Goal: Task Accomplishment & Management: Complete application form

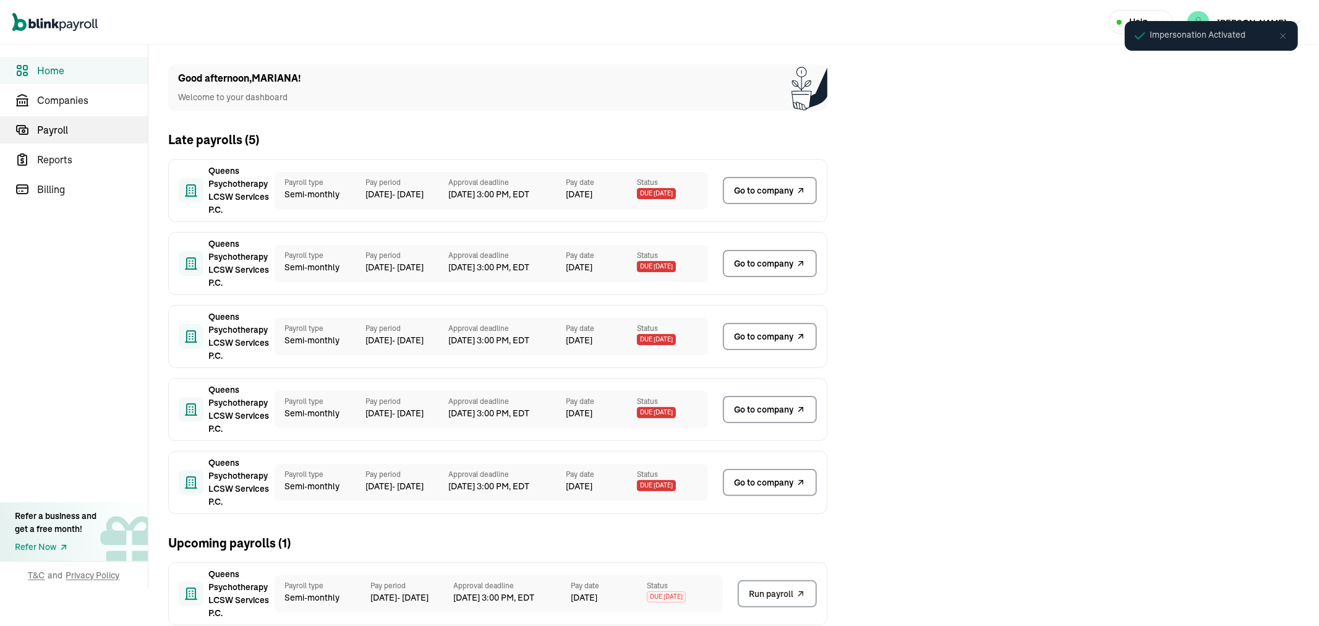
click at [64, 130] on span "Payroll" at bounding box center [92, 129] width 111 height 15
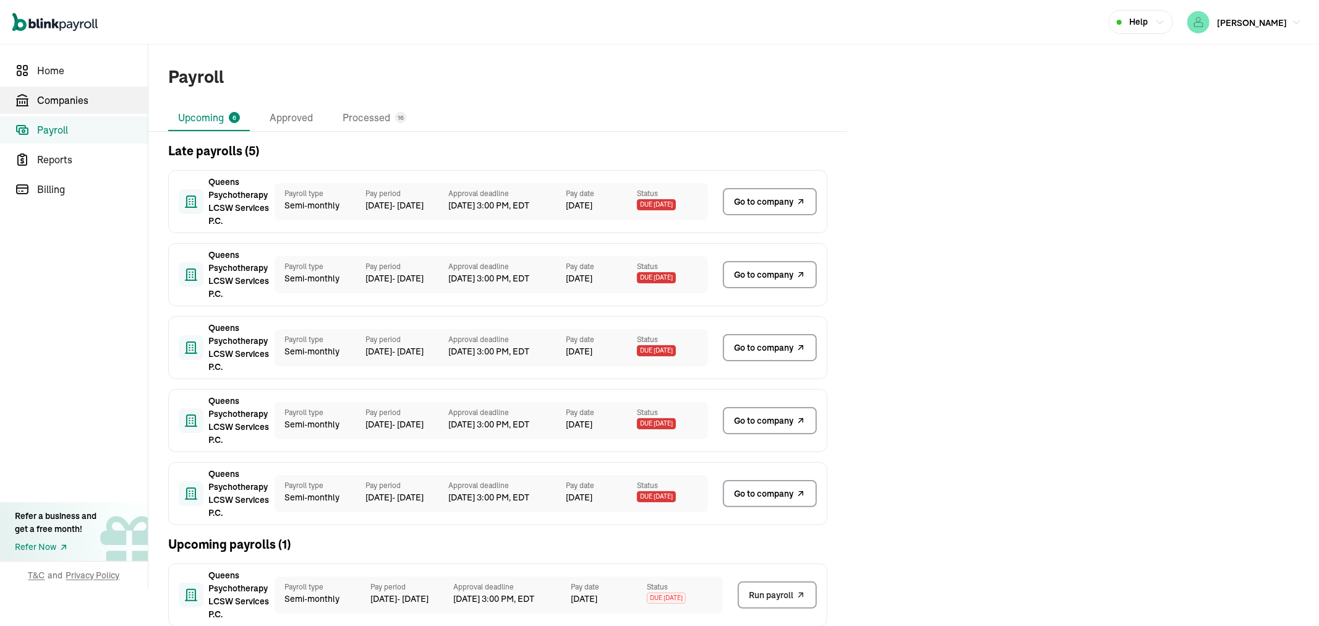
click at [51, 95] on span "Companies" at bounding box center [92, 100] width 111 height 15
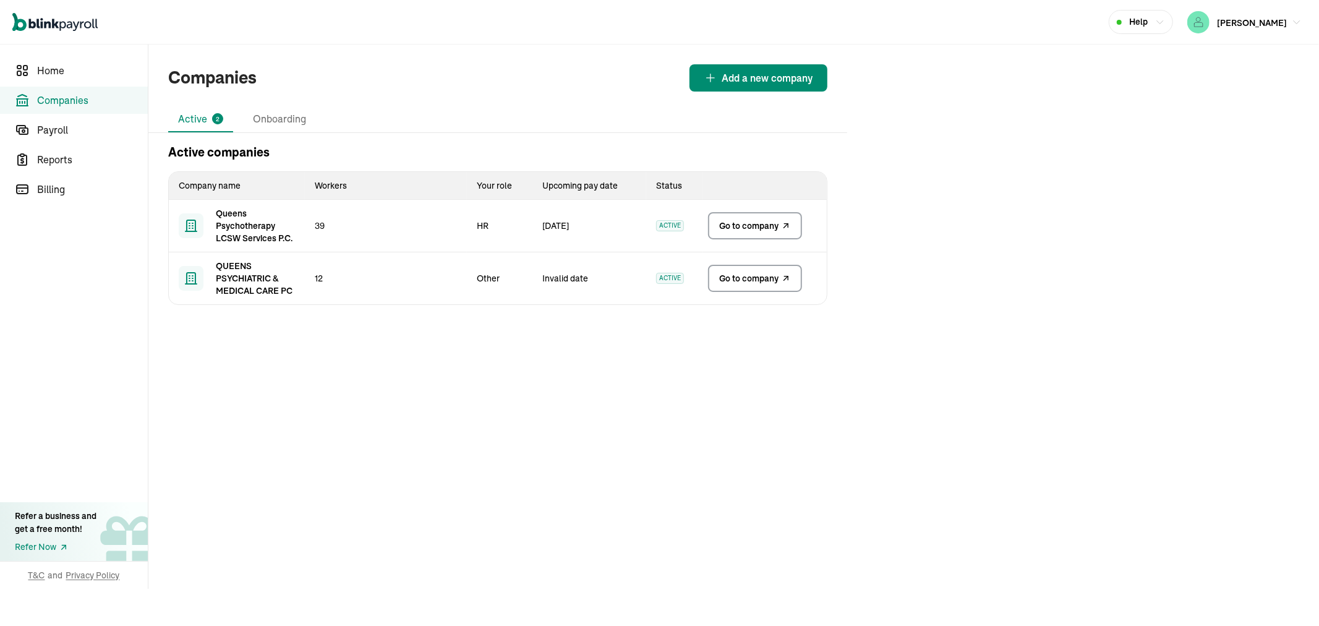
click at [760, 234] on link "Go to company" at bounding box center [755, 225] width 94 height 27
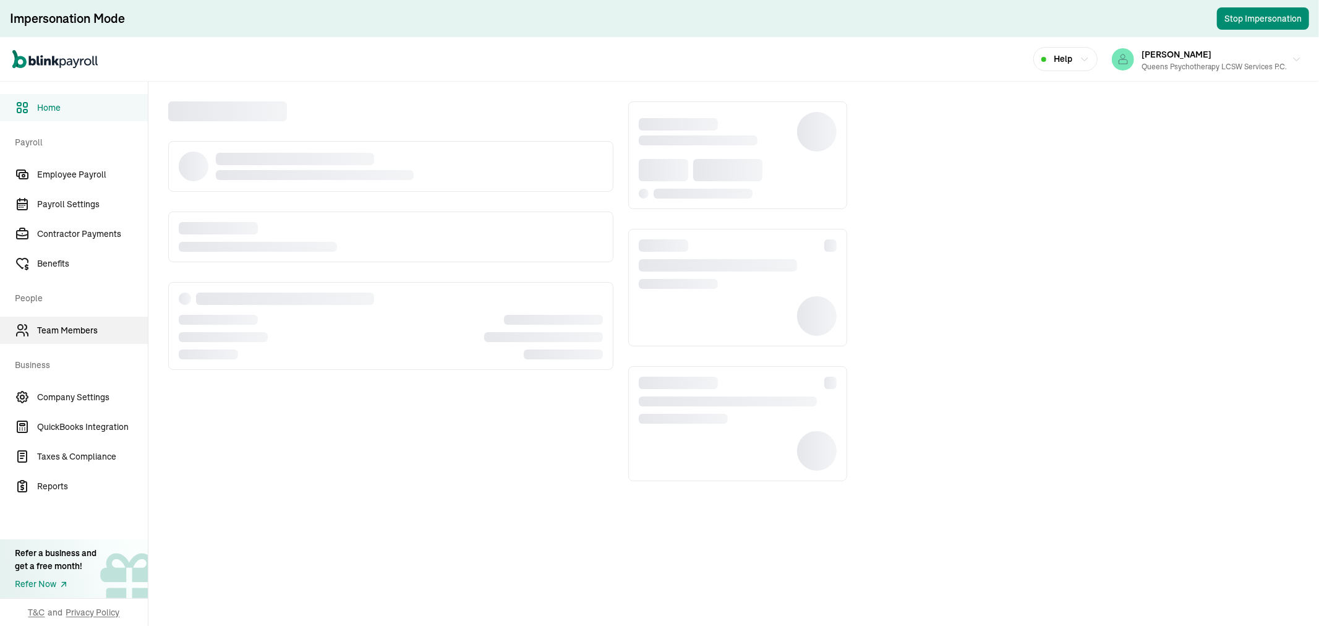
click at [69, 331] on span "Team Members" at bounding box center [92, 330] width 111 height 13
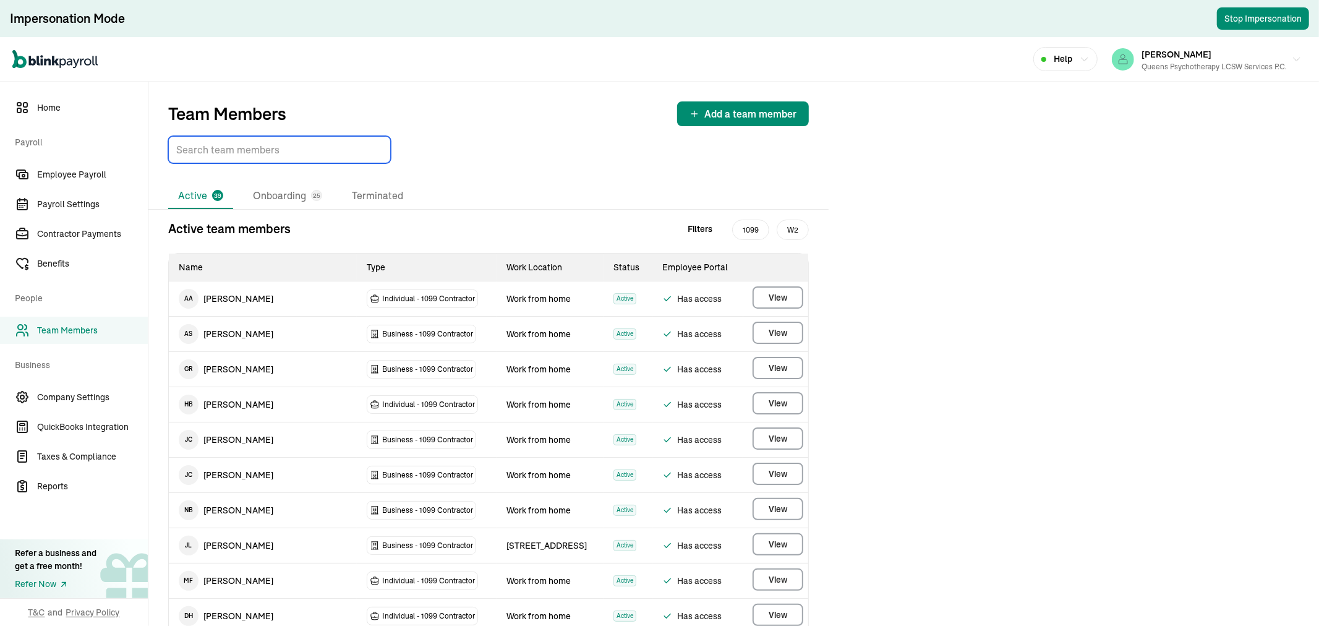
click at [257, 155] on input "TextInput" at bounding box center [279, 149] width 223 height 27
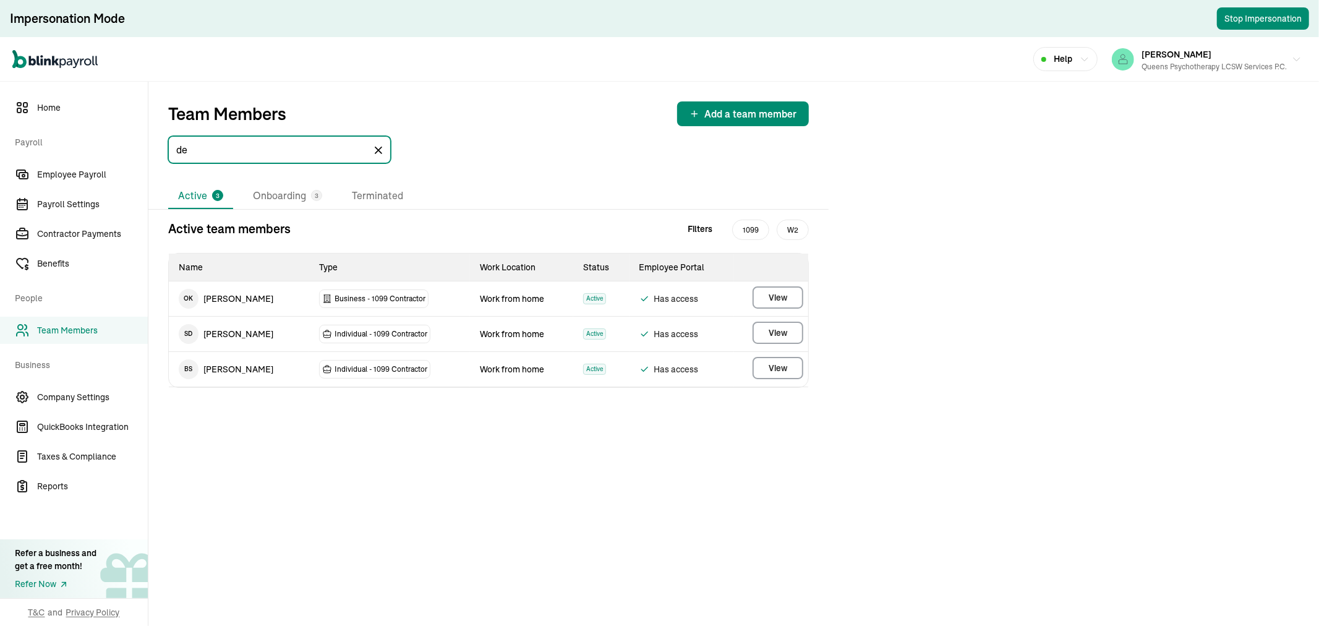
type input "d"
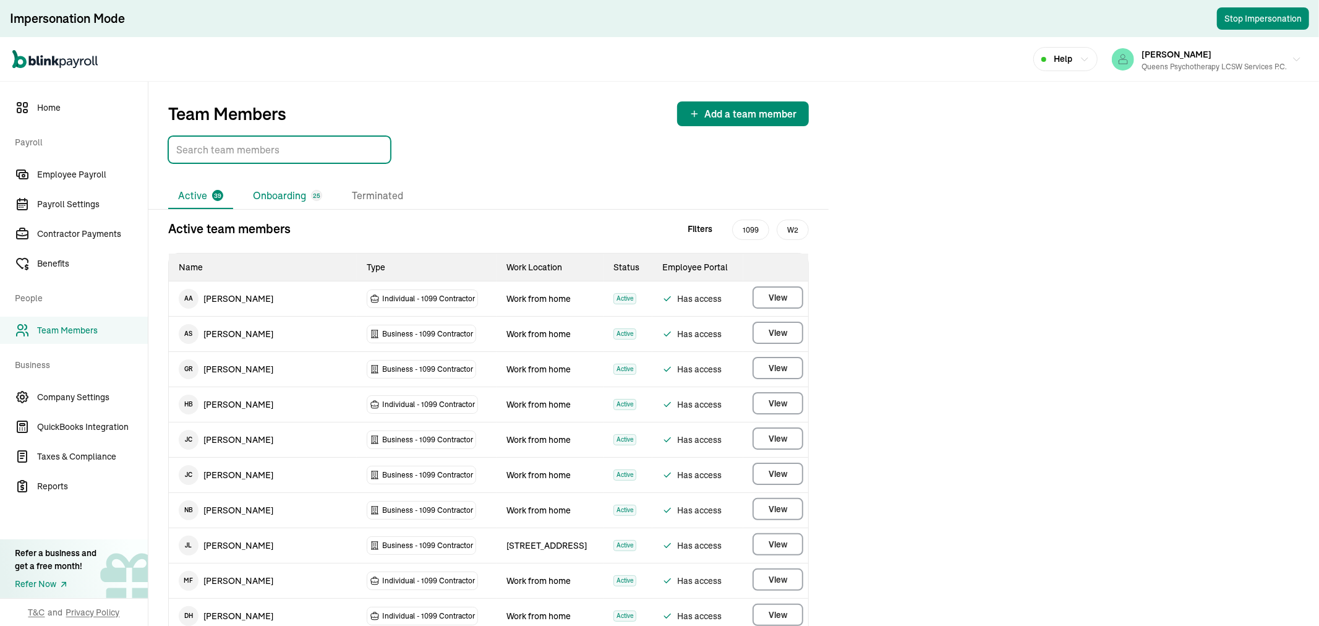
click at [281, 192] on li "Onboarding 25" at bounding box center [287, 196] width 89 height 26
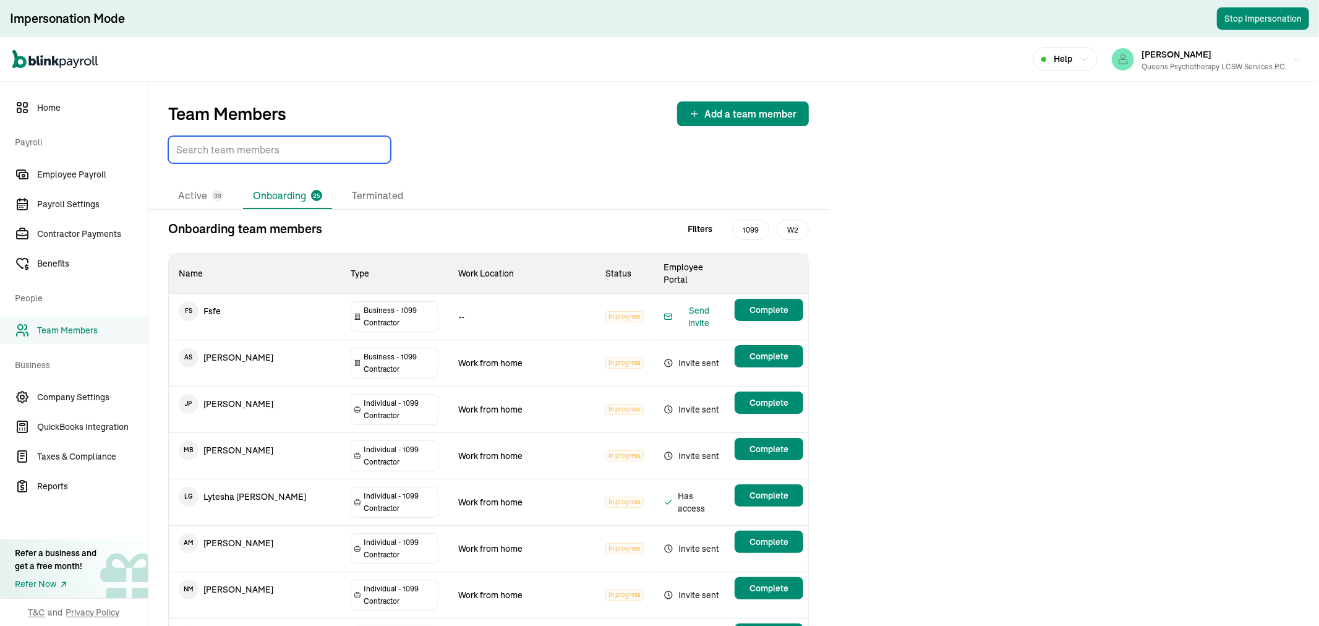
click at [250, 157] on input "TextInput" at bounding box center [279, 149] width 223 height 27
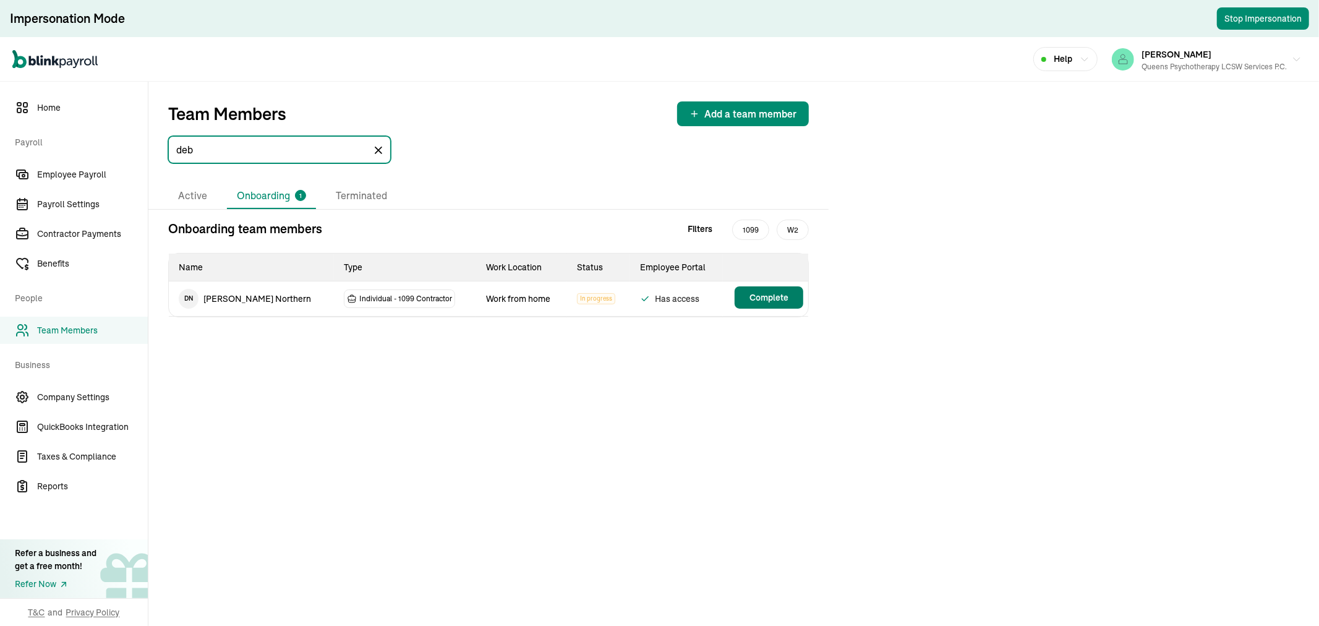
type input "deb"
click at [763, 297] on span "Complete" at bounding box center [768, 297] width 39 height 12
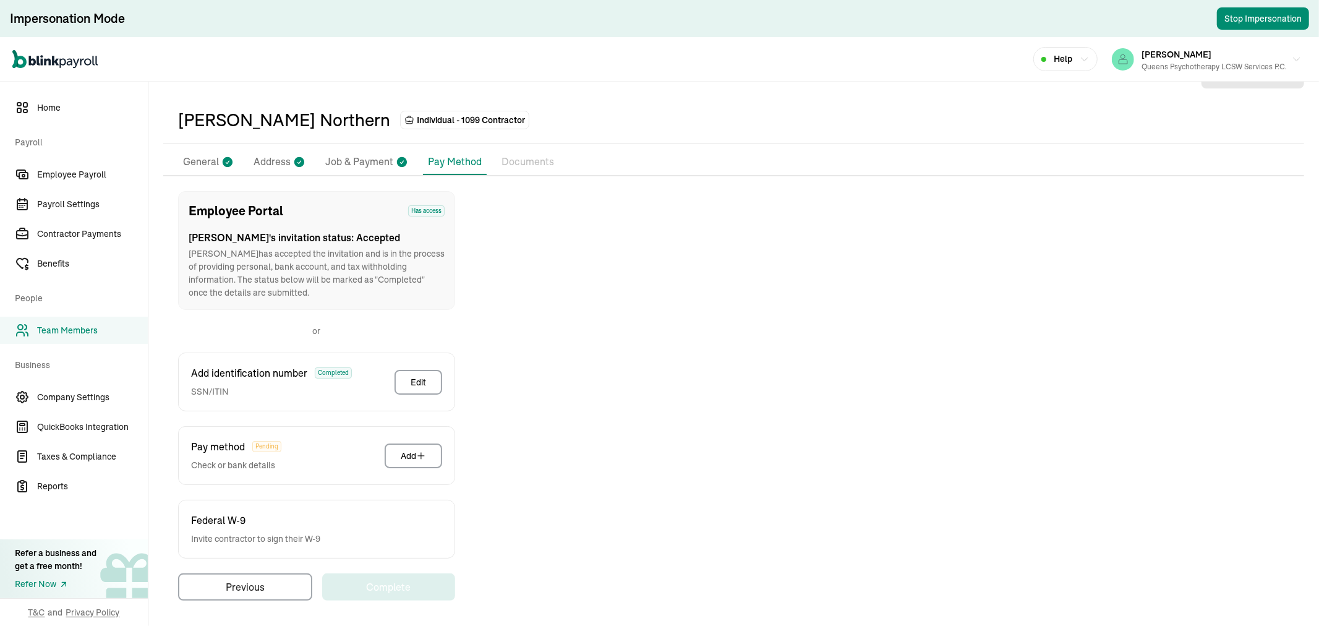
click at [276, 151] on li "Address" at bounding box center [280, 162] width 62 height 26
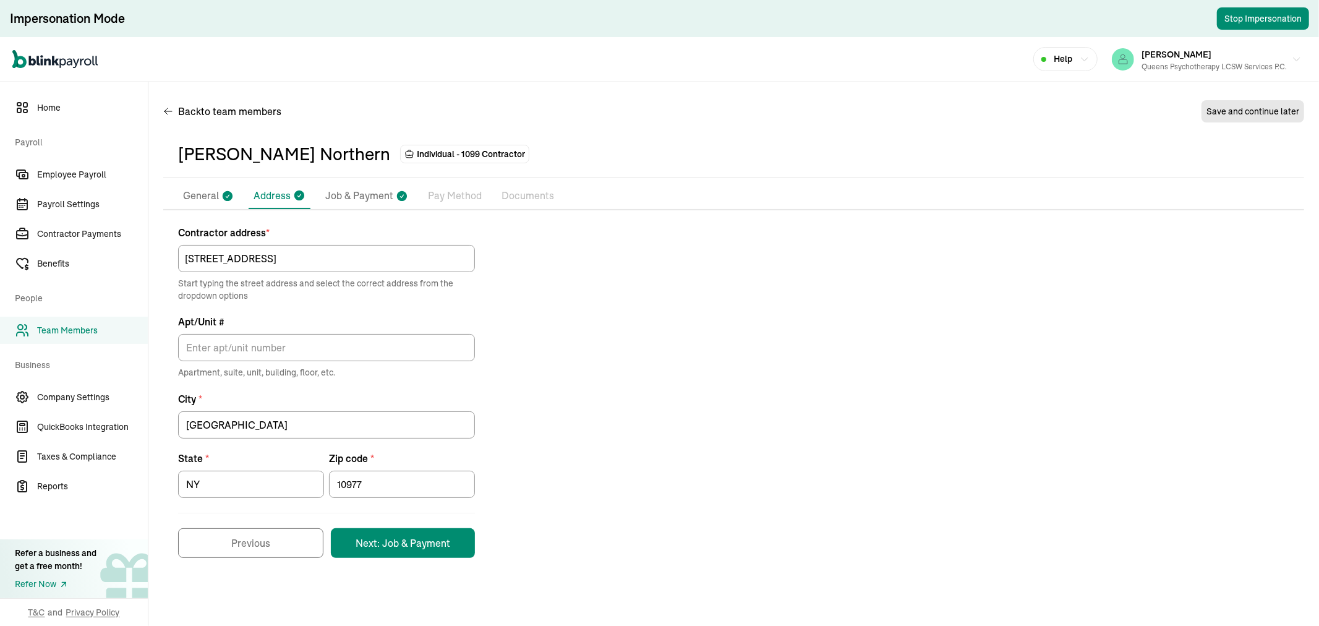
click at [360, 188] on p "Job & Payment" at bounding box center [359, 196] width 68 height 16
select select "Works from home"
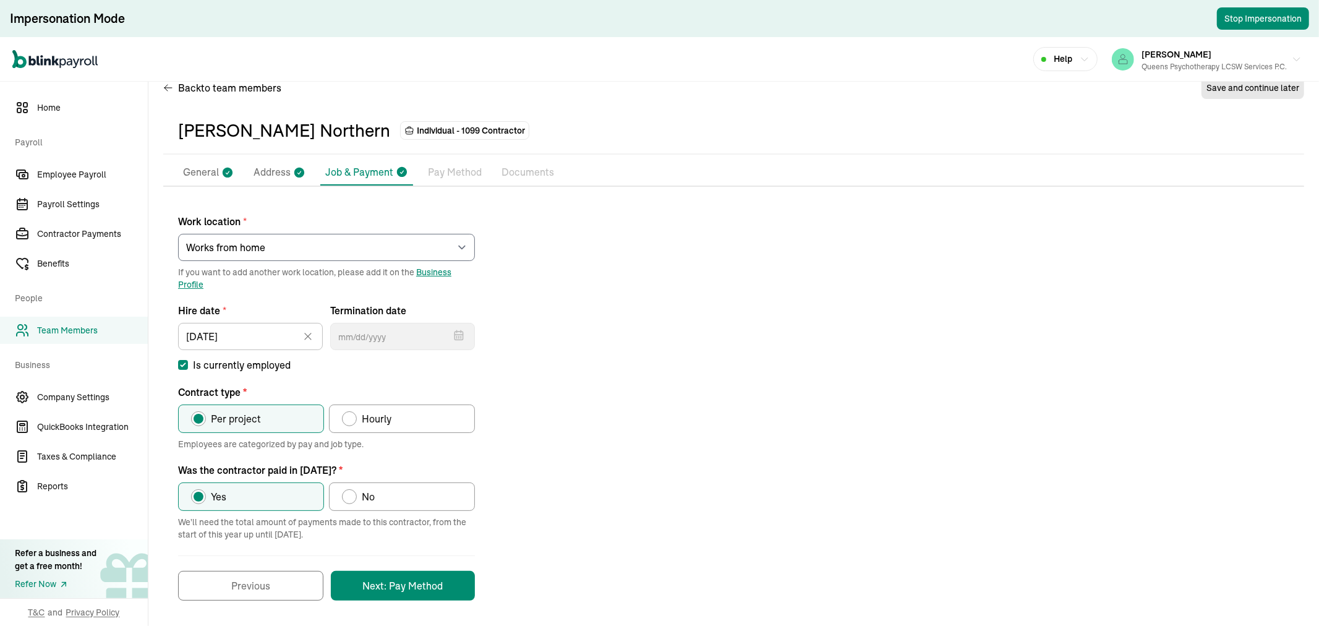
click at [456, 167] on p "Pay Method" at bounding box center [455, 172] width 54 height 16
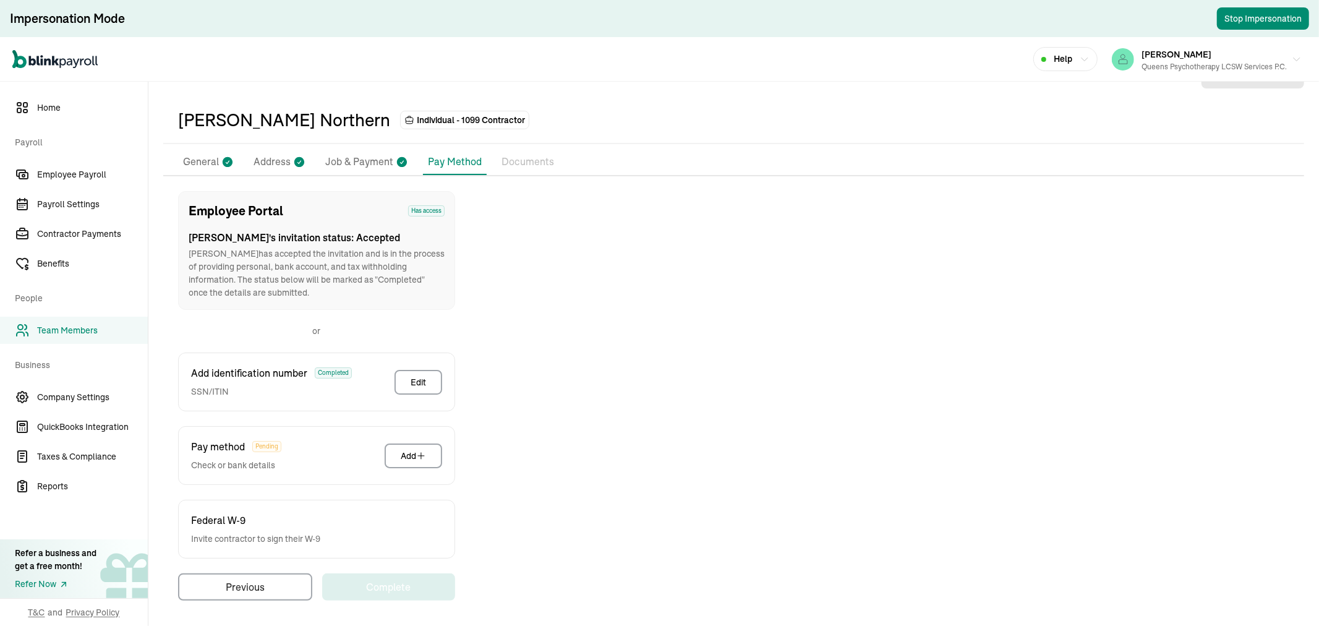
click at [204, 154] on p "General" at bounding box center [201, 162] width 36 height 16
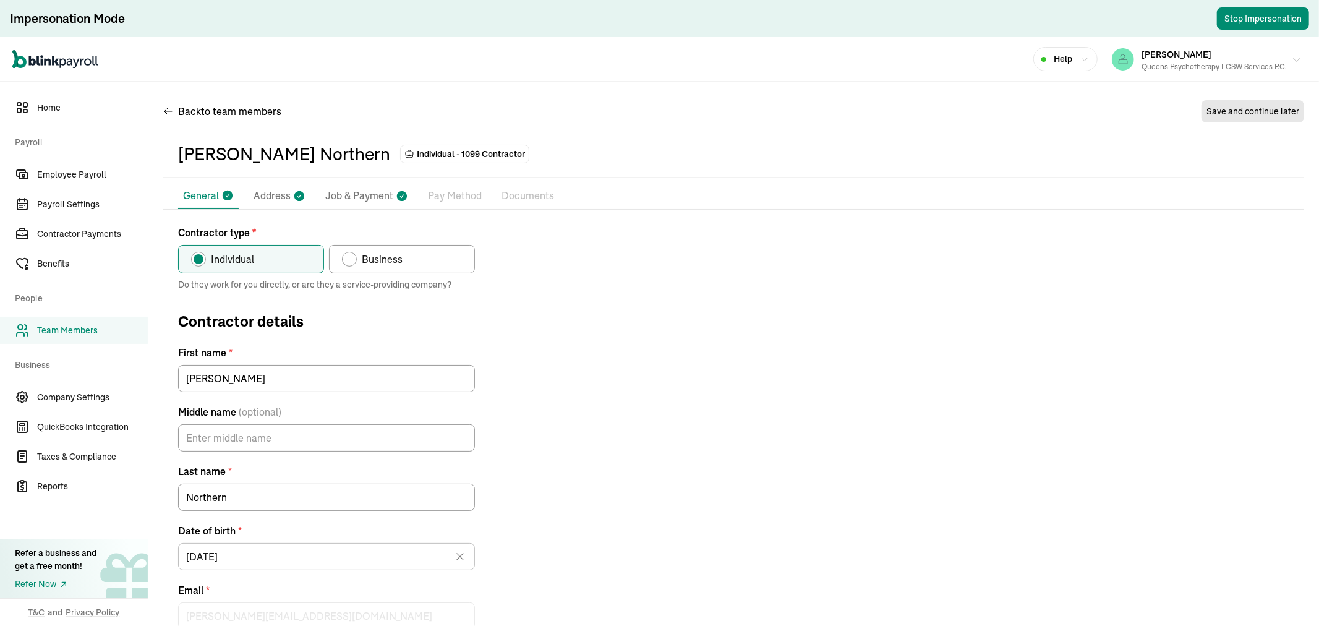
click at [1220, 59] on div "MARIANA SANTIAGO Queens Psychotherapy LCSW Services P.C." at bounding box center [1213, 59] width 145 height 26
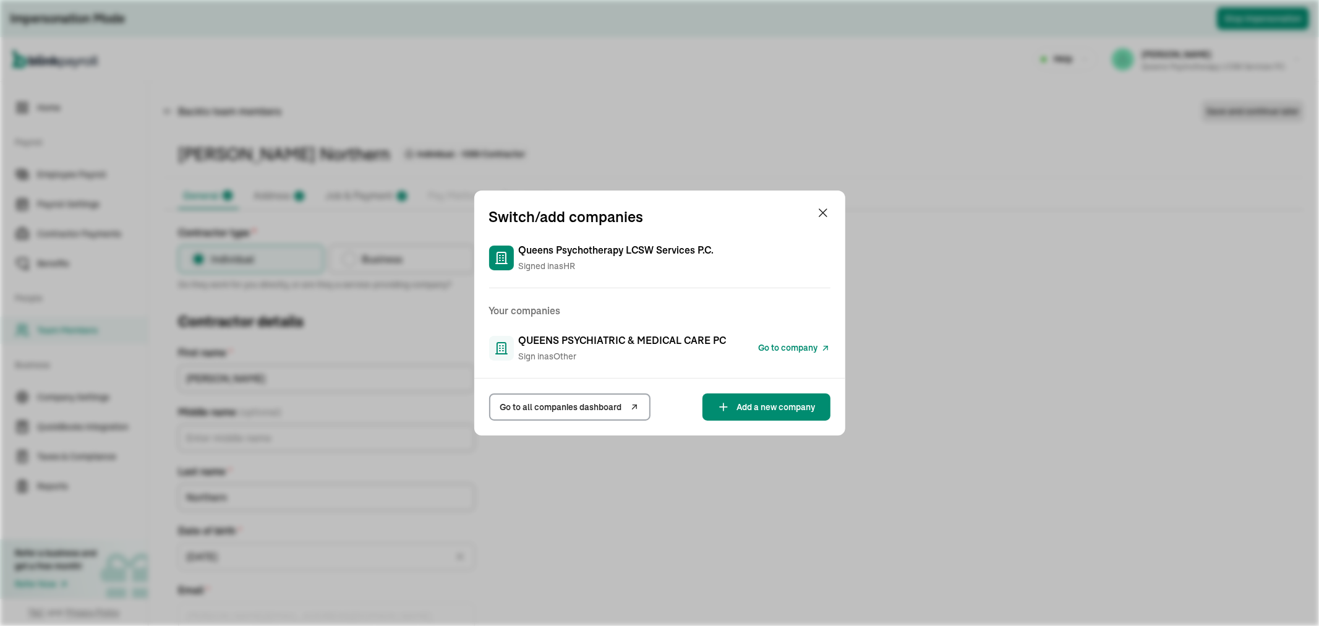
click at [823, 342] on icon at bounding box center [825, 348] width 10 height 15
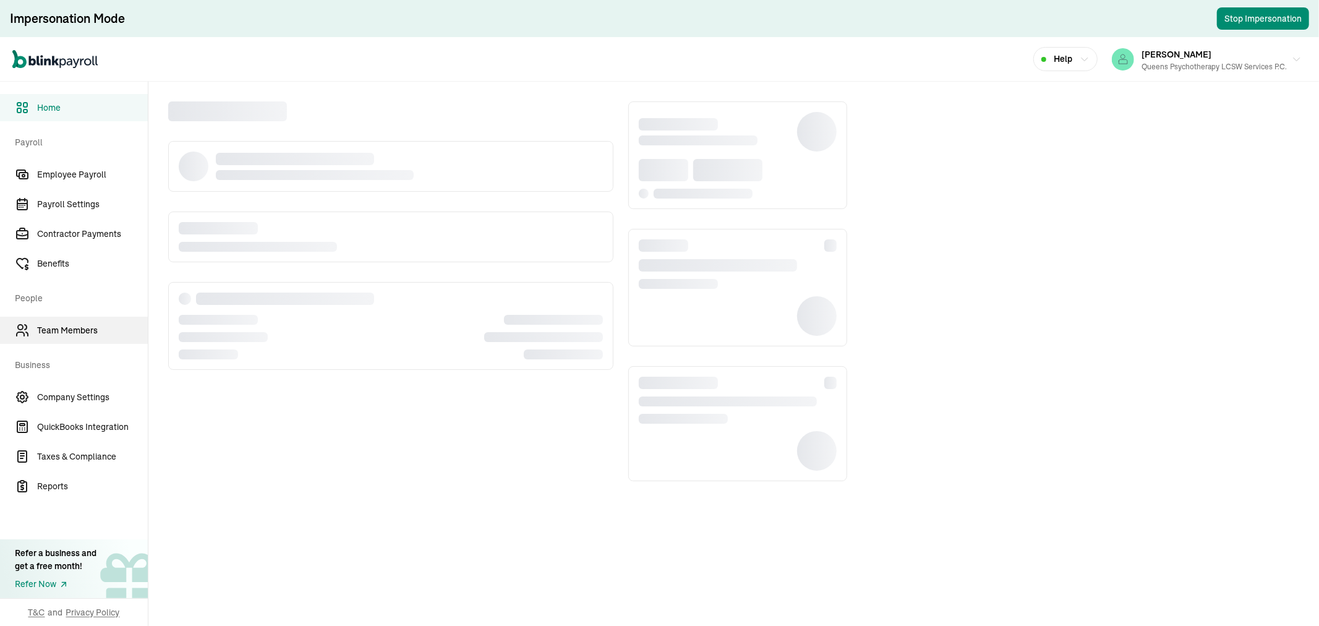
click at [69, 331] on span "Team Members" at bounding box center [92, 330] width 111 height 13
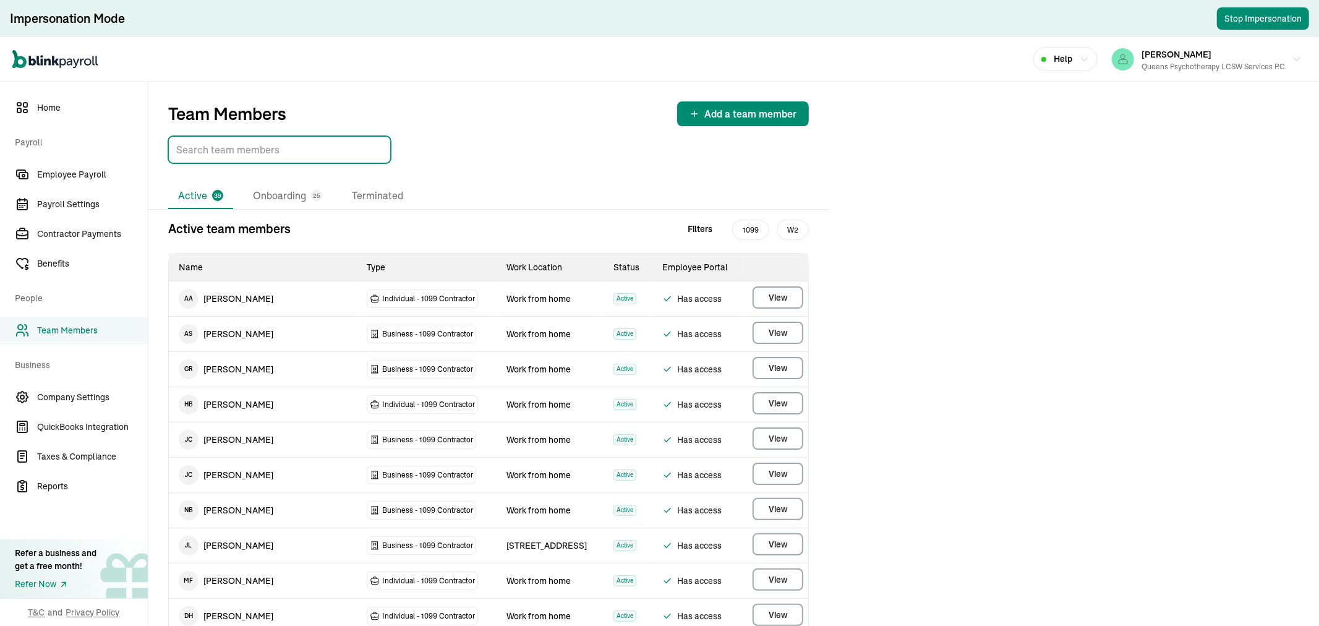
click at [257, 155] on input "TextInput" at bounding box center [279, 149] width 223 height 27
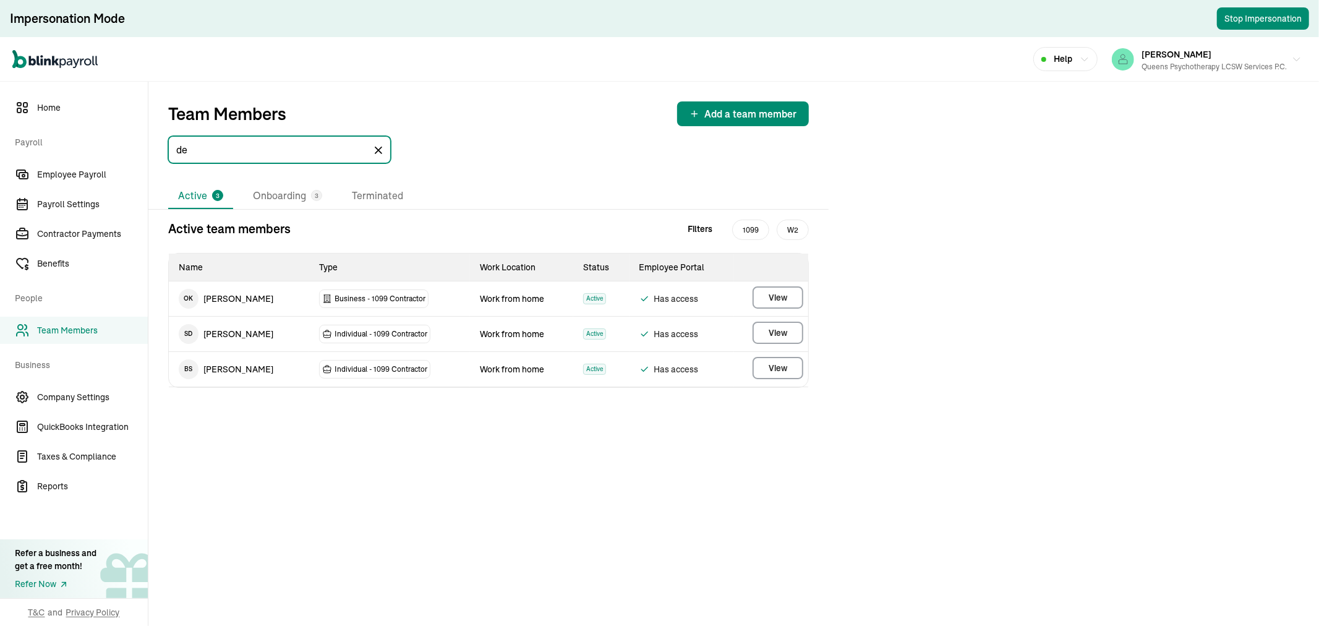
type input "d"
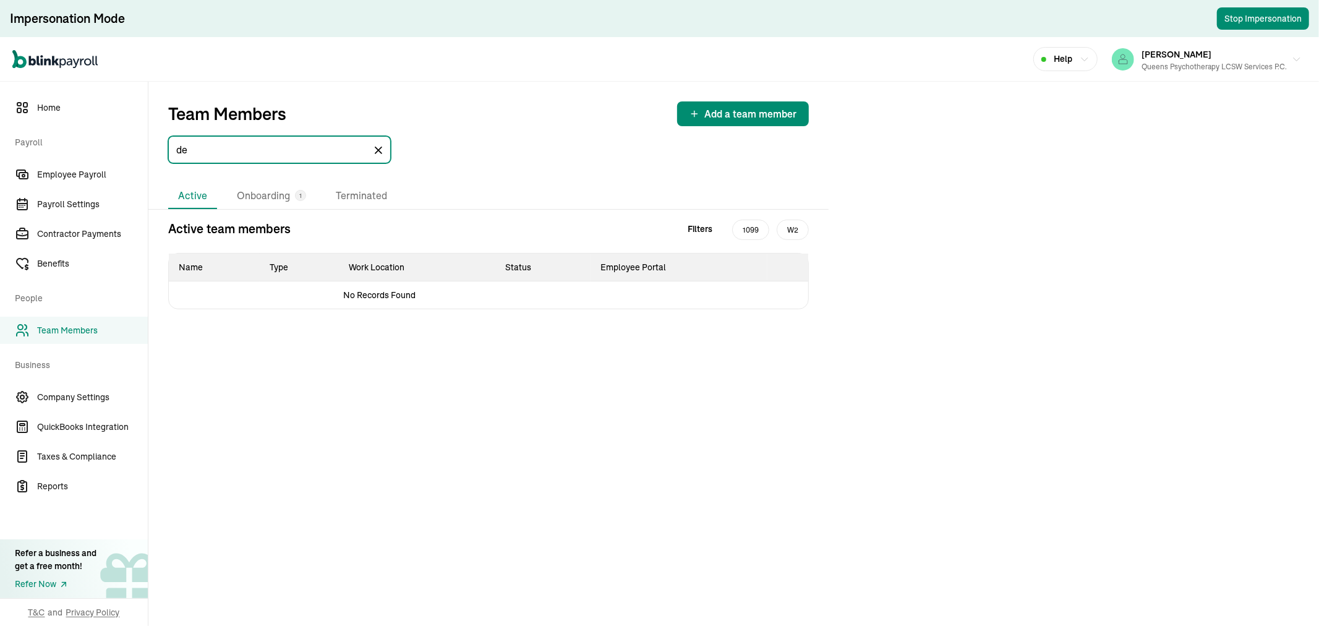
type input "d"
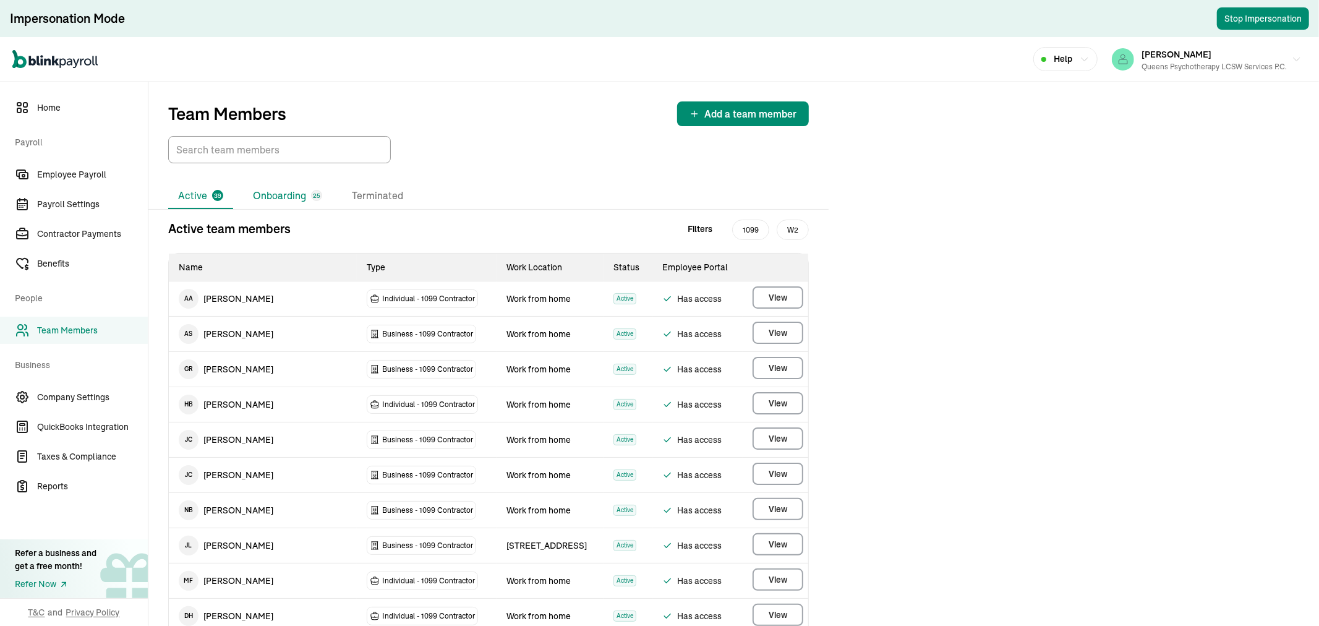
click at [281, 192] on li "Onboarding 25" at bounding box center [287, 196] width 89 height 26
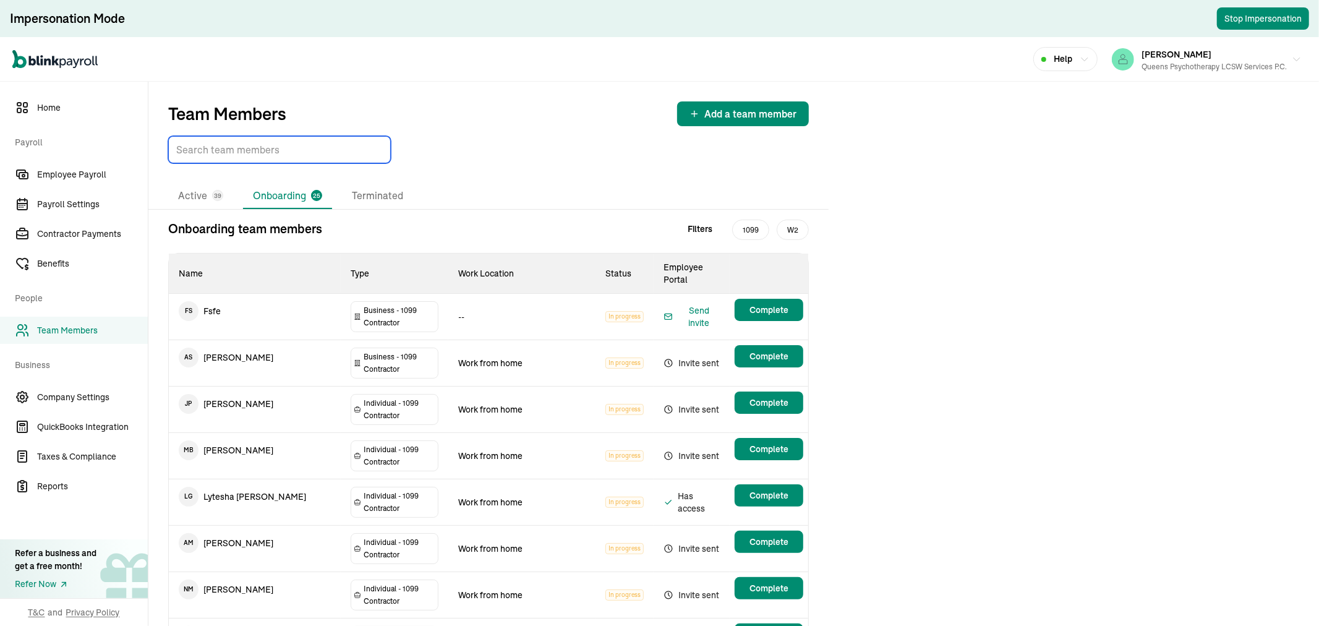
click at [250, 157] on input "TextInput" at bounding box center [279, 149] width 223 height 27
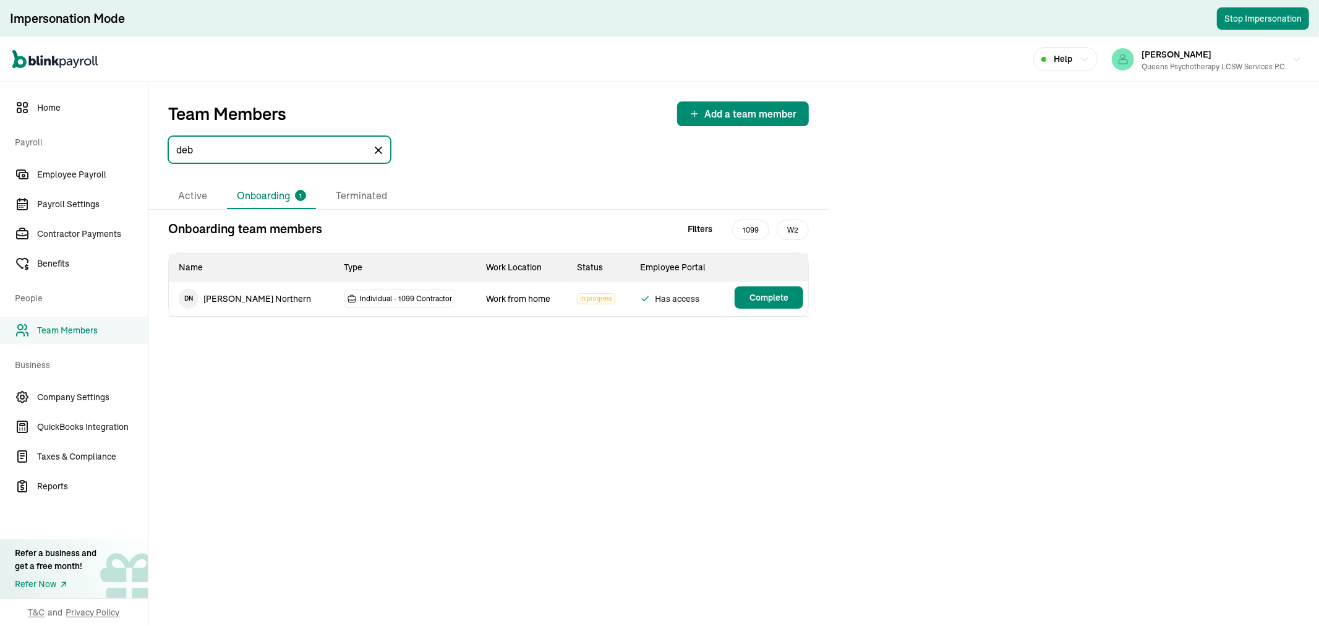
type input "deb"
click at [763, 297] on span "Complete" at bounding box center [768, 297] width 39 height 12
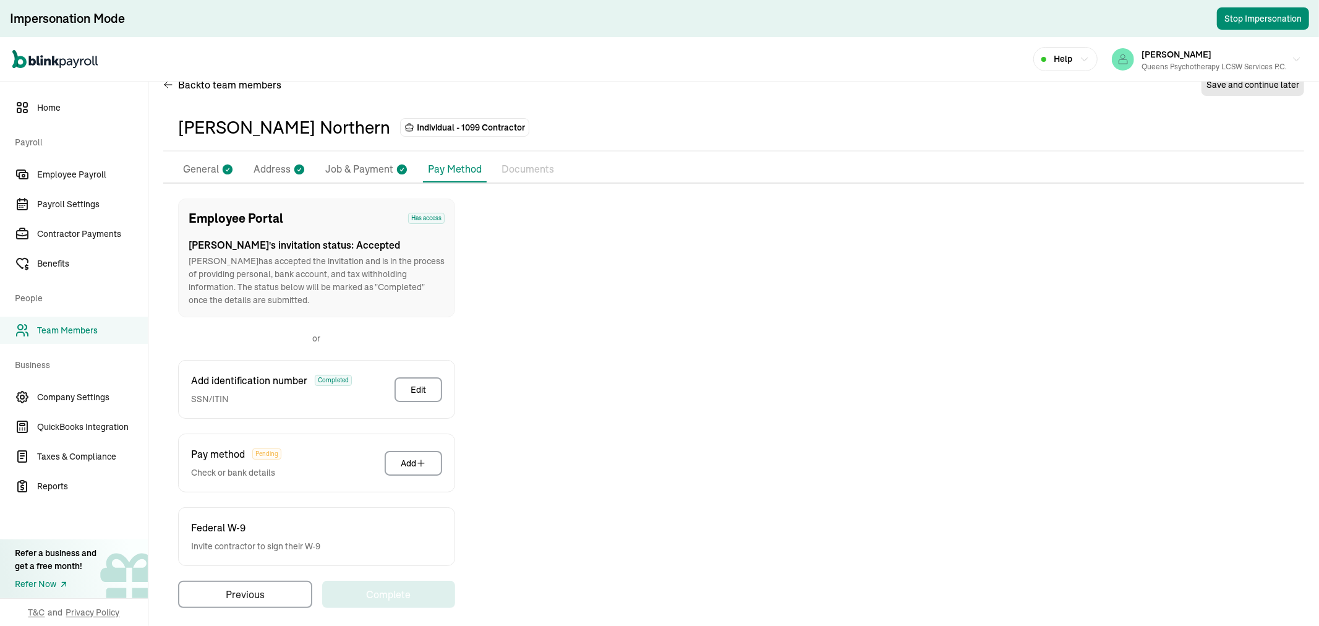
scroll to position [34, 0]
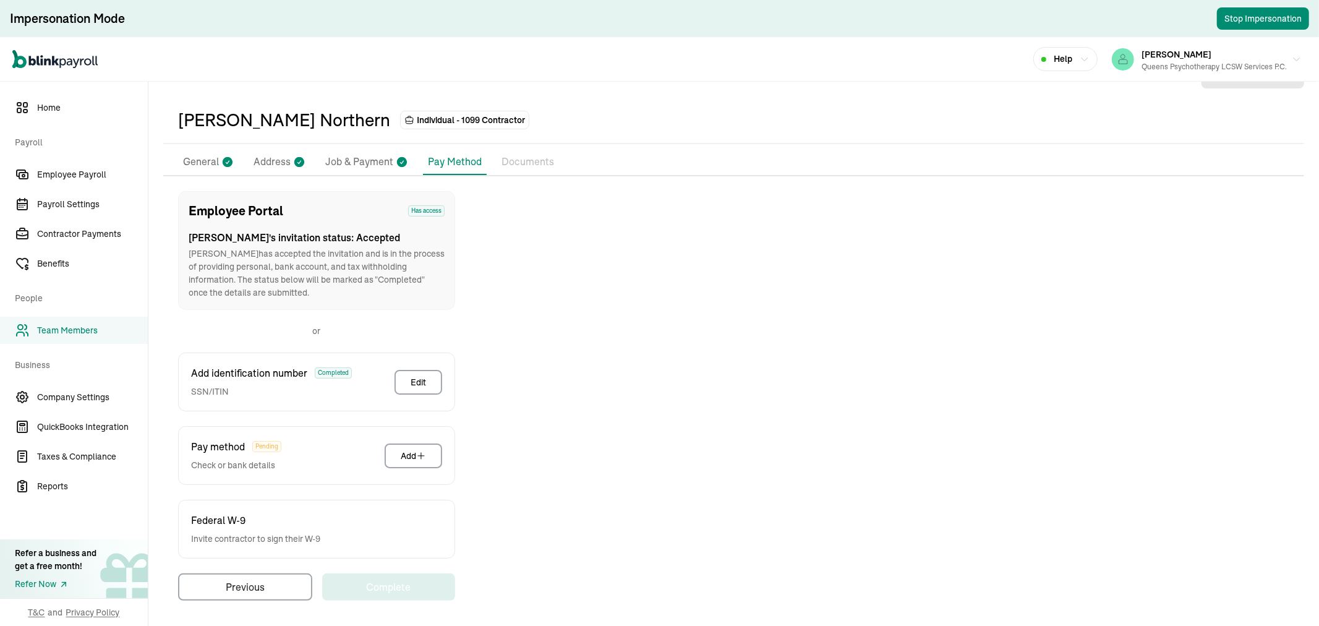
click at [276, 151] on li "Address" at bounding box center [280, 162] width 62 height 26
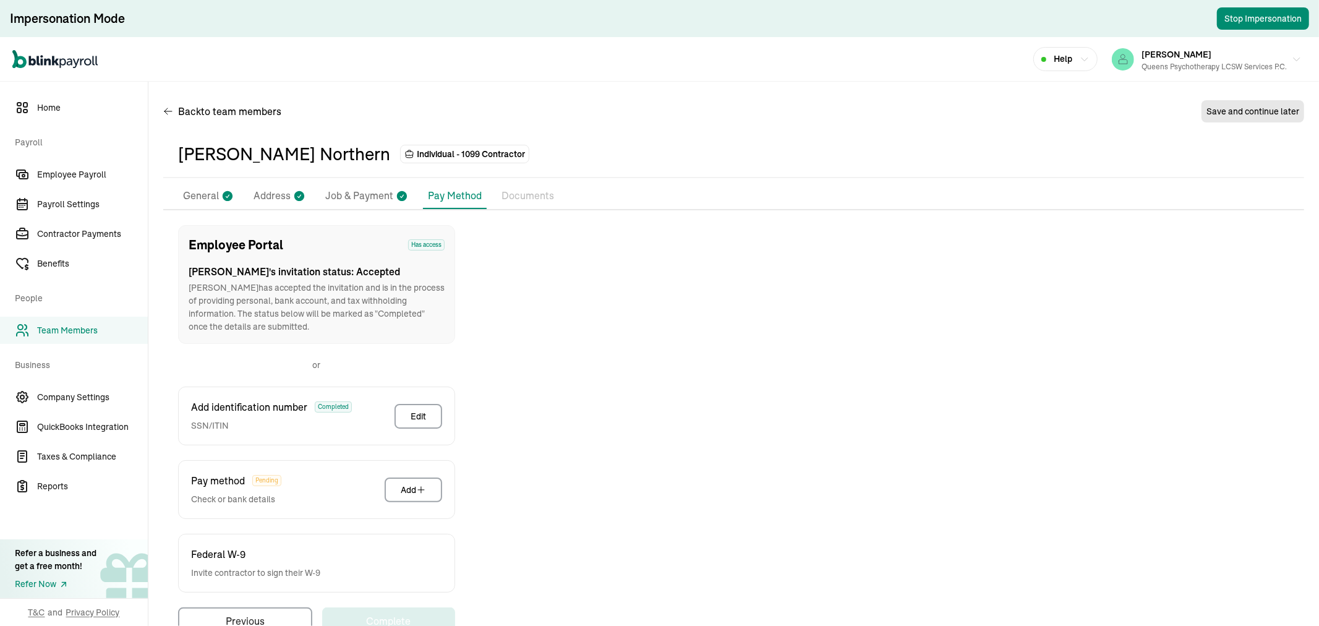
scroll to position [0, 0]
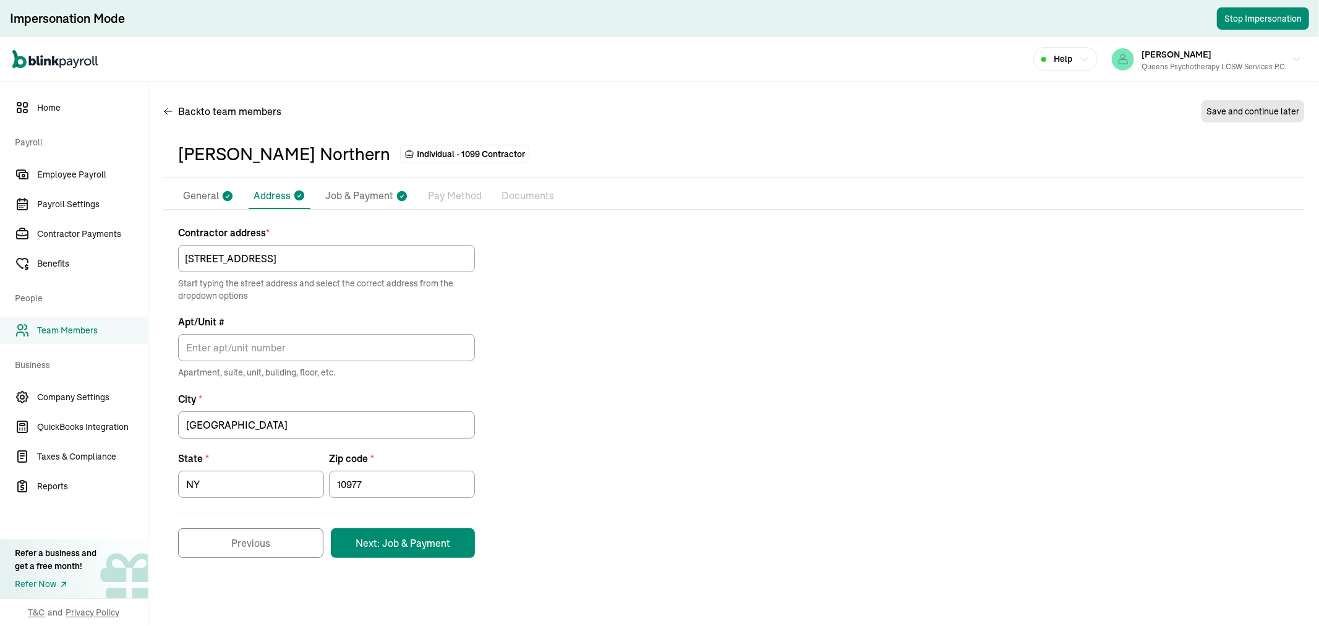
click at [360, 188] on p "Job & Payment" at bounding box center [359, 196] width 68 height 16
select select "Works from home"
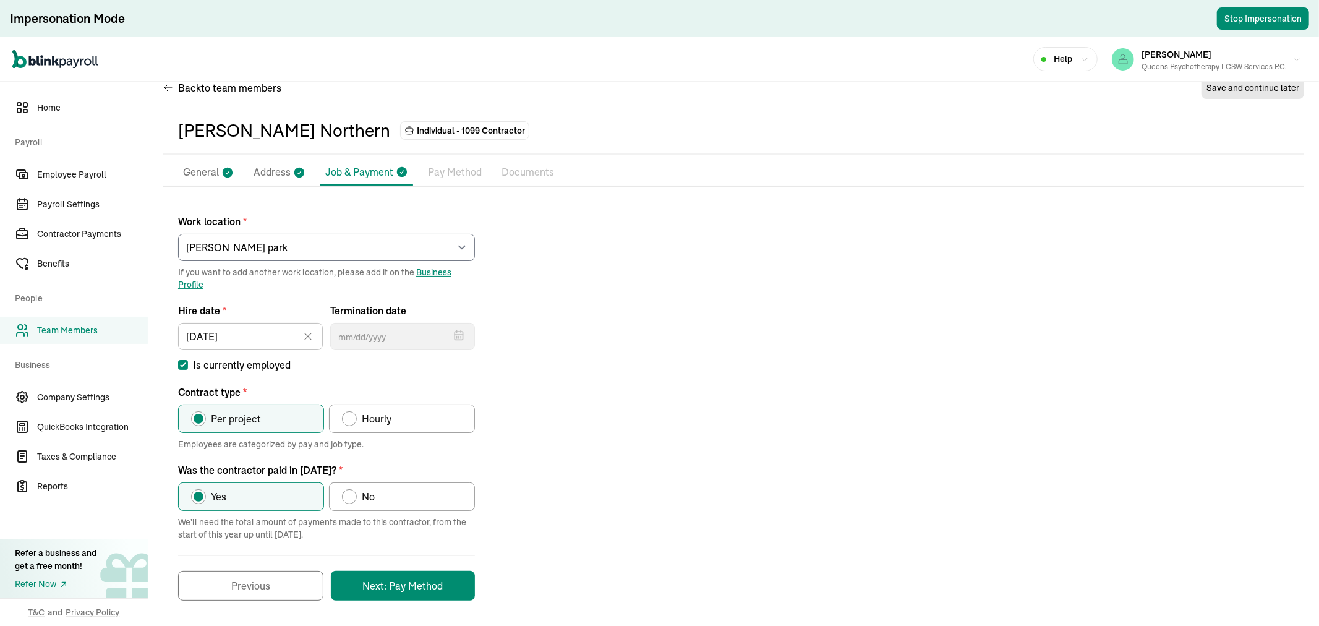
click at [456, 167] on p "Pay Method" at bounding box center [455, 172] width 54 height 16
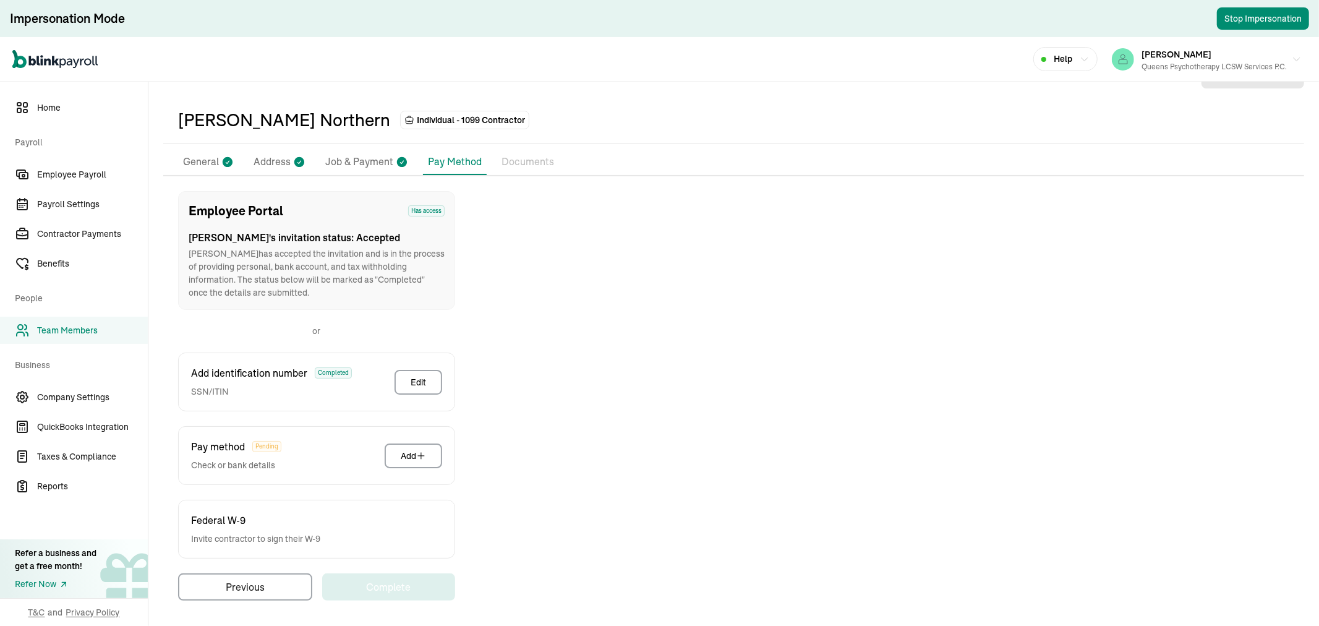
click at [204, 154] on p "General" at bounding box center [201, 162] width 36 height 16
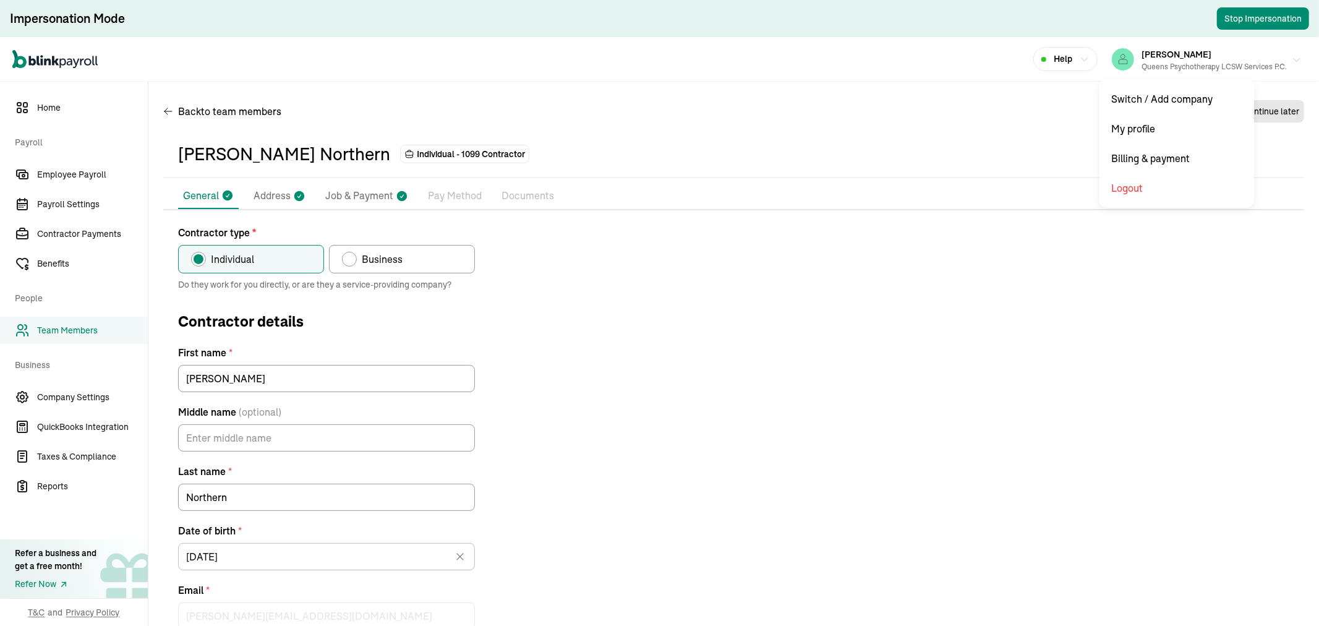
click at [1220, 59] on div "MARIANA SANTIAGO Queens Psychotherapy LCSW Services P.C." at bounding box center [1213, 59] width 145 height 26
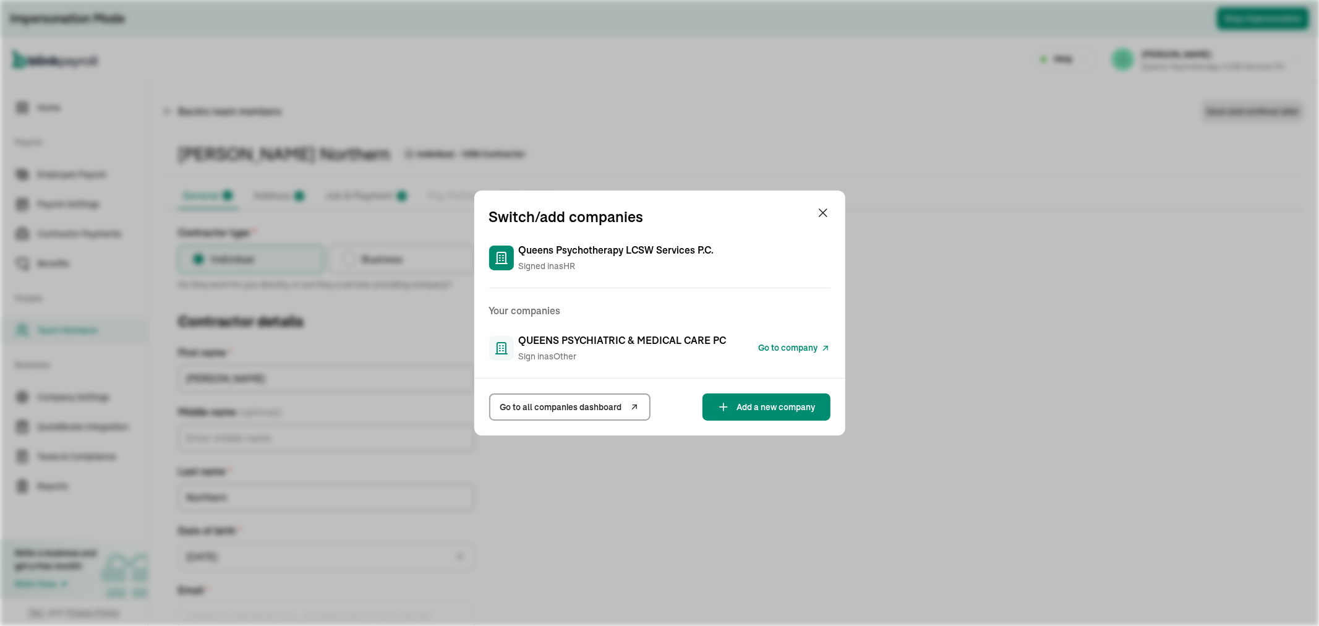
click at [823, 342] on icon at bounding box center [825, 348] width 10 height 15
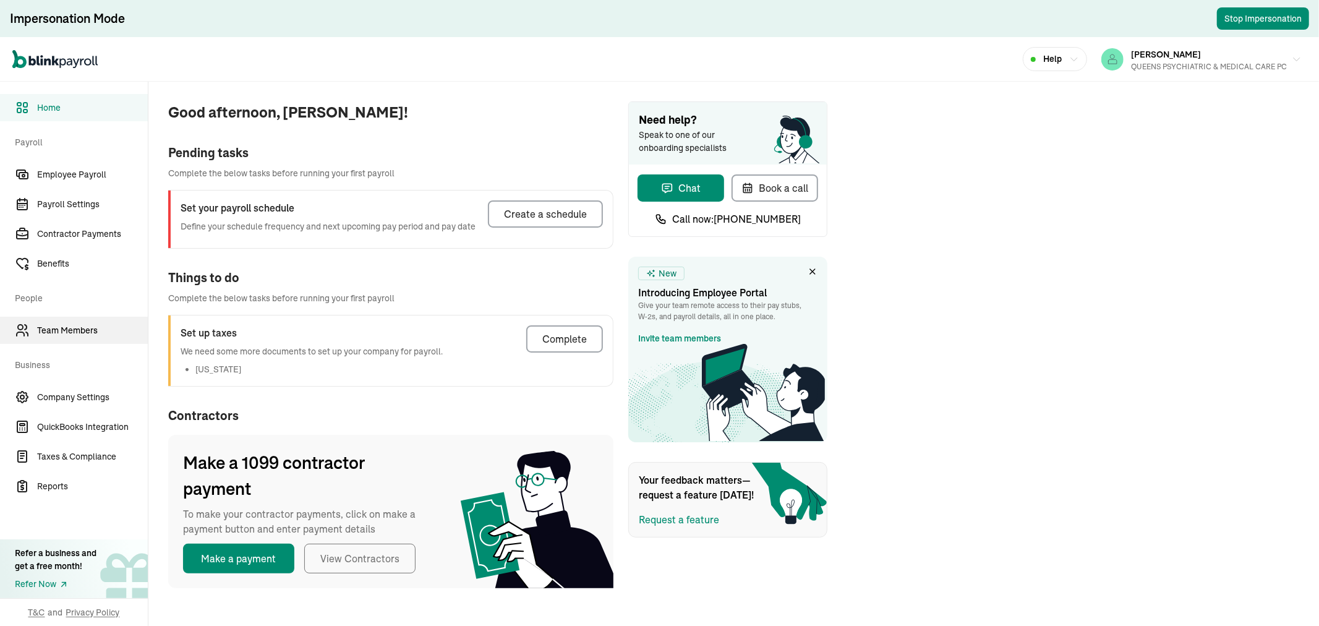
click at [50, 320] on link "Team Members" at bounding box center [74, 330] width 148 height 27
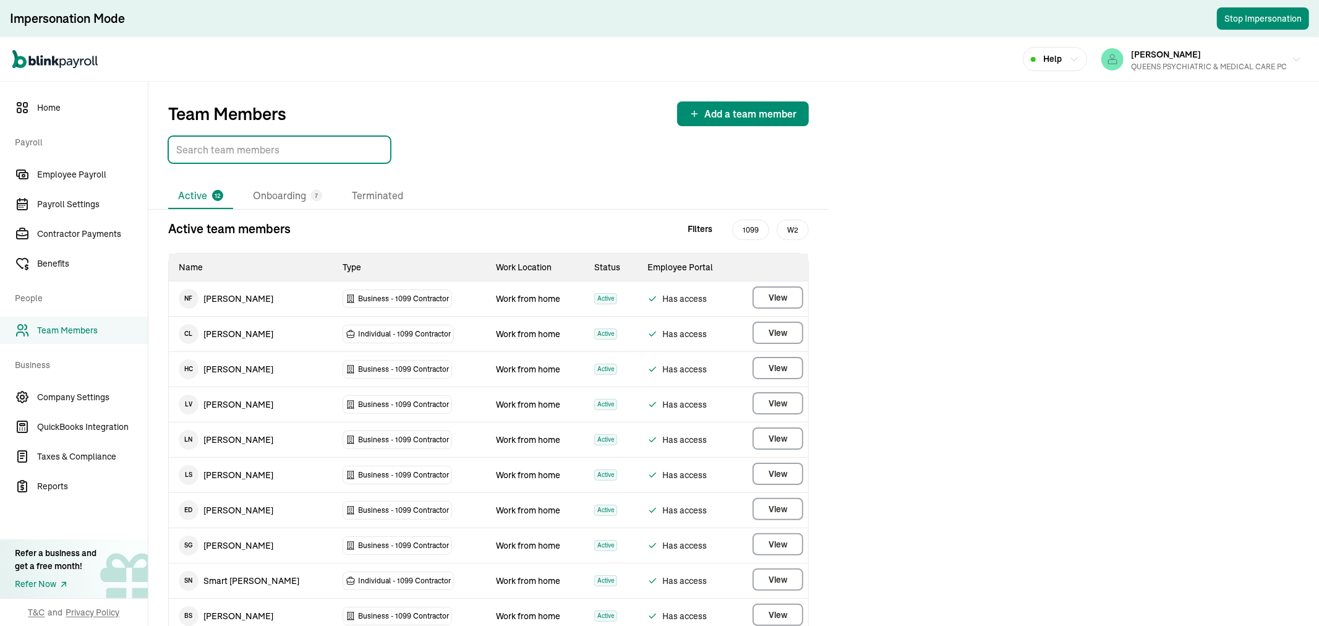
drag, startPoint x: 275, startPoint y: 158, endPoint x: 264, endPoint y: 156, distance: 11.3
click at [273, 157] on input "TextInput" at bounding box center [279, 149] width 223 height 27
click at [287, 192] on li "Onboarding 7" at bounding box center [287, 196] width 89 height 26
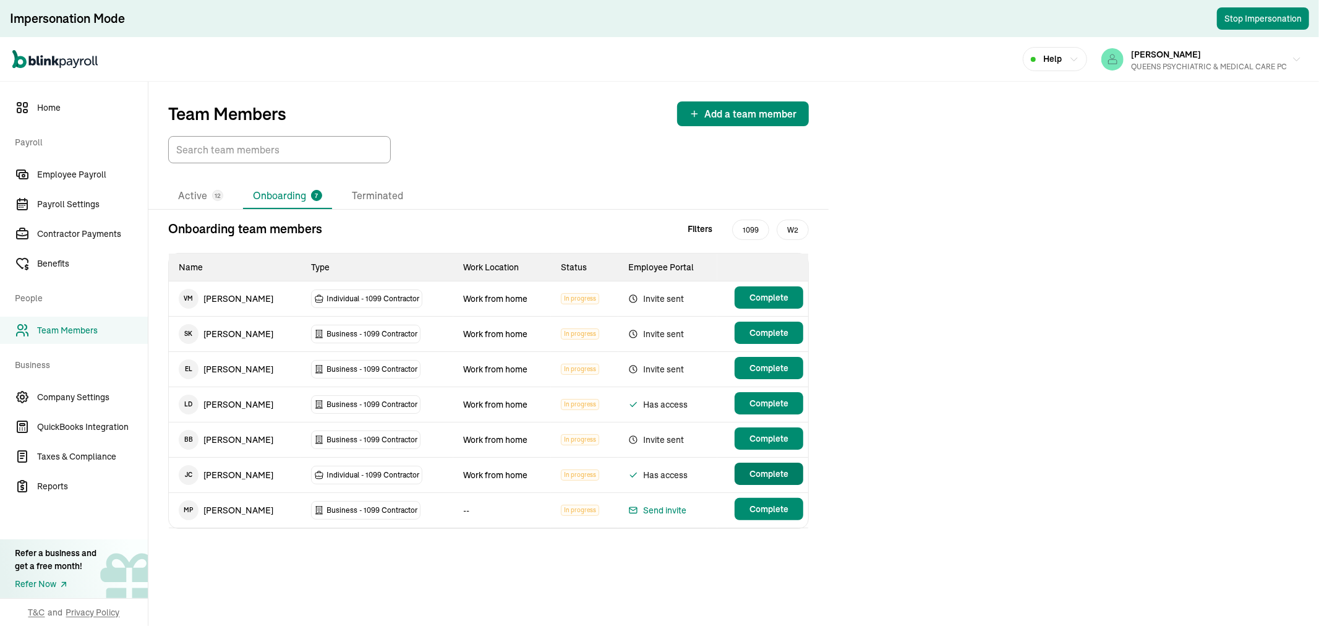
click at [755, 477] on span "Complete" at bounding box center [768, 473] width 39 height 12
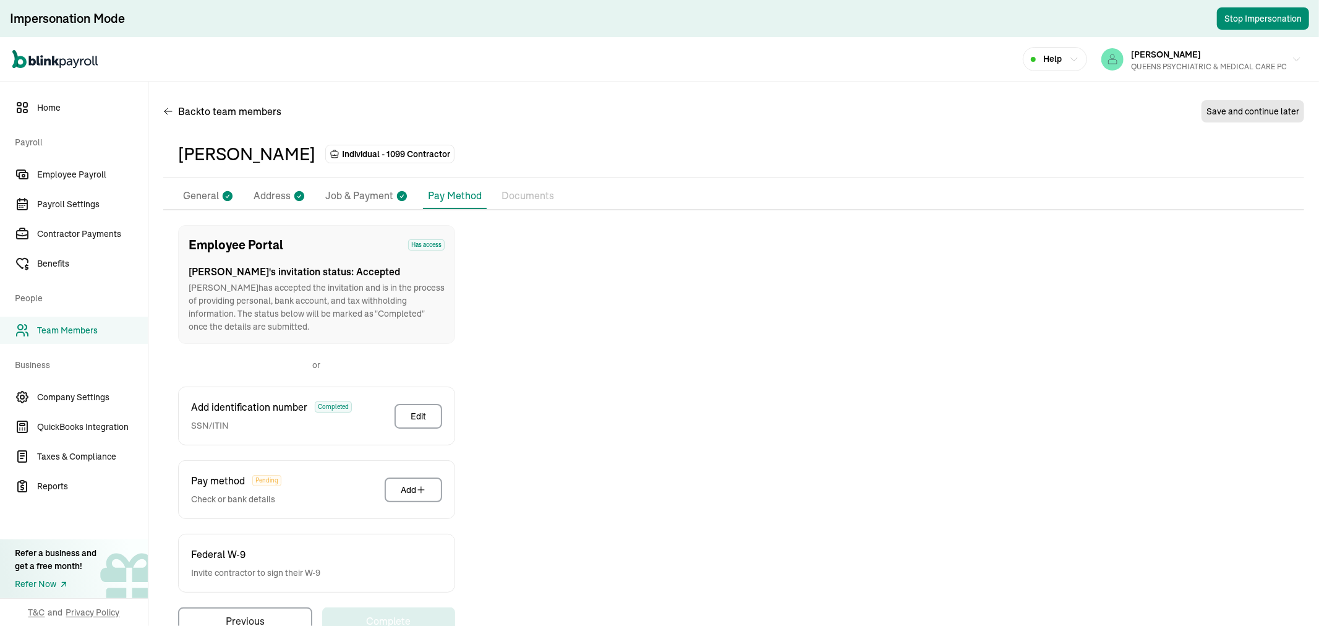
click at [206, 190] on p "General" at bounding box center [201, 196] width 36 height 16
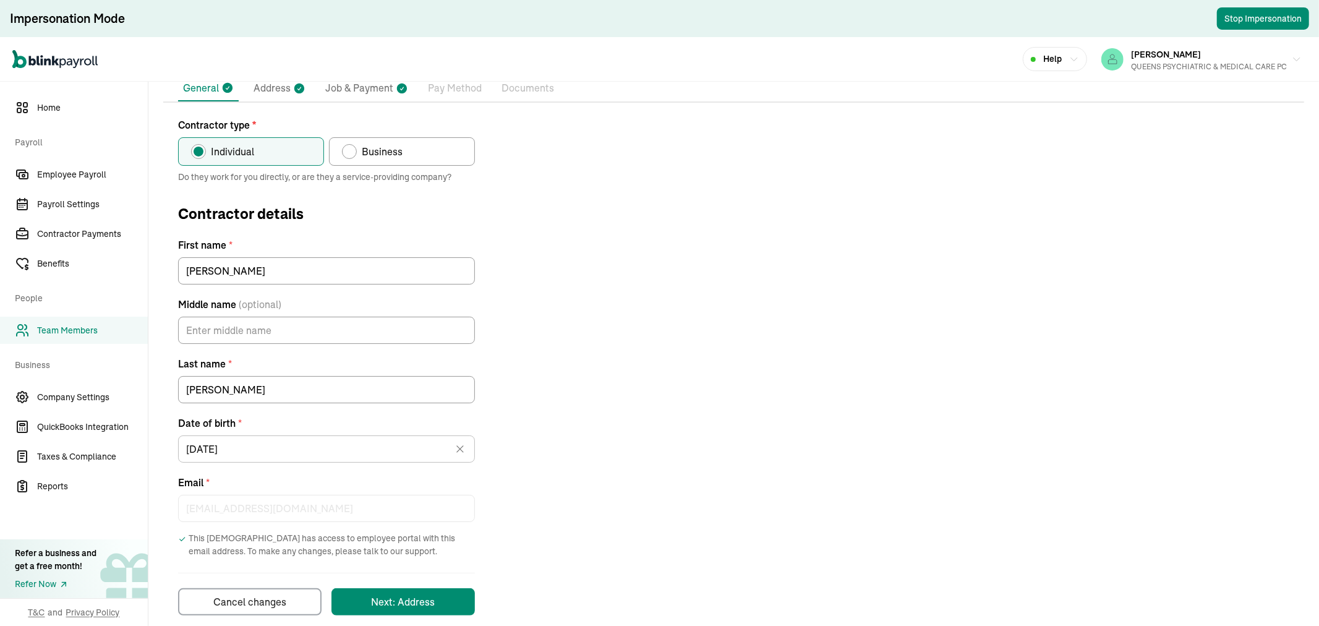
scroll to position [122, 0]
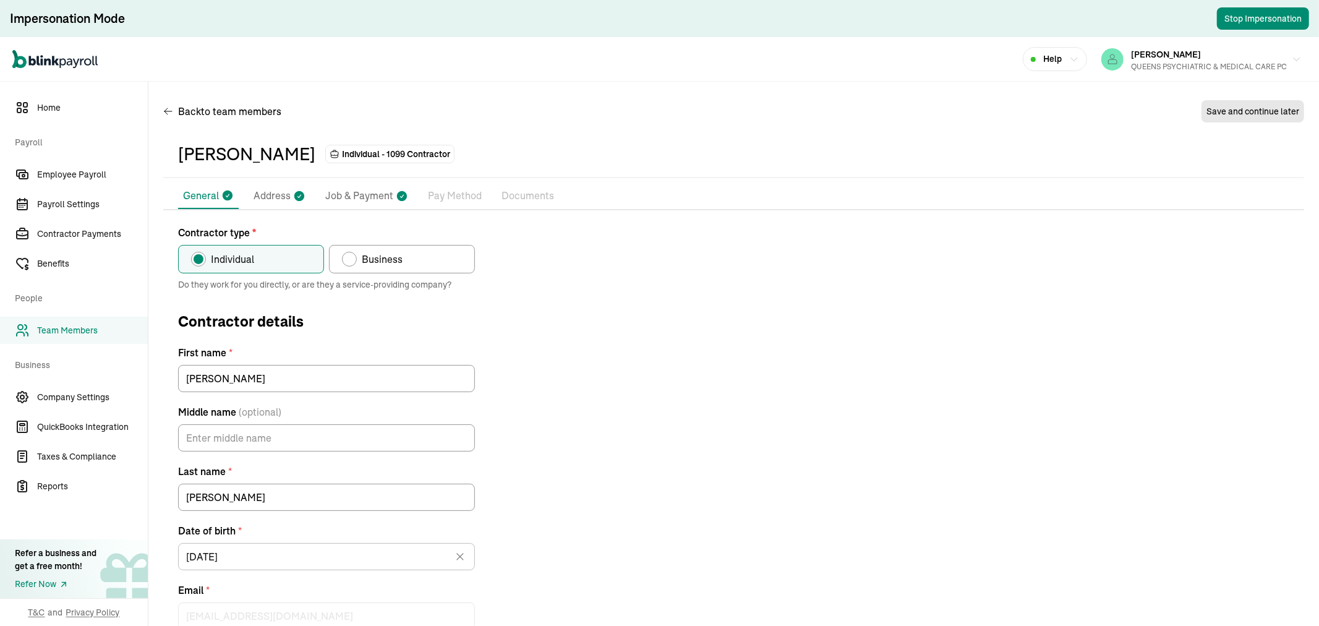
scroll to position [122, 0]
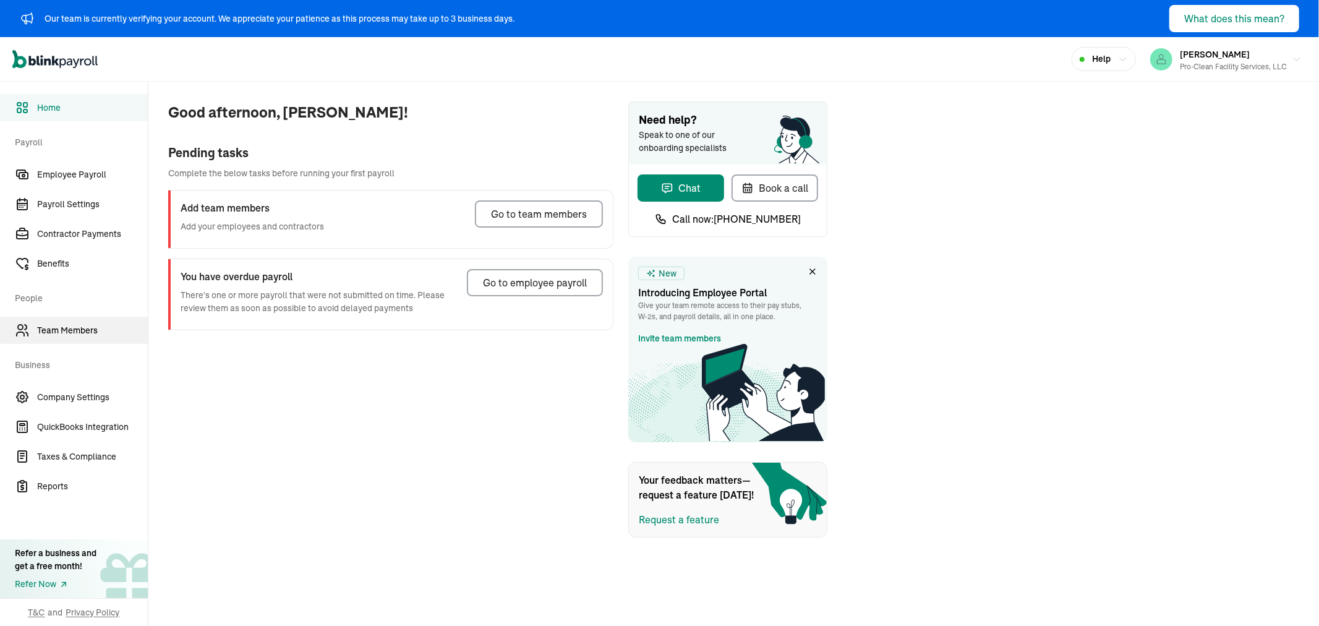
click at [59, 322] on link "Team Members" at bounding box center [74, 330] width 148 height 27
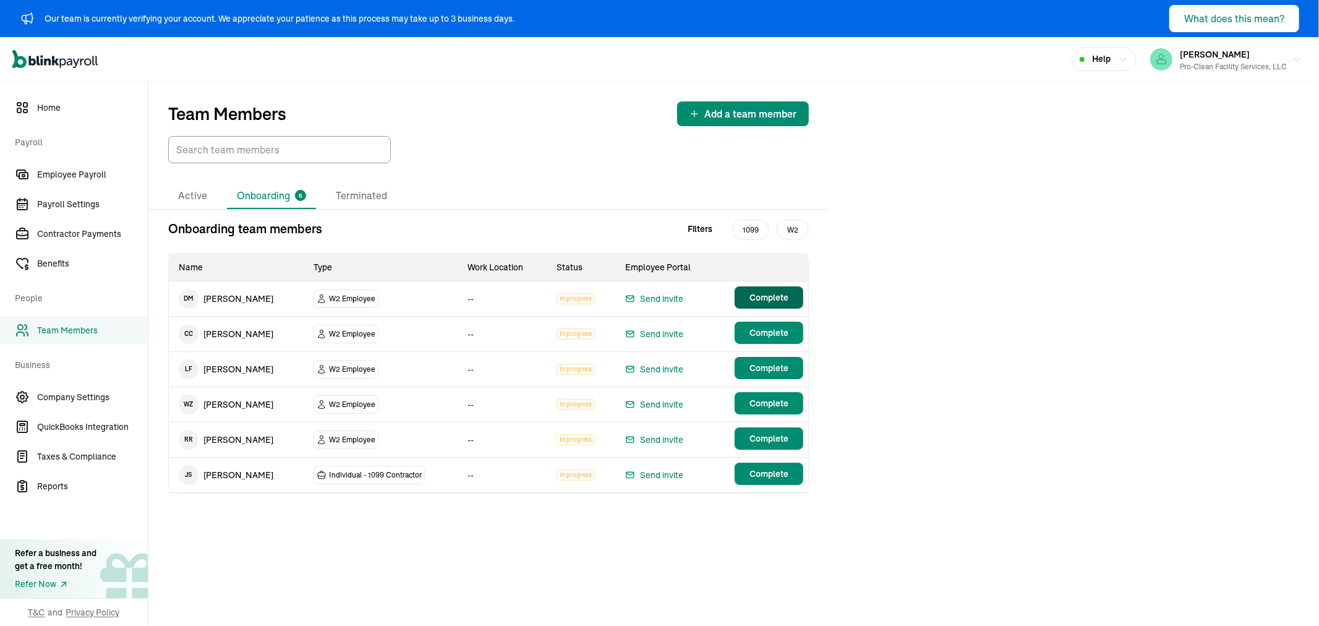
click at [757, 299] on span "Complete" at bounding box center [768, 297] width 39 height 12
click at [188, 190] on li "Active" at bounding box center [192, 196] width 49 height 26
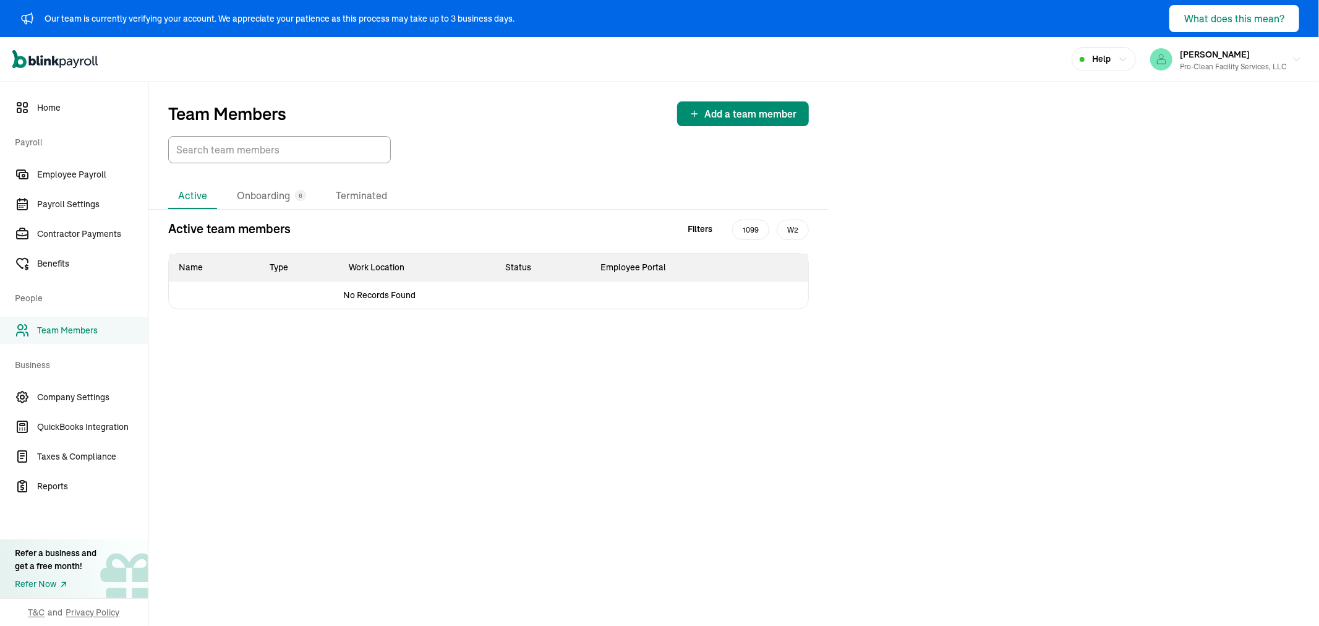
click at [116, 319] on link "Team Members" at bounding box center [74, 330] width 148 height 27
click at [51, 168] on span "Employee Payroll" at bounding box center [92, 174] width 111 height 13
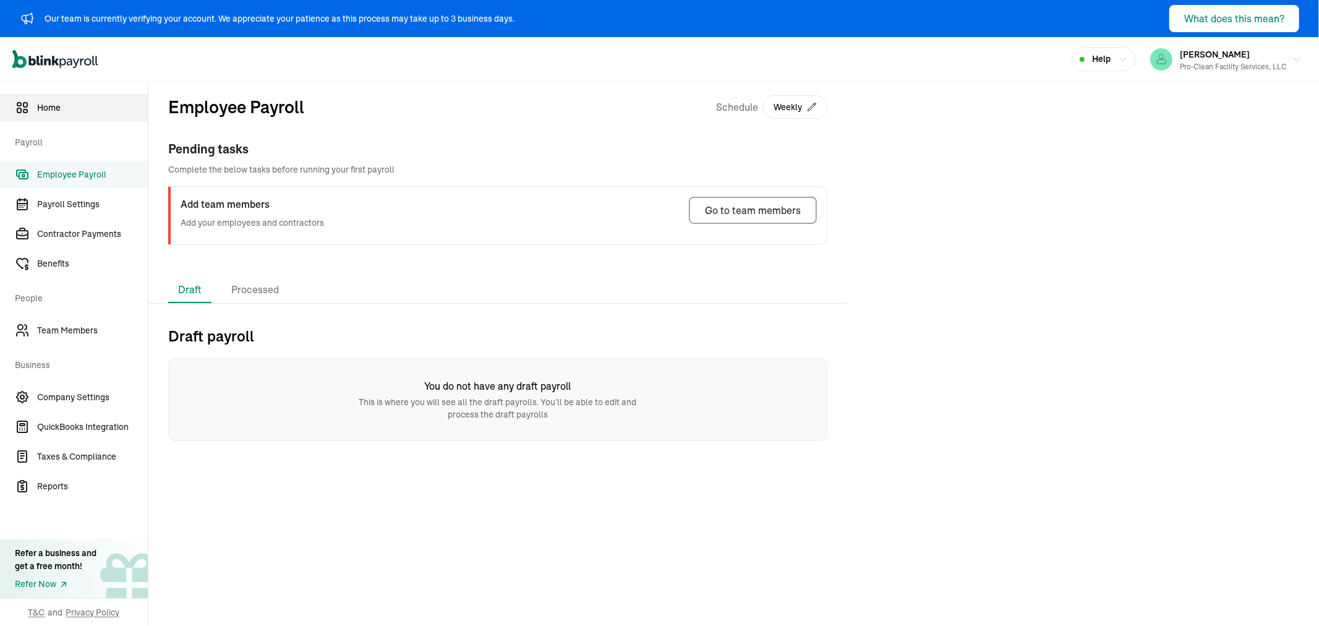
click at [60, 113] on span "Home" at bounding box center [92, 107] width 111 height 13
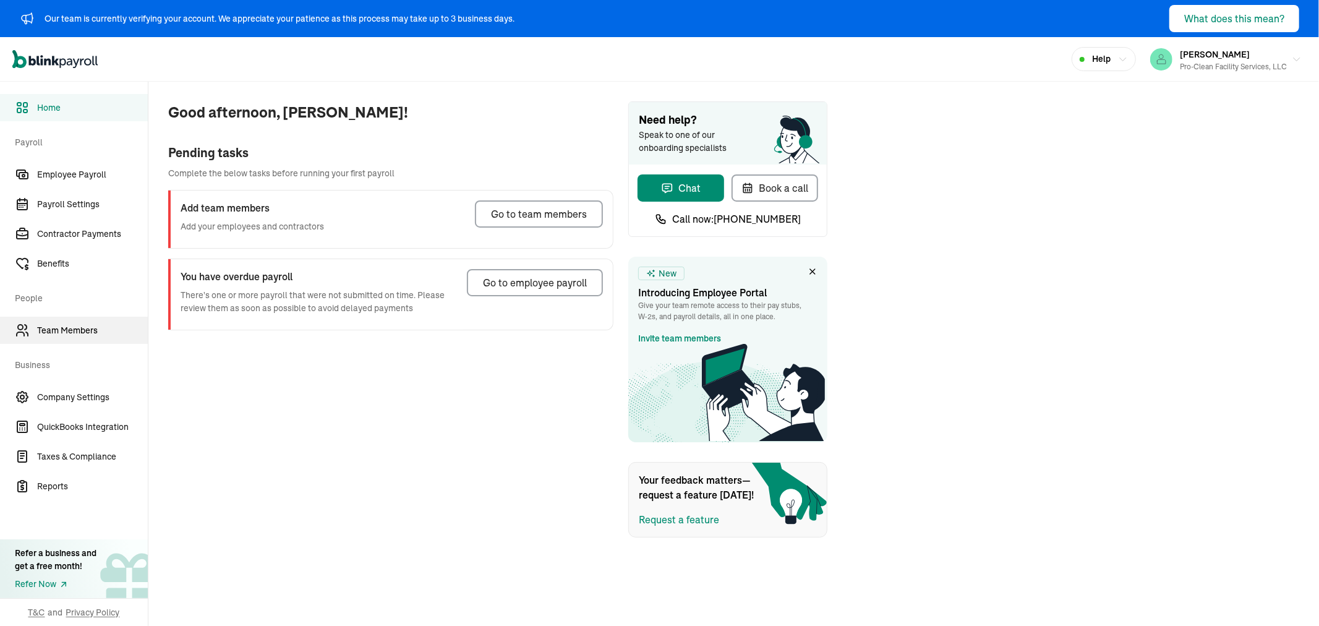
click at [72, 325] on span "Team Members" at bounding box center [92, 330] width 111 height 13
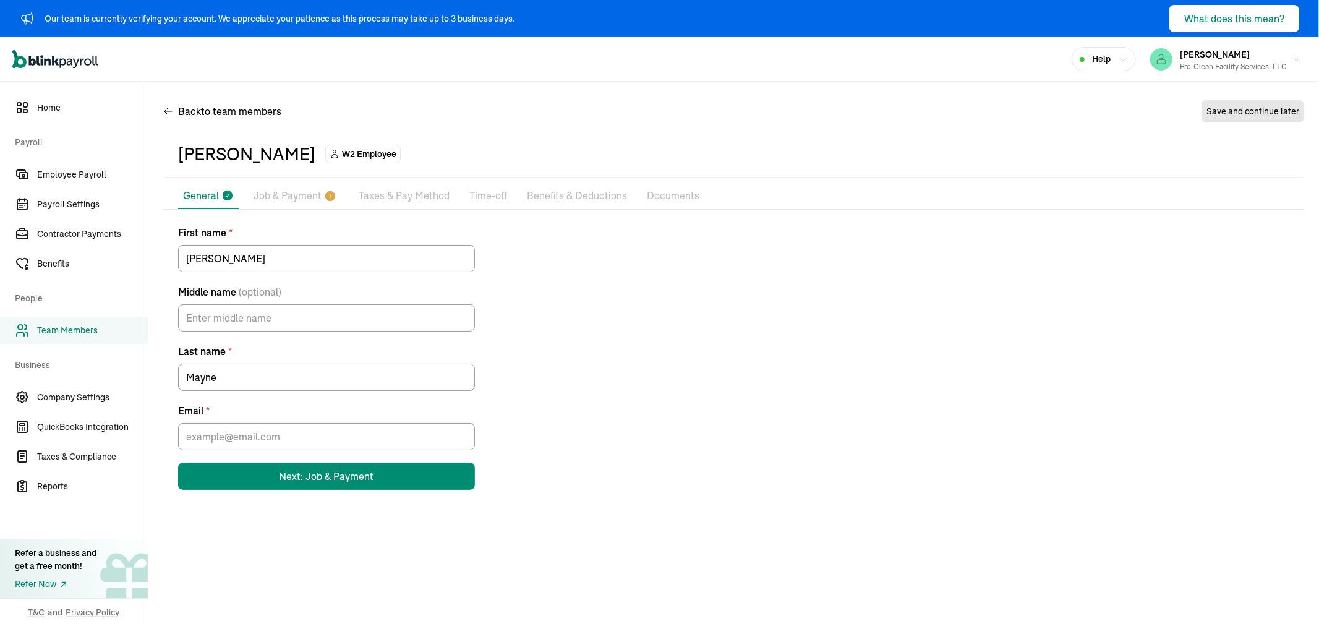
click at [404, 192] on p "Taxes & Pay Method" at bounding box center [404, 196] width 91 height 16
click at [305, 192] on p "Job & Payment" at bounding box center [287, 196] width 68 height 16
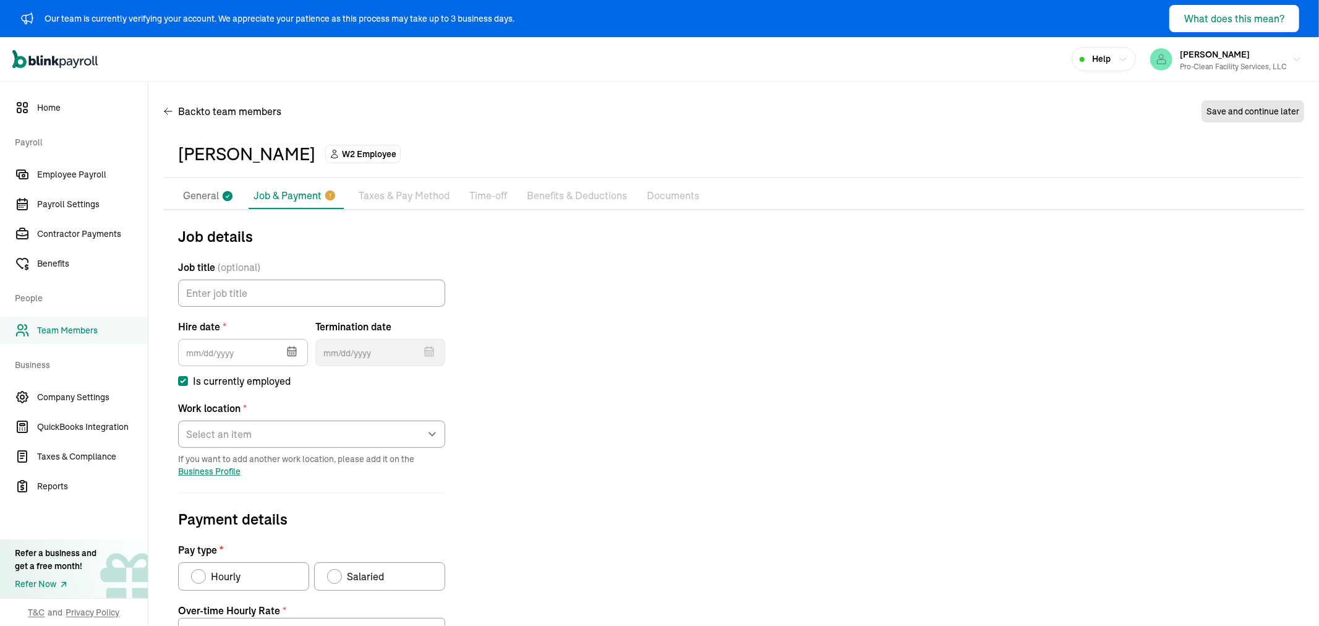
click at [193, 190] on p "General" at bounding box center [201, 196] width 36 height 16
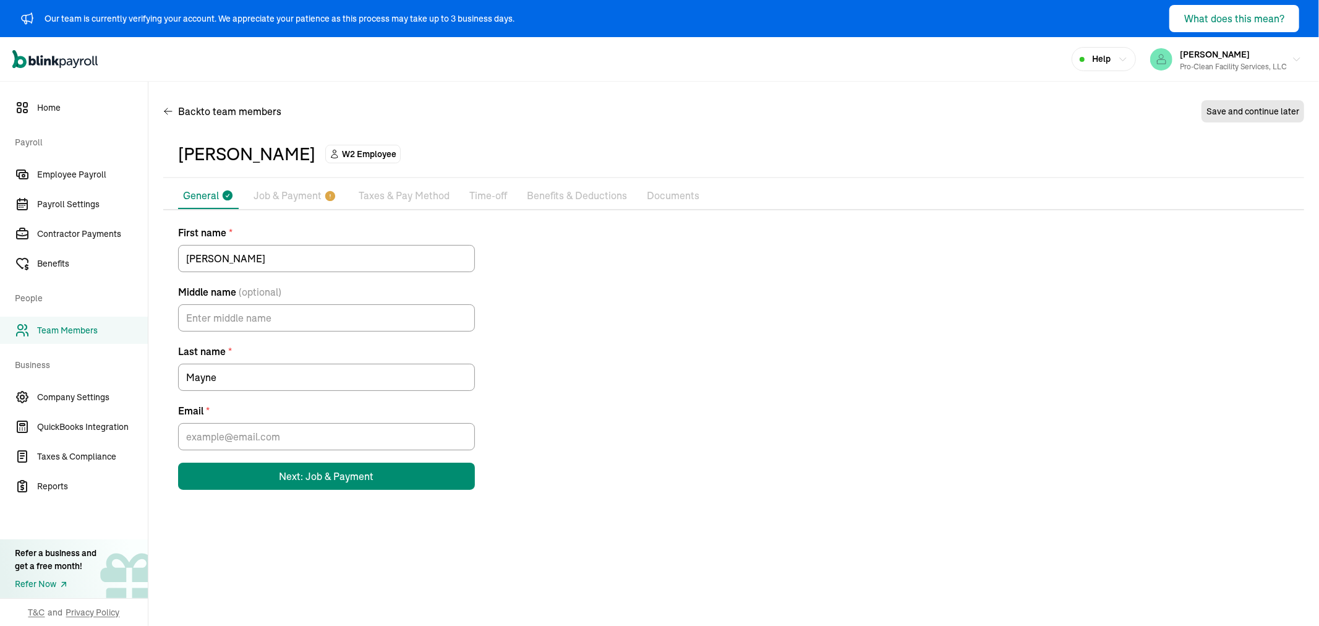
click at [274, 188] on p "Job & Payment" at bounding box center [287, 196] width 68 height 16
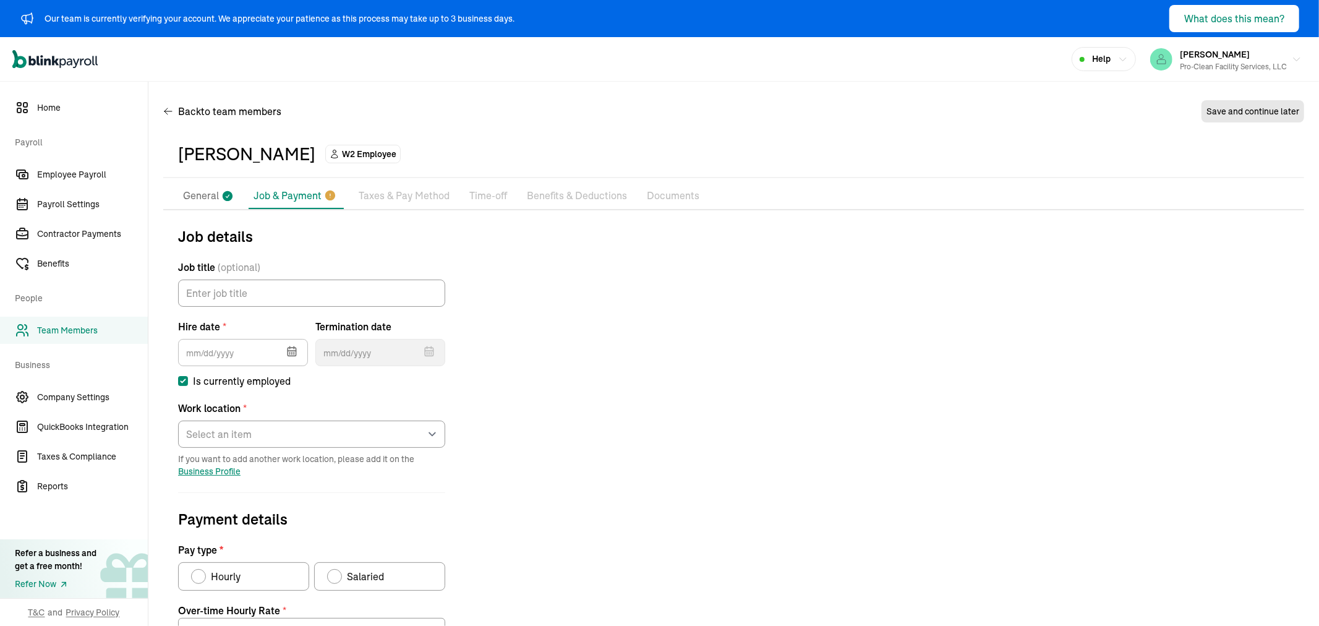
click at [206, 197] on p "General" at bounding box center [201, 196] width 36 height 16
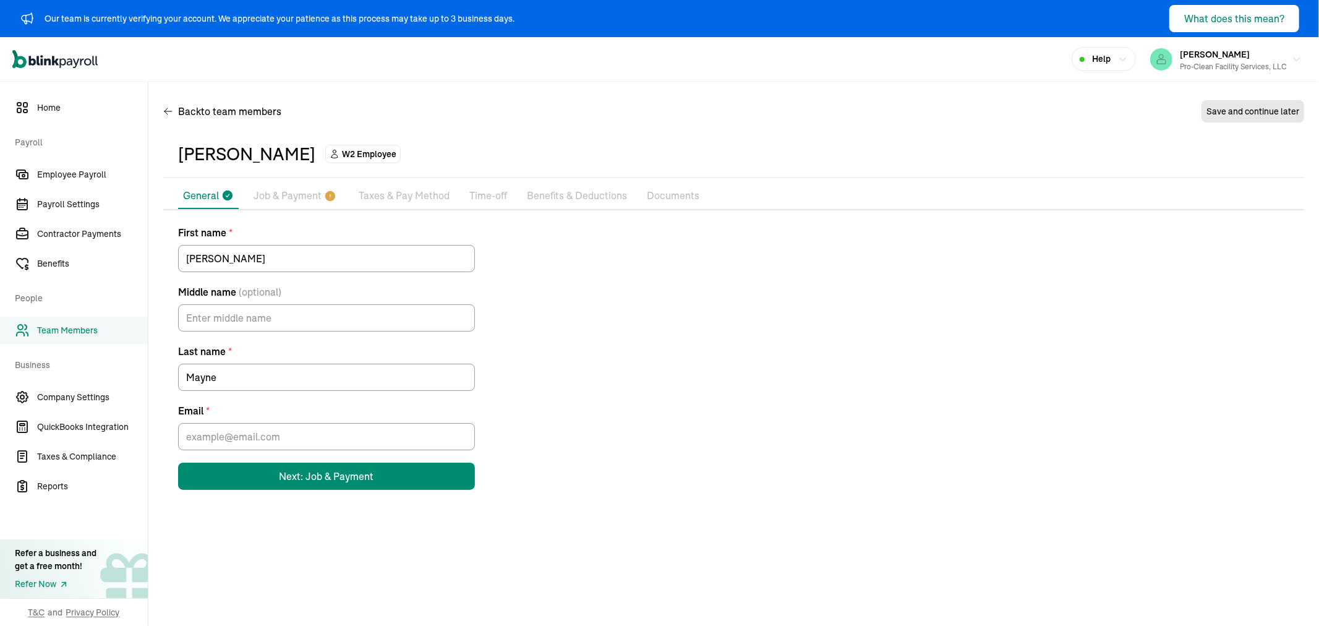
click at [384, 193] on p "Taxes & Pay Method" at bounding box center [404, 196] width 91 height 16
click at [309, 193] on p "Job & Payment" at bounding box center [287, 196] width 68 height 16
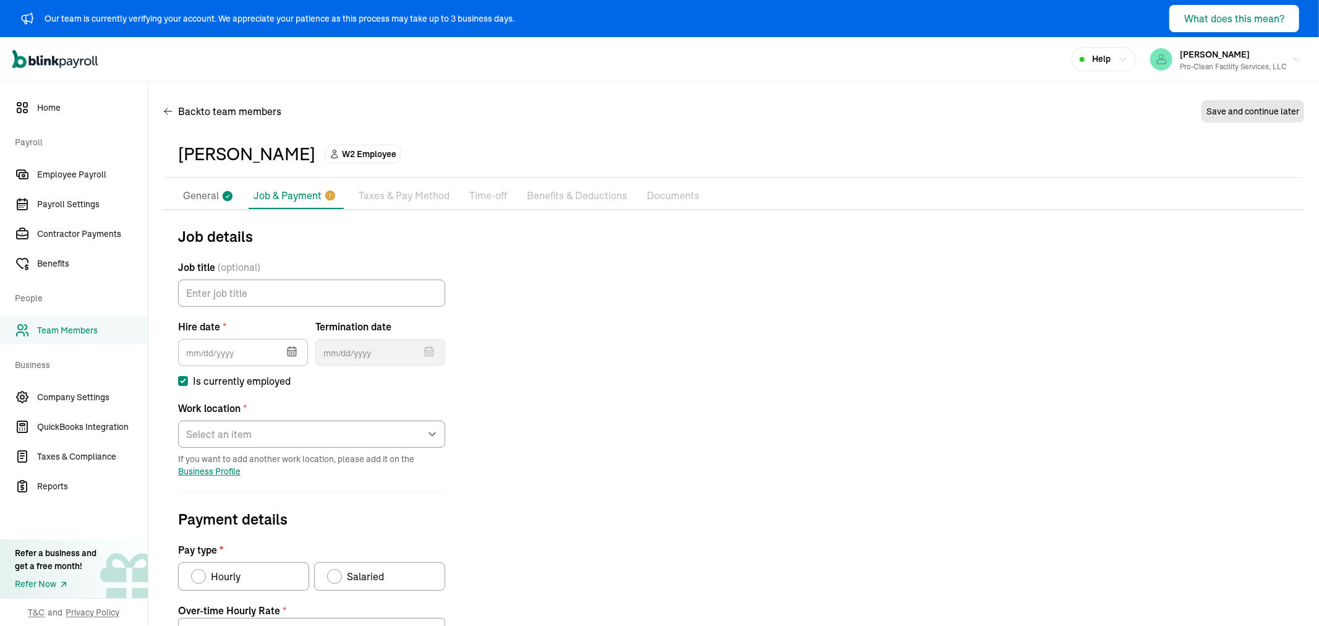
click at [206, 186] on li "General" at bounding box center [208, 196] width 61 height 26
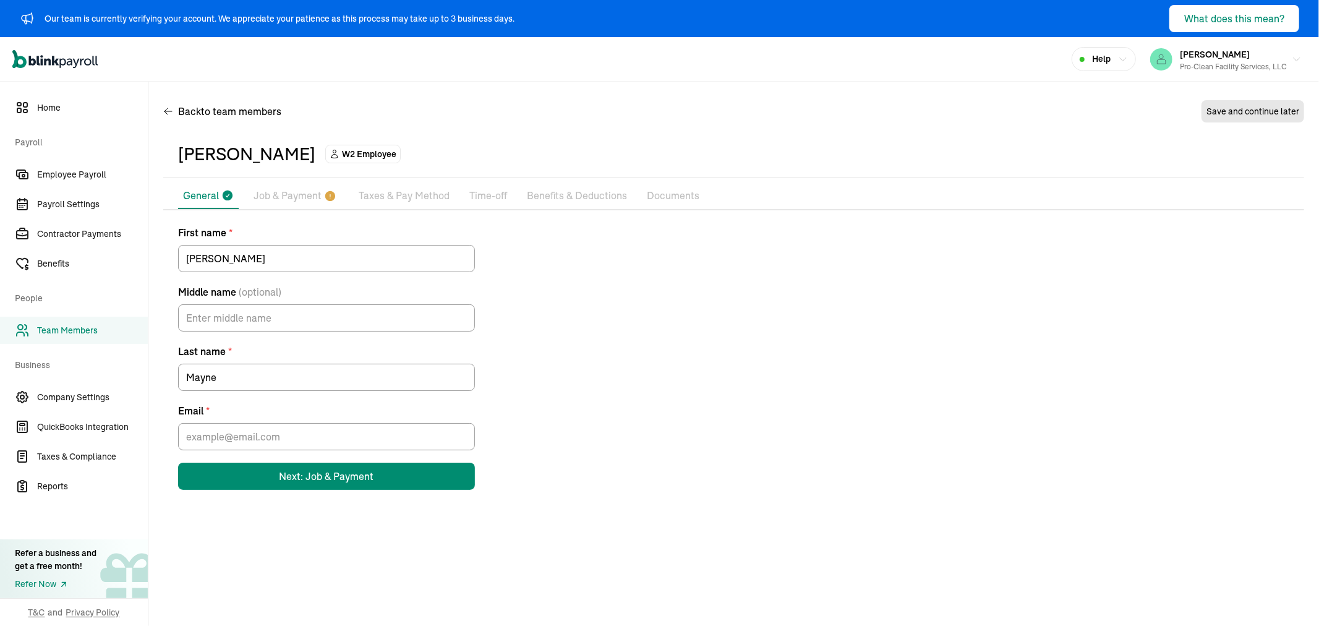
click at [67, 331] on span "Team Members" at bounding box center [92, 330] width 111 height 13
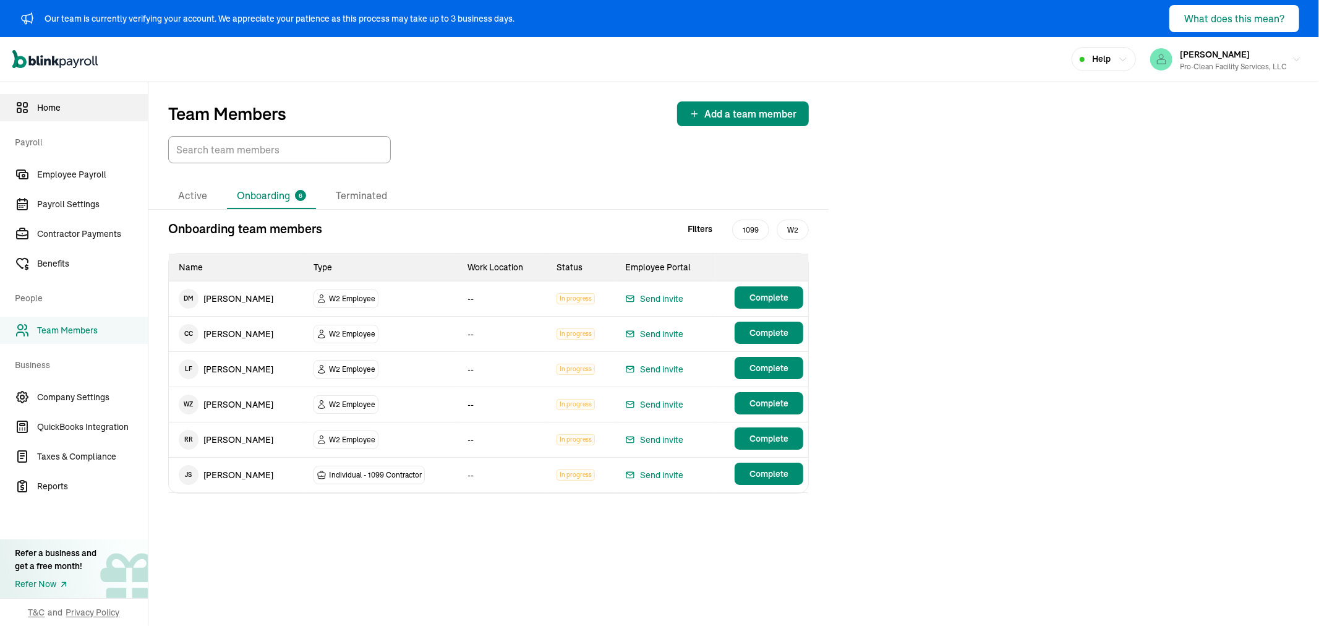
click at [70, 108] on span "Home" at bounding box center [92, 107] width 111 height 13
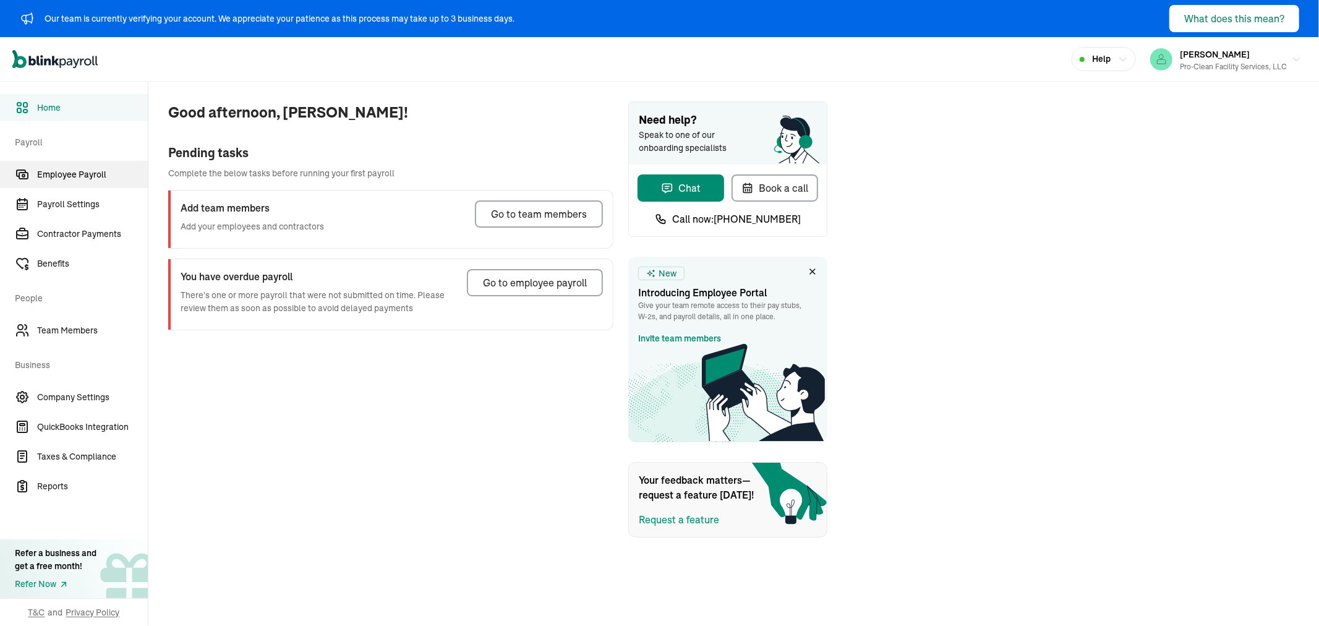
click at [77, 175] on span "Employee Payroll" at bounding box center [92, 174] width 111 height 13
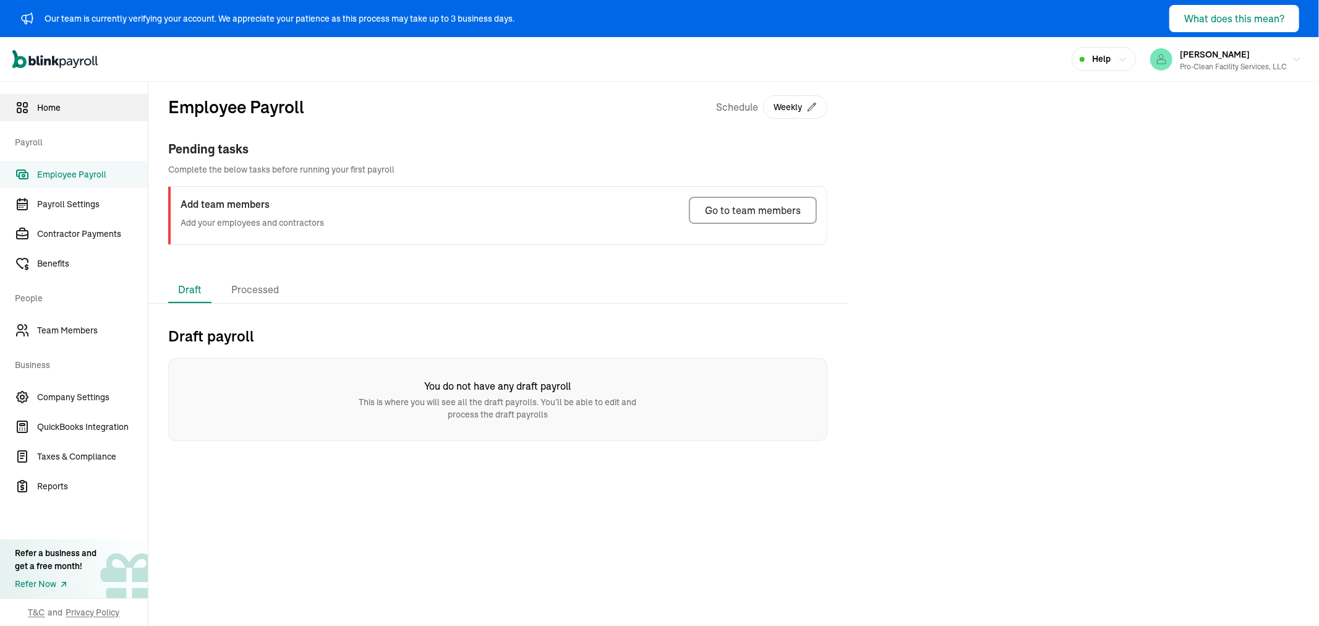
click at [59, 103] on span "Home" at bounding box center [92, 107] width 111 height 13
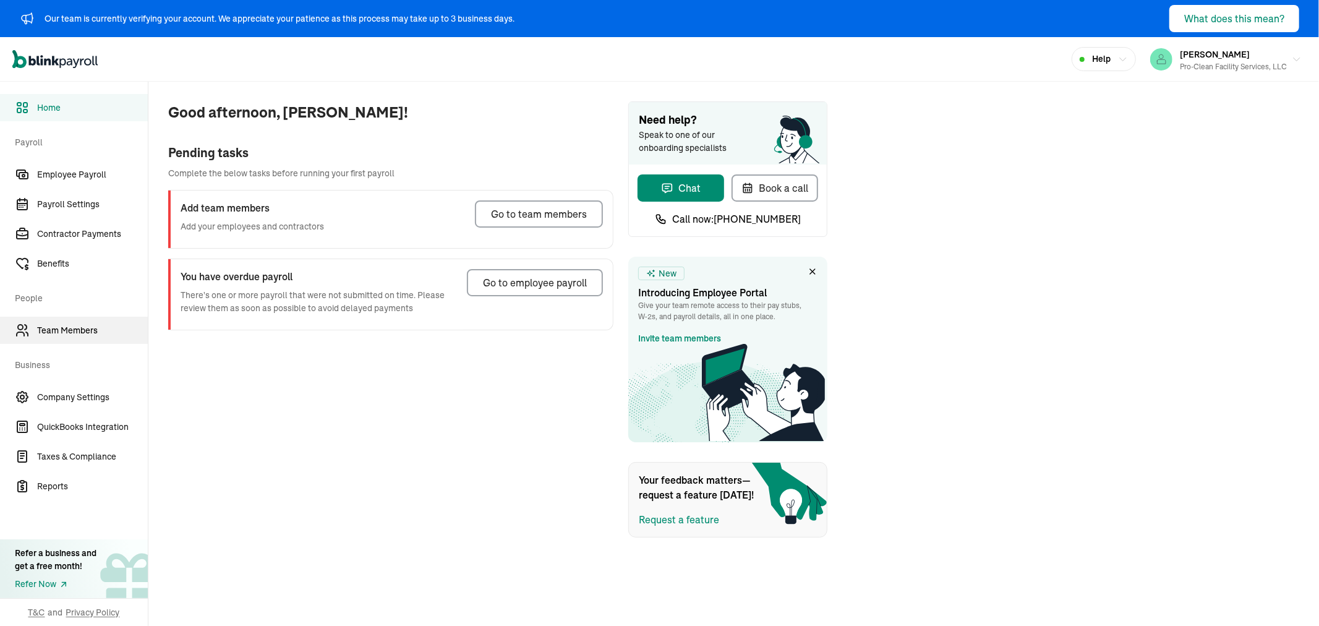
click at [67, 322] on link "Team Members" at bounding box center [74, 330] width 148 height 27
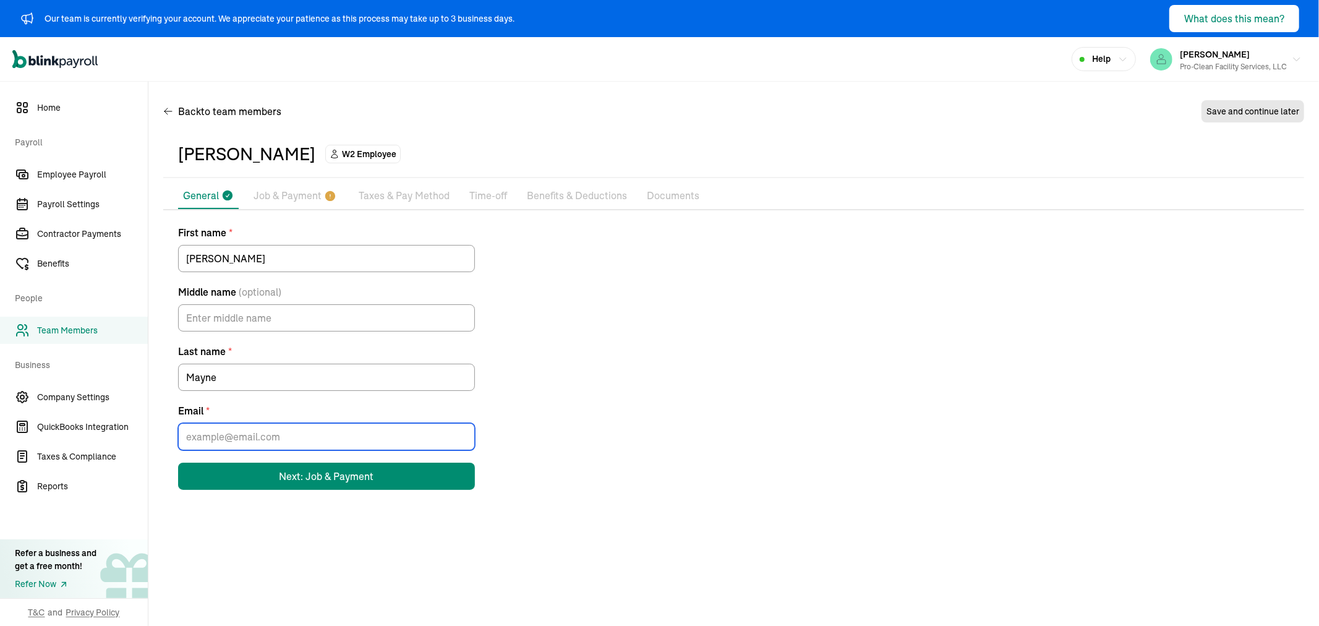
click at [224, 439] on input "Email *" at bounding box center [326, 436] width 297 height 27
click at [588, 372] on div "First name * David Middle name (optional) Last name * Mayne Email * Next: Job &…" at bounding box center [733, 357] width 1141 height 265
click at [411, 193] on p "Taxes & Pay Method" at bounding box center [404, 196] width 91 height 16
click at [559, 192] on p "Benefits & Deductions" at bounding box center [577, 196] width 100 height 16
click at [316, 199] on p "Job & Payment" at bounding box center [287, 196] width 68 height 16
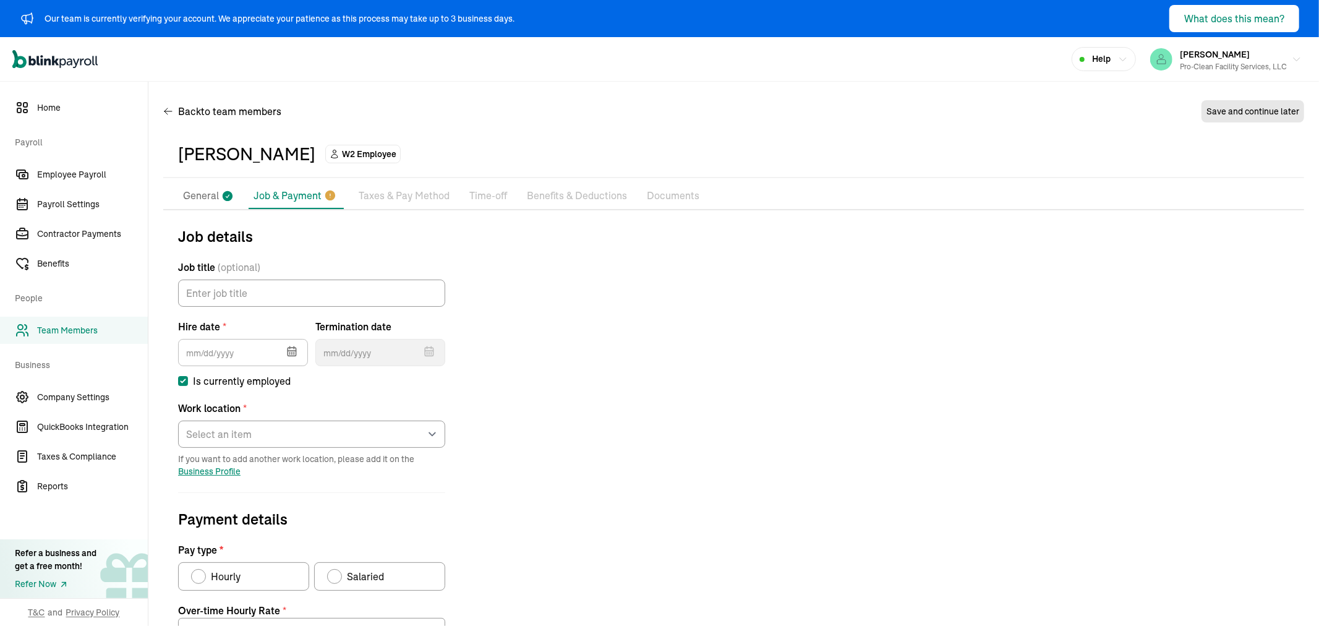
scroll to position [182, 0]
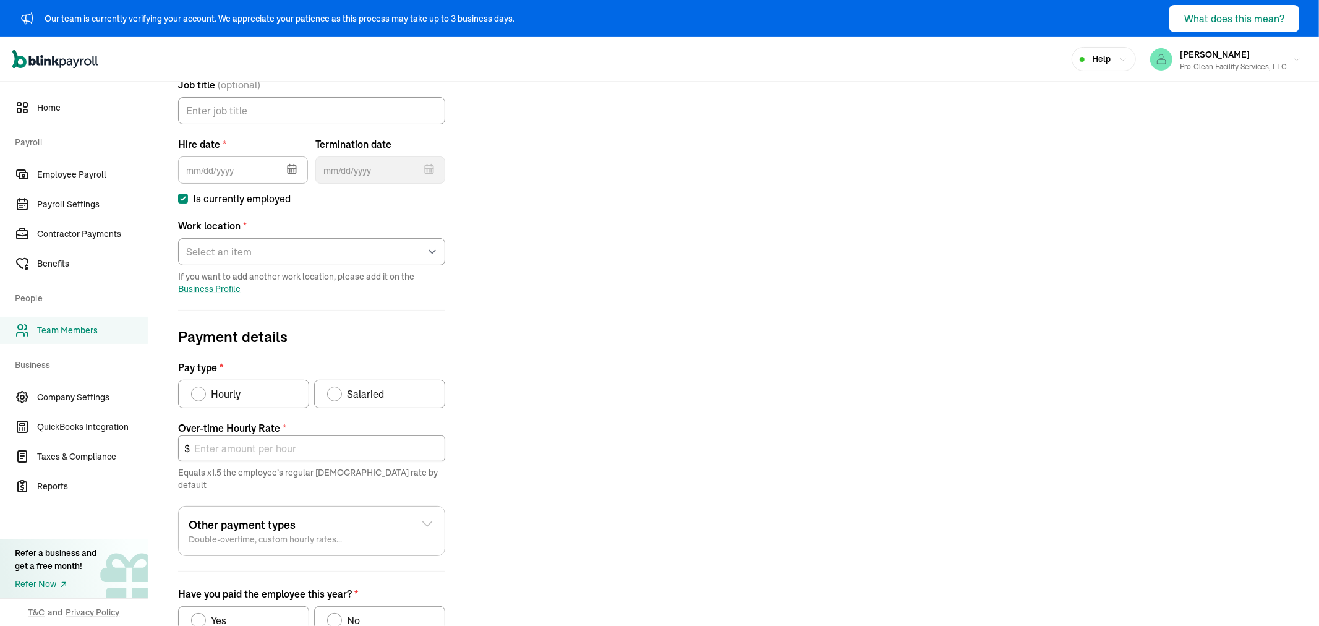
click at [44, 325] on span "Team Members" at bounding box center [92, 330] width 111 height 13
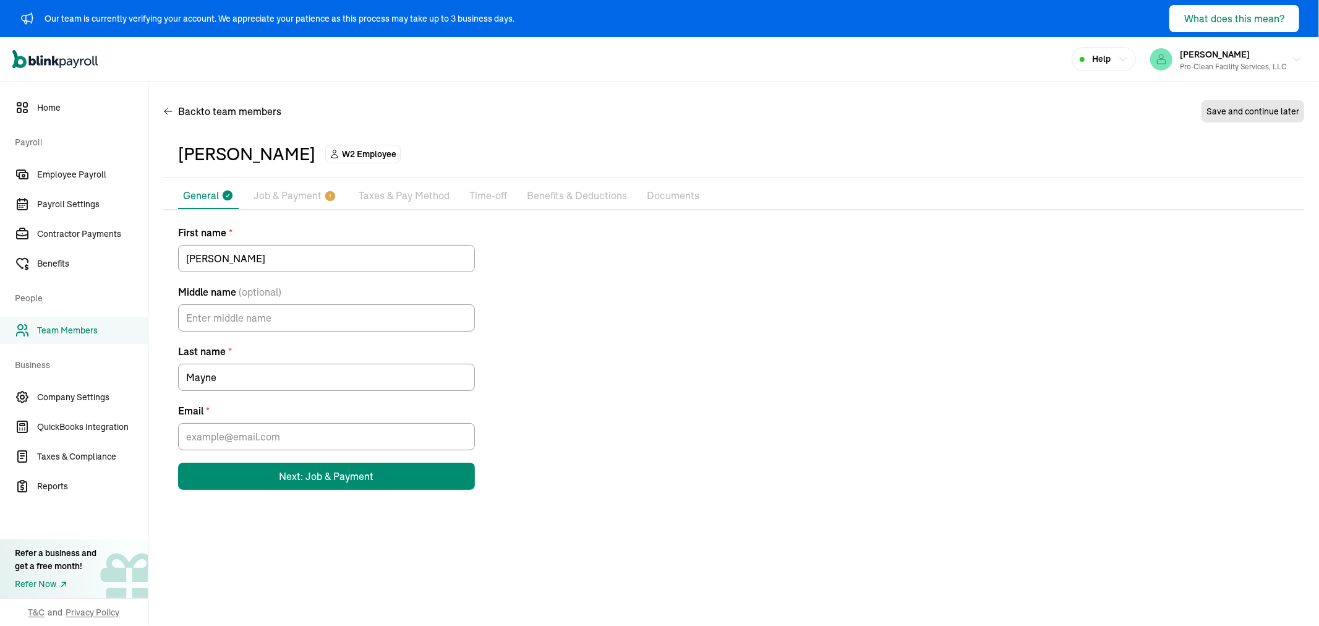
click at [289, 188] on p "Job & Payment" at bounding box center [287, 196] width 68 height 16
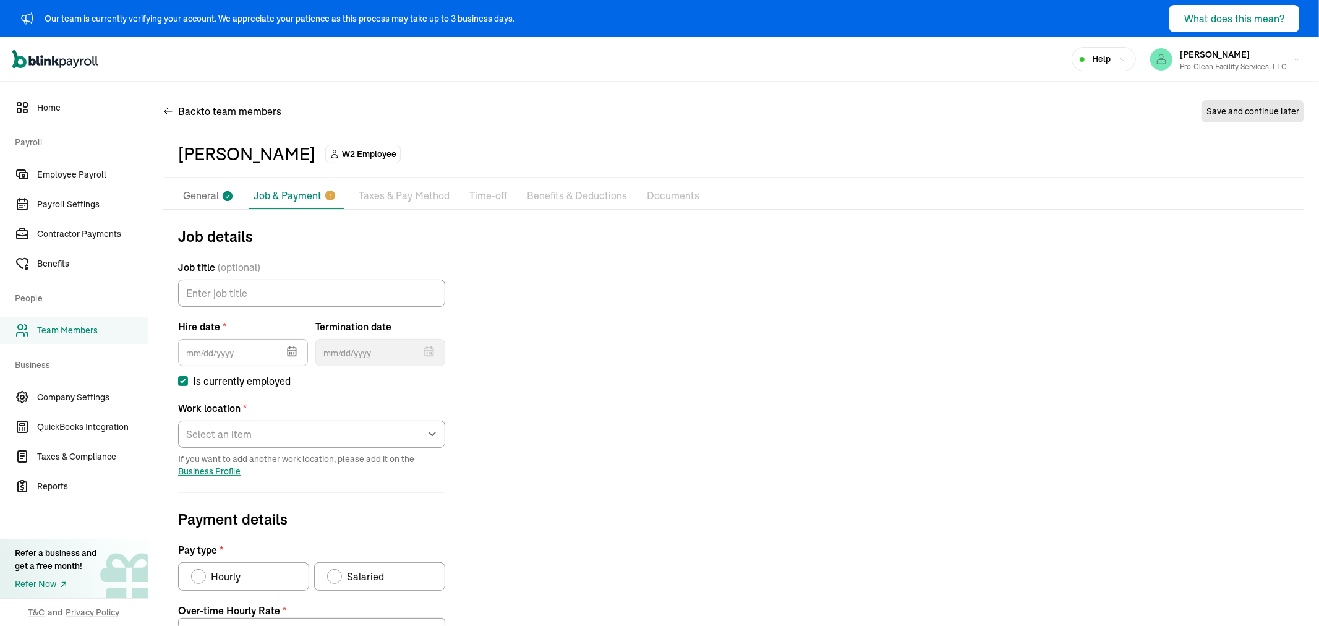
click at [221, 197] on icon at bounding box center [227, 196] width 12 height 16
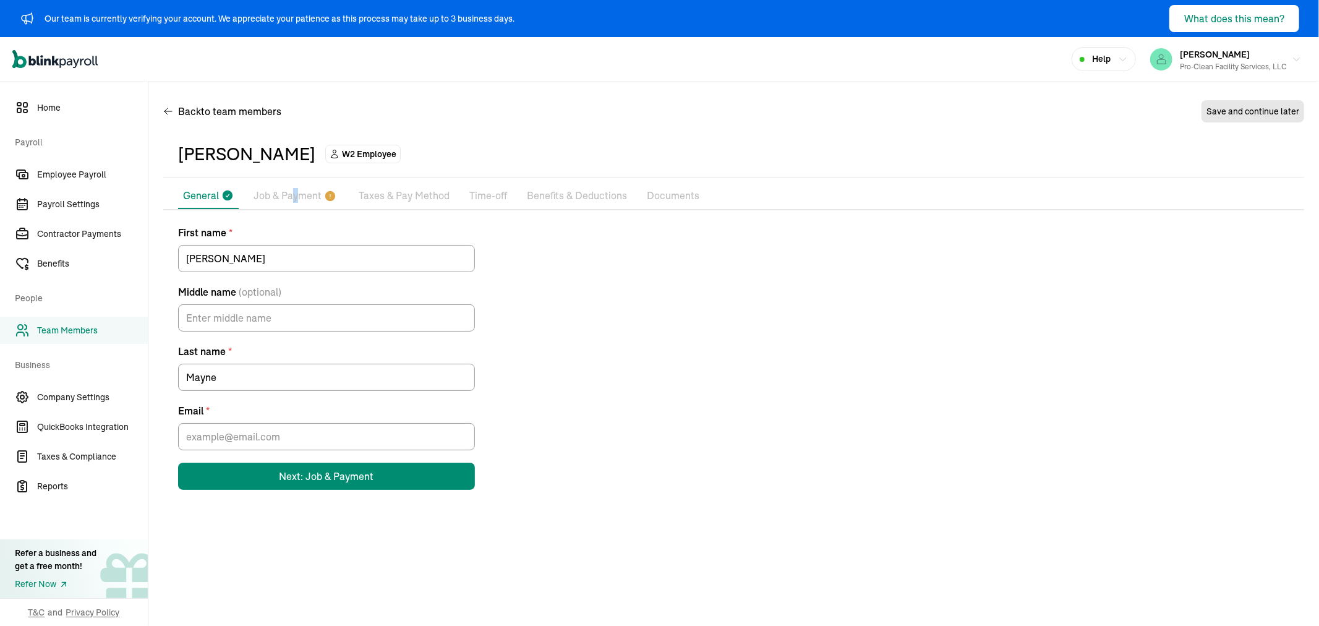
click at [295, 189] on p "Job & Payment" at bounding box center [287, 196] width 68 height 16
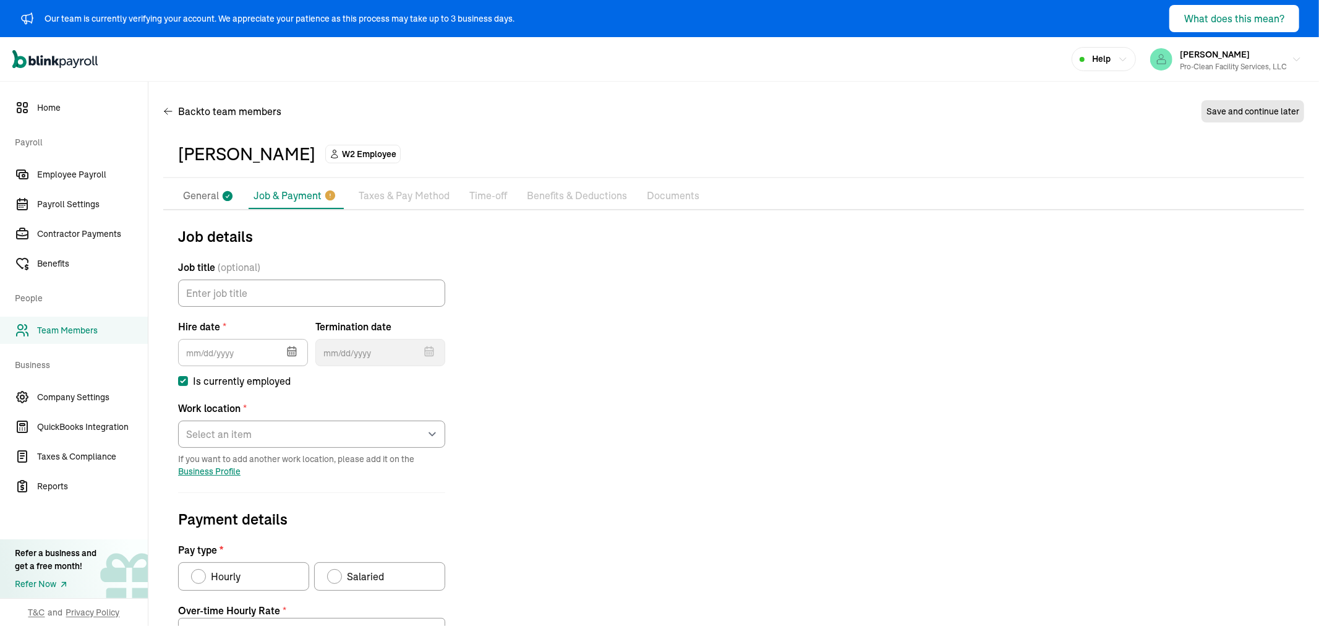
click at [400, 193] on p "Taxes & Pay Method" at bounding box center [404, 196] width 91 height 16
click at [209, 196] on p "General" at bounding box center [201, 196] width 36 height 16
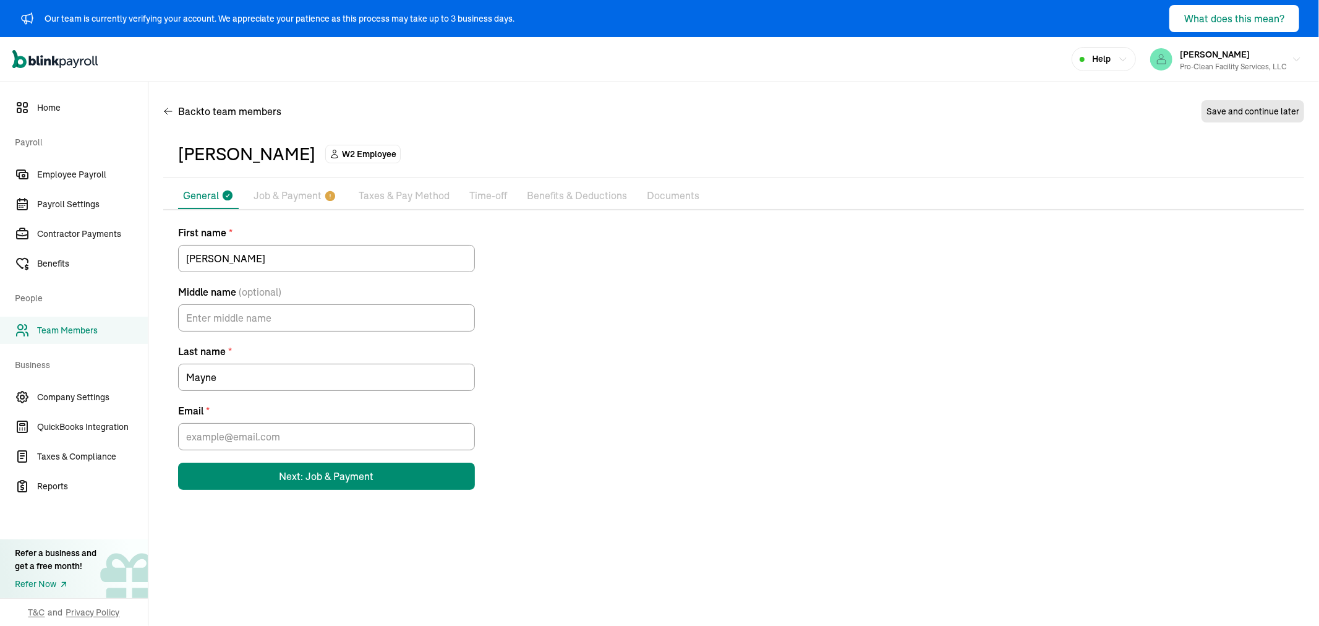
click at [78, 324] on span "Team Members" at bounding box center [92, 330] width 111 height 13
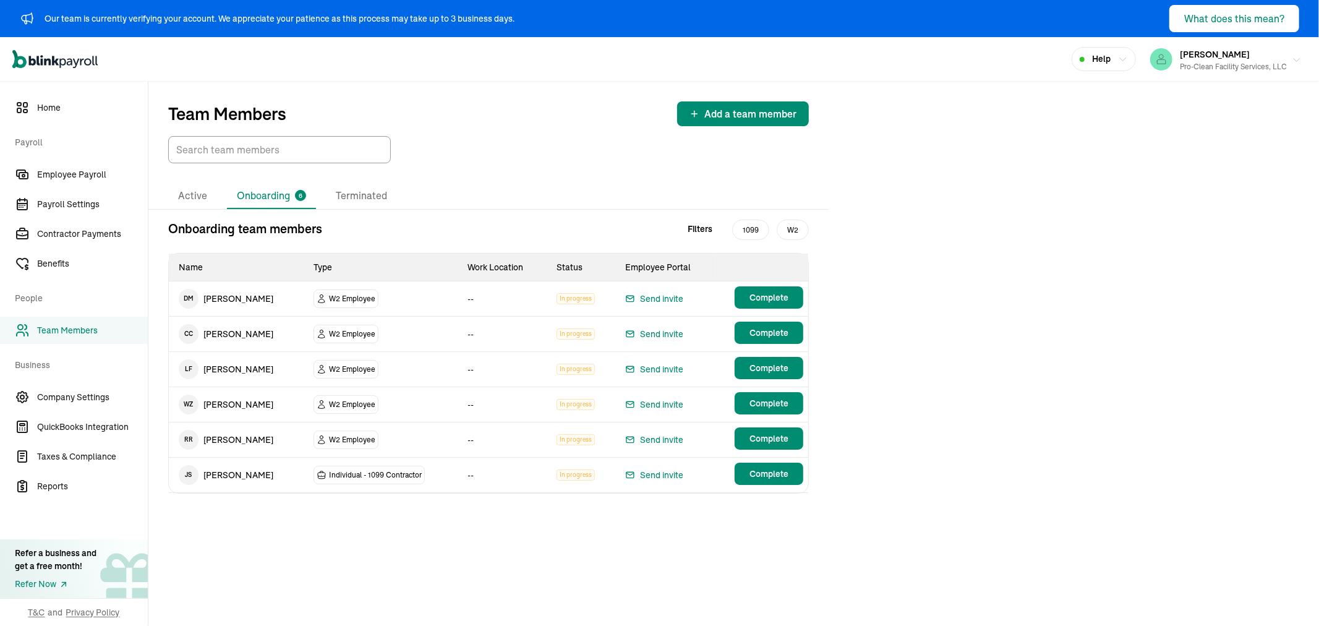
click at [1229, 67] on div "Pro-Clean Facility Services, LLC" at bounding box center [1232, 66] width 107 height 11
click at [1166, 166] on div "Team Members Add a team member Active Onboarding 6 Terminated Onboarding team m…" at bounding box center [733, 354] width 1170 height 544
click at [1234, 61] on div "Pro-Clean Facility Services, LLC" at bounding box center [1232, 66] width 107 height 11
click at [75, 336] on span "Team Members" at bounding box center [92, 330] width 111 height 13
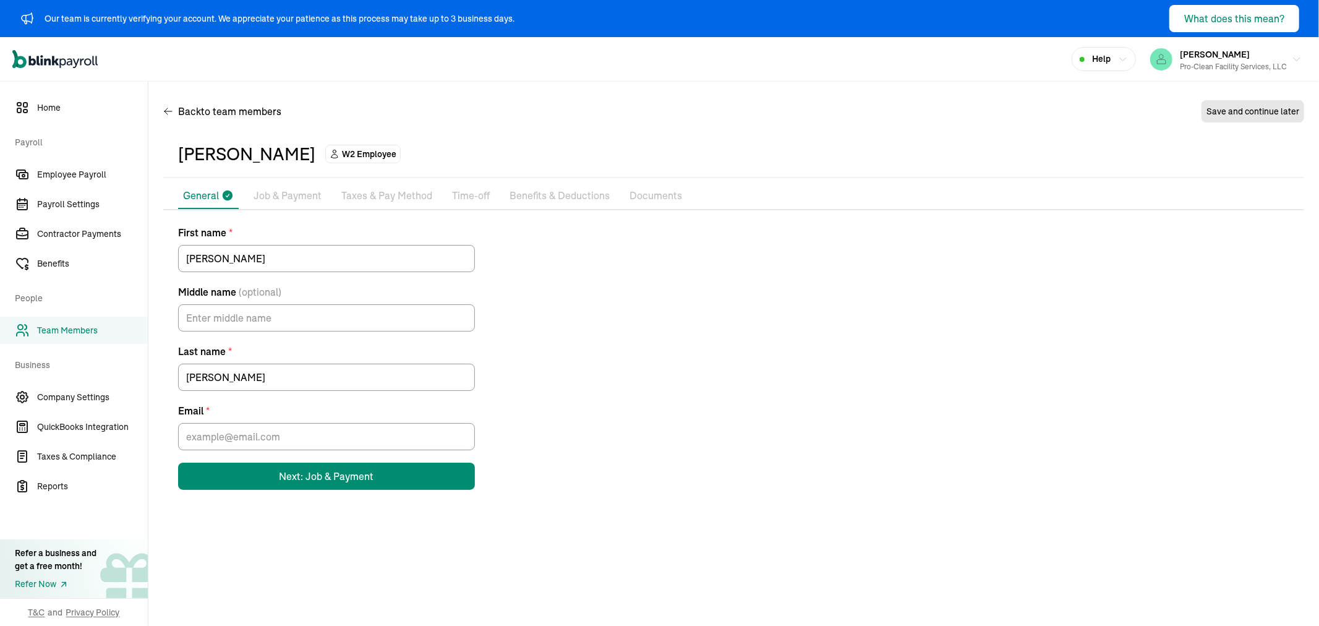
click at [1210, 304] on div "First name * Lisa Middle name (optional) Last name * Ferrell Email * Next: Job …" at bounding box center [733, 357] width 1141 height 265
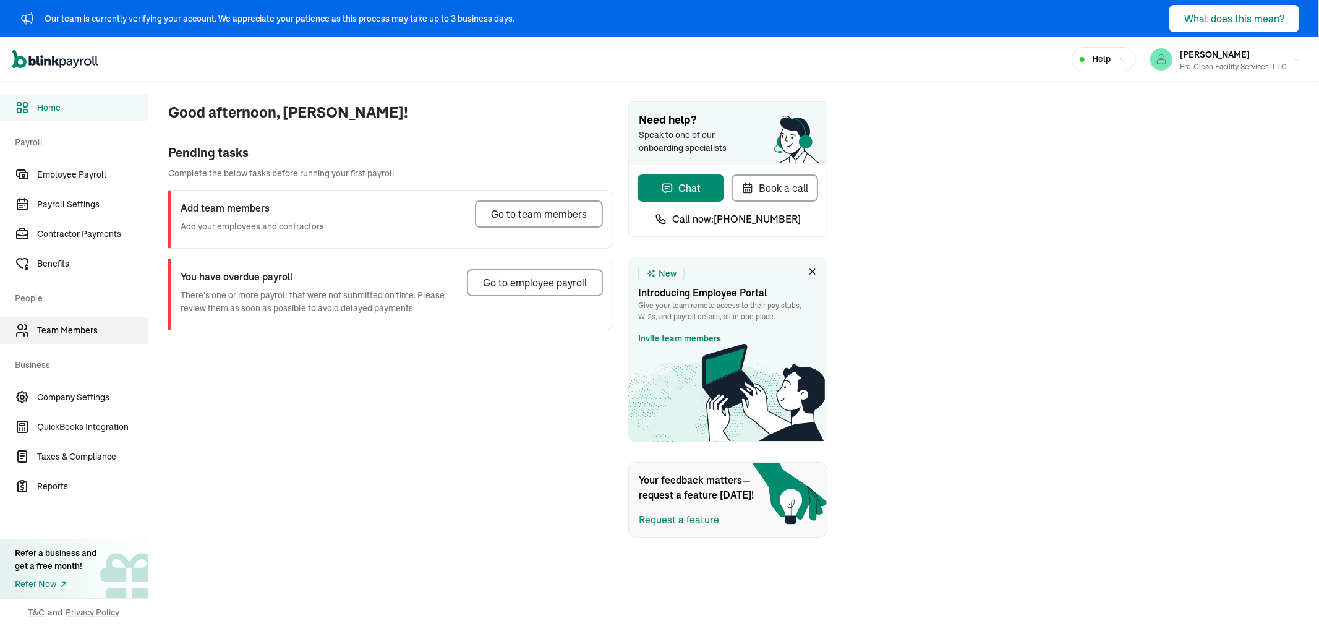
click at [59, 322] on link "Team Members" at bounding box center [74, 330] width 148 height 27
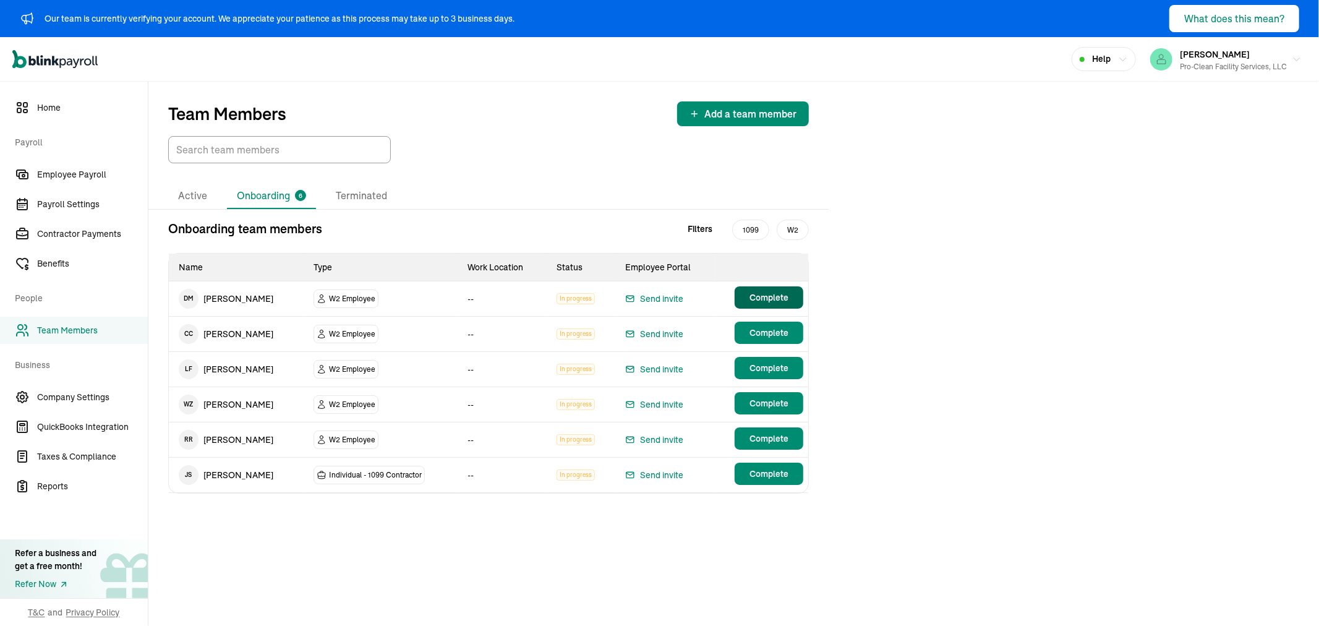
click at [757, 299] on span "Complete" at bounding box center [768, 297] width 39 height 12
click at [188, 190] on li "Active" at bounding box center [192, 196] width 49 height 26
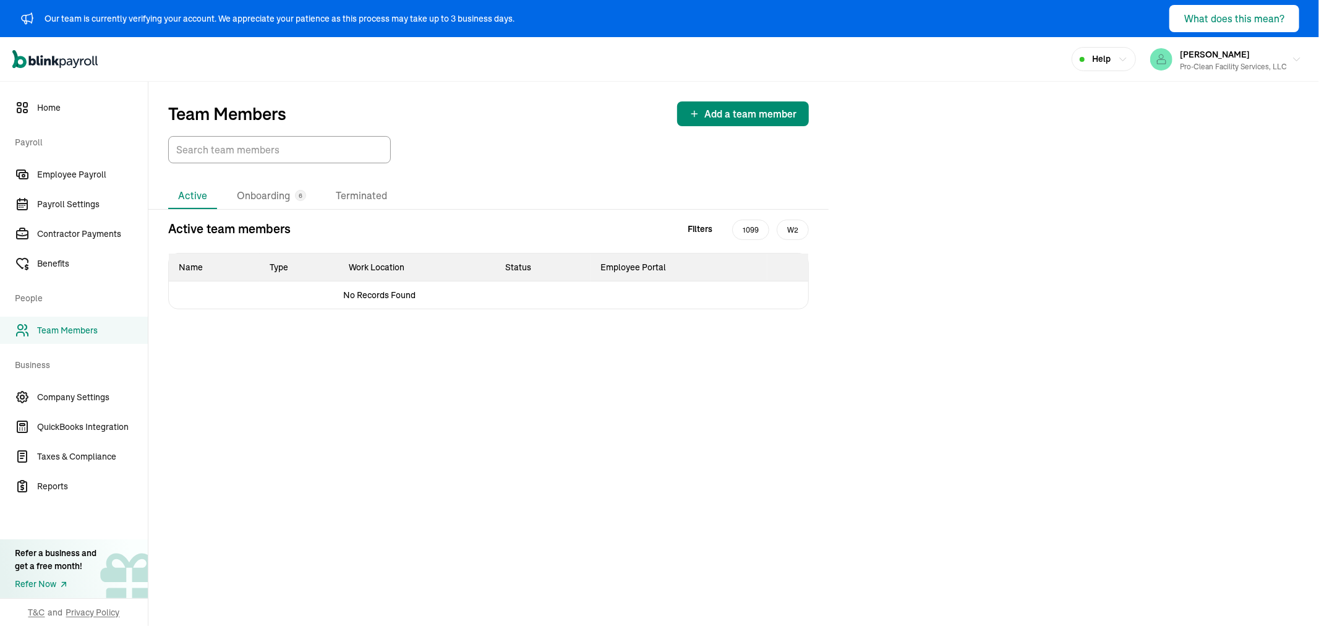
click at [116, 319] on link "Team Members" at bounding box center [74, 330] width 148 height 27
click at [51, 168] on span "Employee Payroll" at bounding box center [92, 174] width 111 height 13
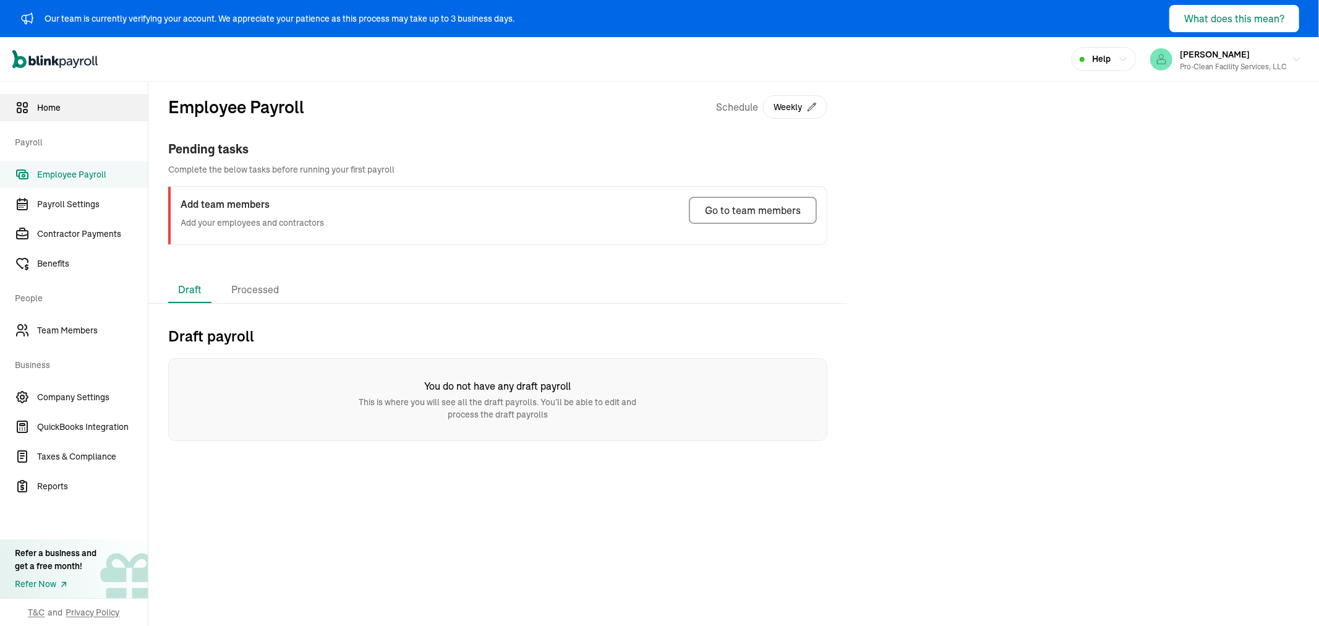
click at [60, 113] on span "Home" at bounding box center [92, 107] width 111 height 13
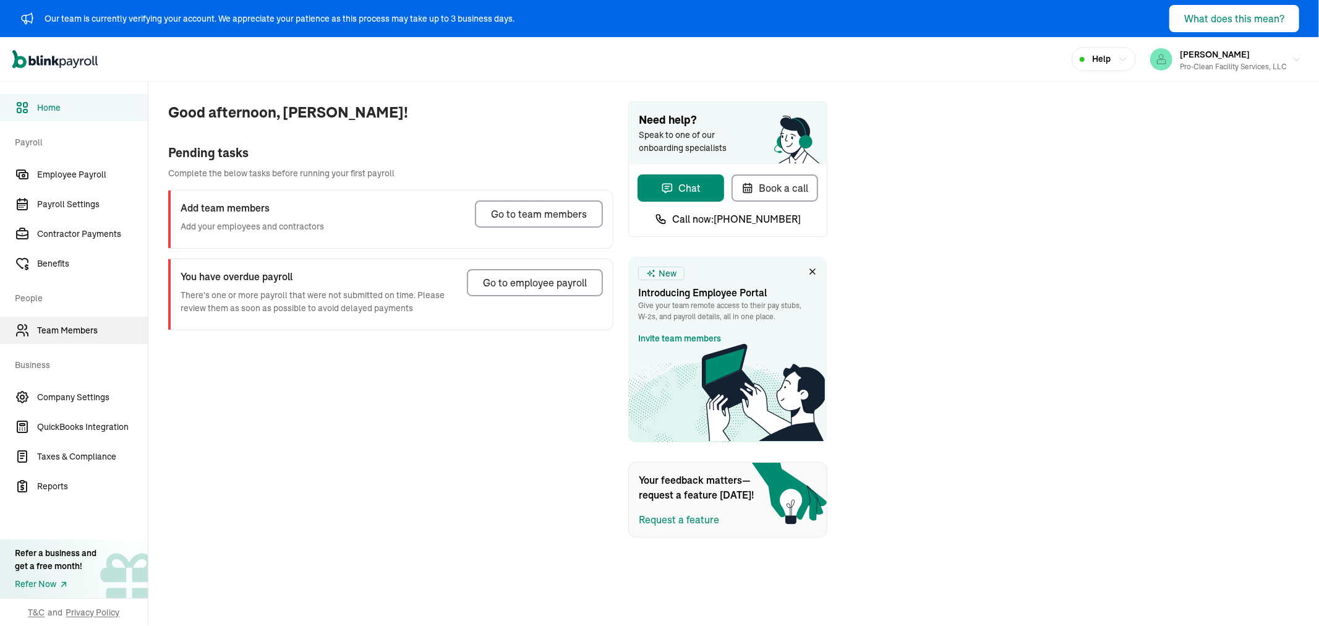
click at [72, 325] on span "Team Members" at bounding box center [92, 330] width 111 height 13
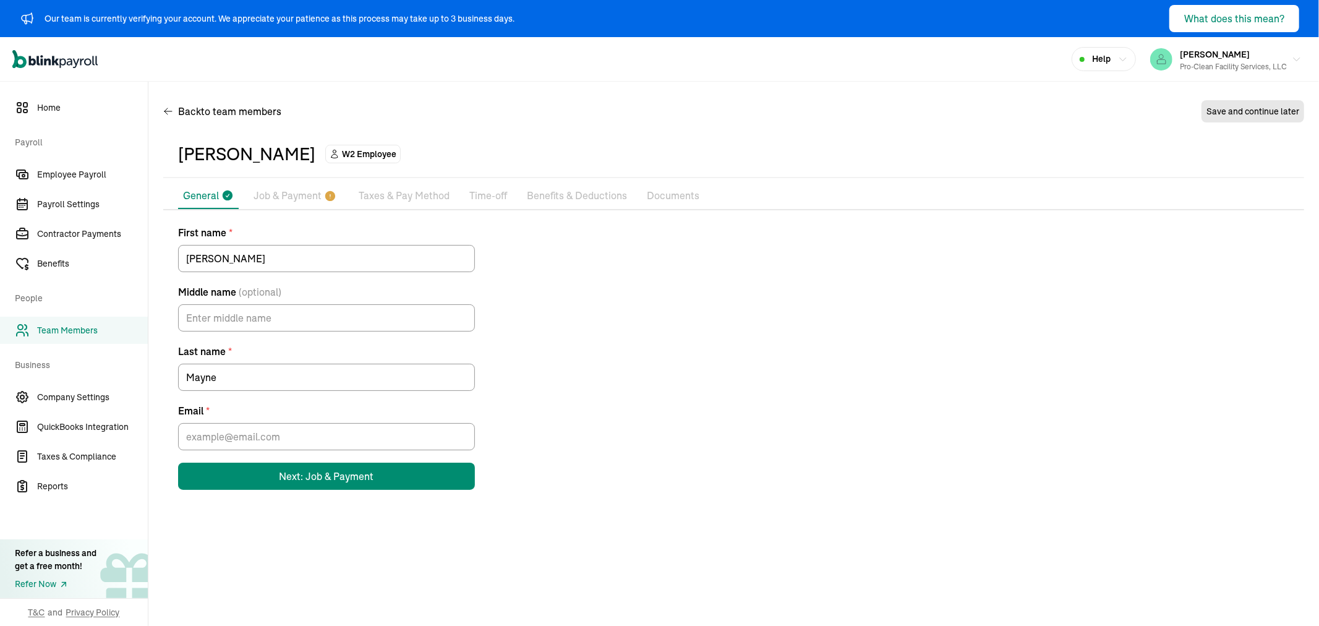
click at [404, 192] on p "Taxes & Pay Method" at bounding box center [404, 196] width 91 height 16
click at [305, 192] on p "Job & Payment" at bounding box center [287, 196] width 68 height 16
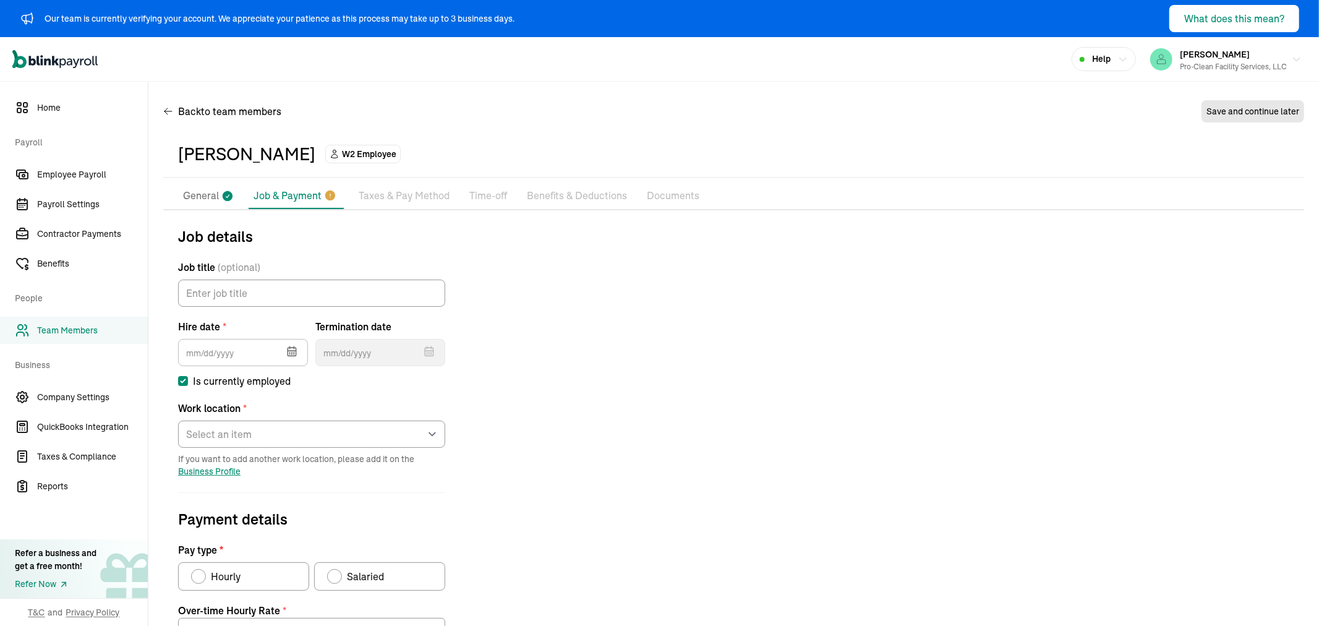
click at [193, 190] on p "General" at bounding box center [201, 196] width 36 height 16
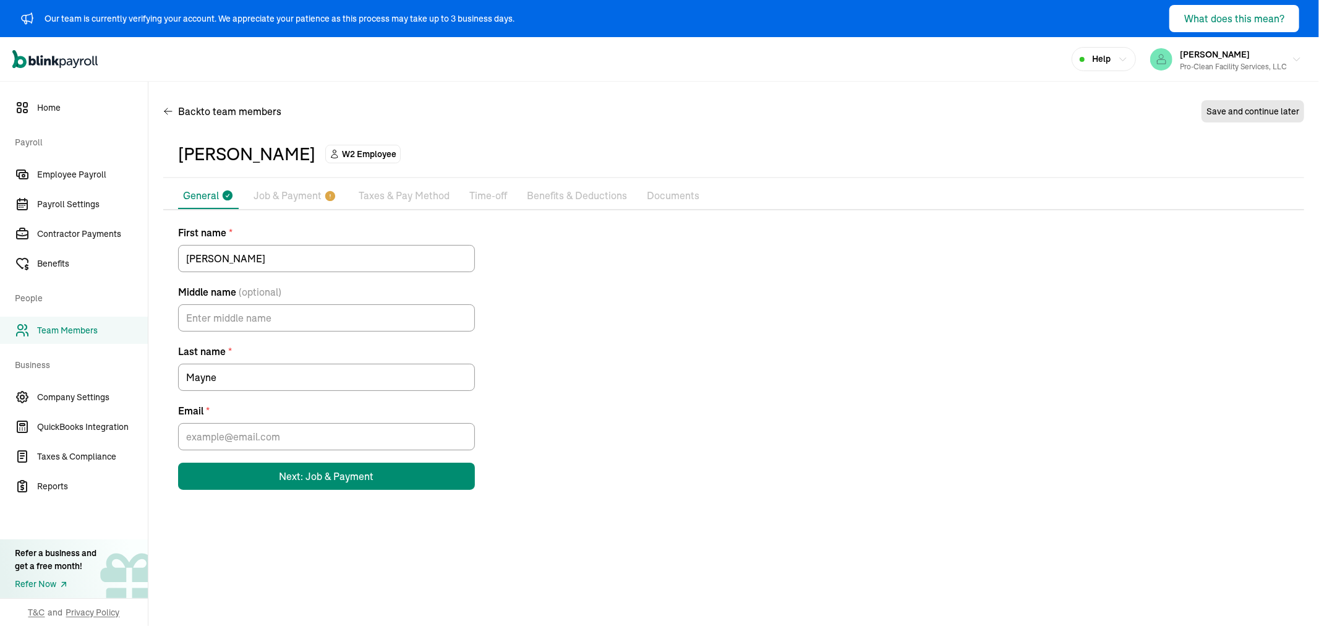
click at [274, 188] on p "Job & Payment" at bounding box center [287, 196] width 68 height 16
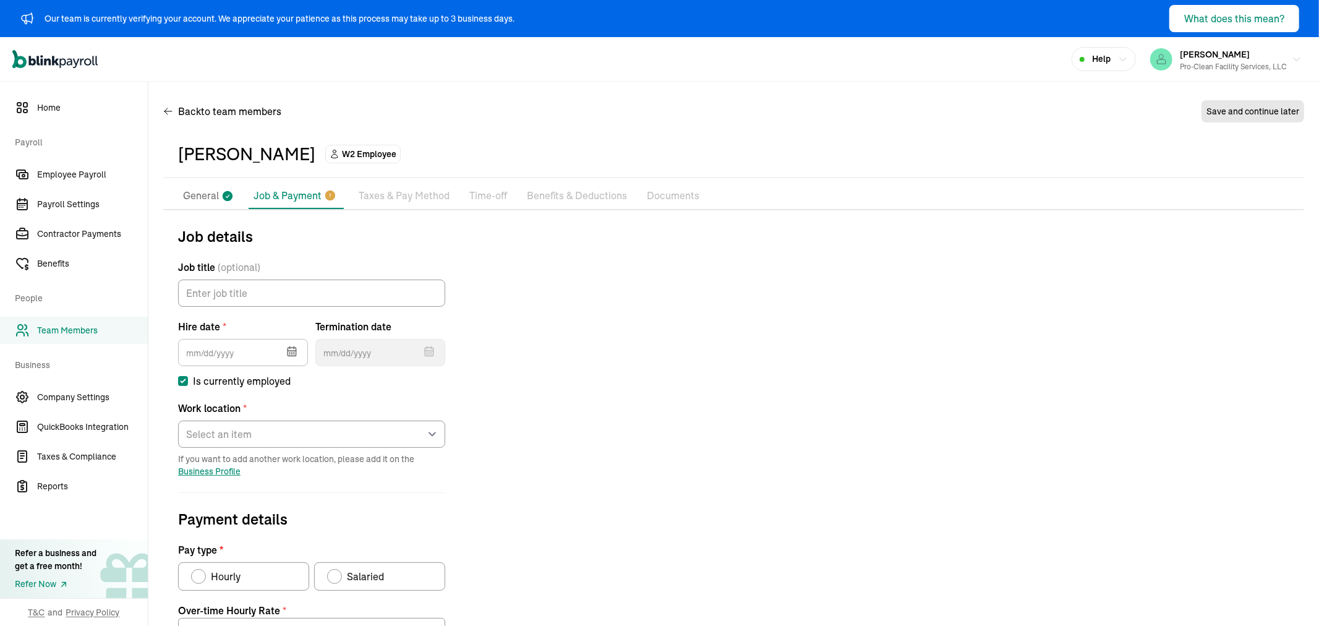
click at [206, 197] on p "General" at bounding box center [201, 196] width 36 height 16
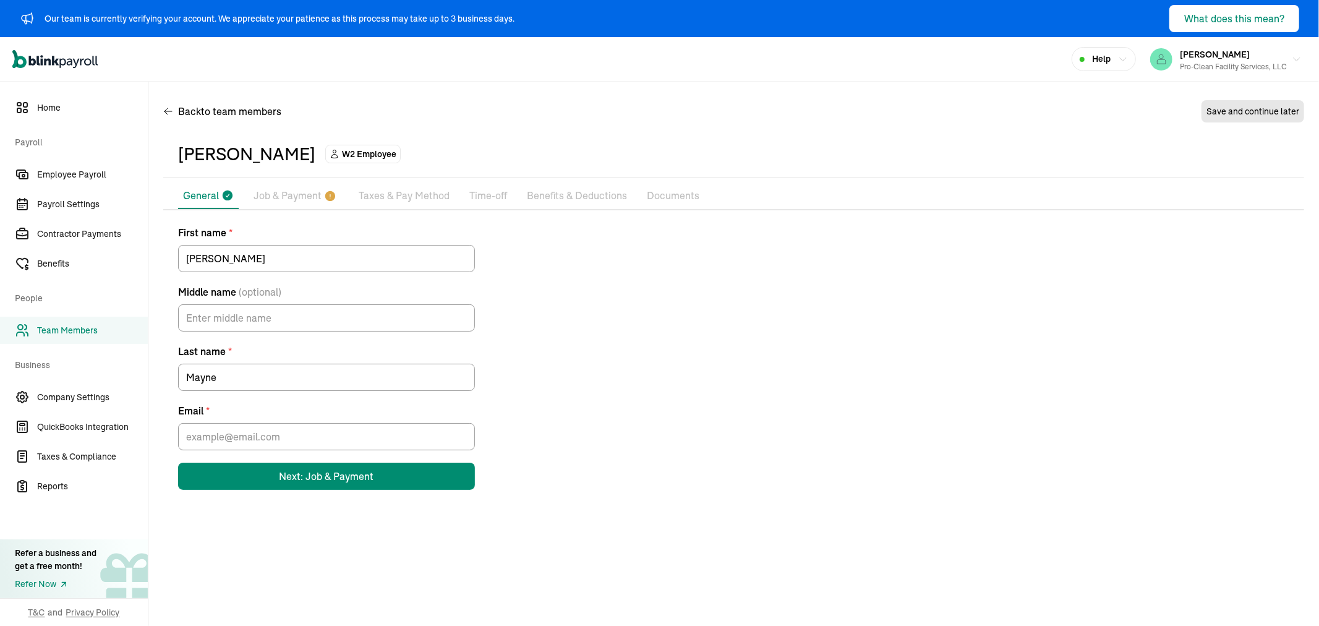
click at [384, 193] on p "Taxes & Pay Method" at bounding box center [404, 196] width 91 height 16
click at [309, 193] on p "Job & Payment" at bounding box center [287, 196] width 68 height 16
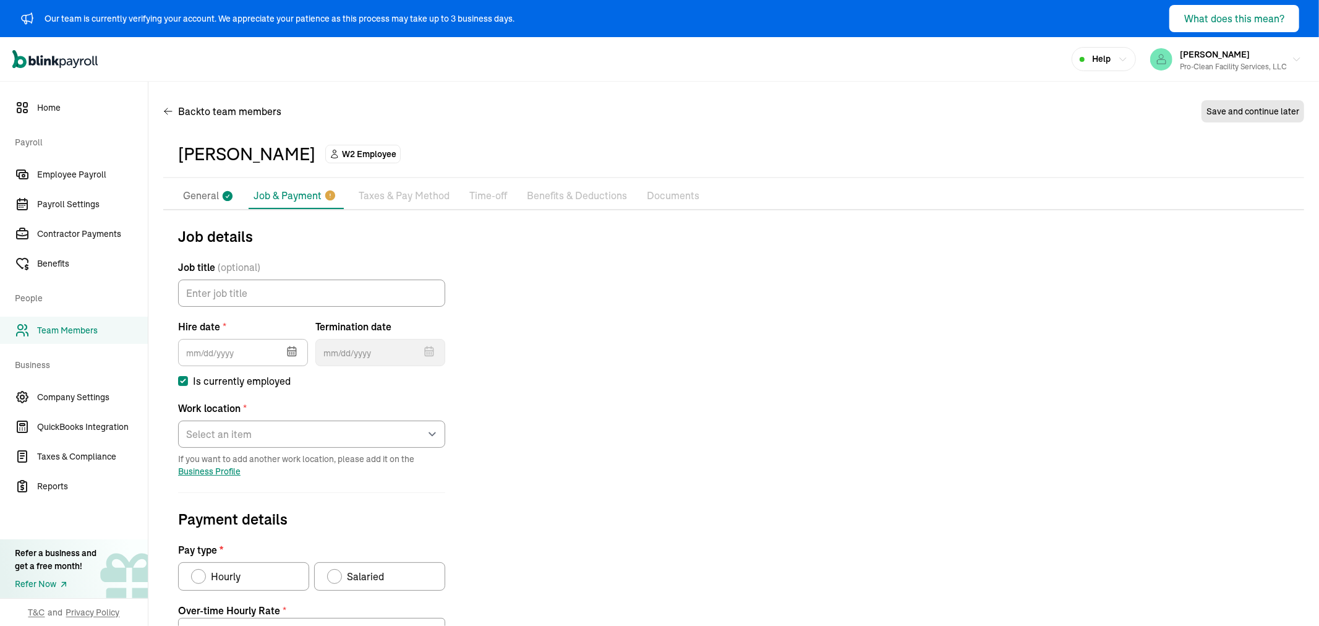
click at [206, 186] on li "General" at bounding box center [208, 196] width 61 height 26
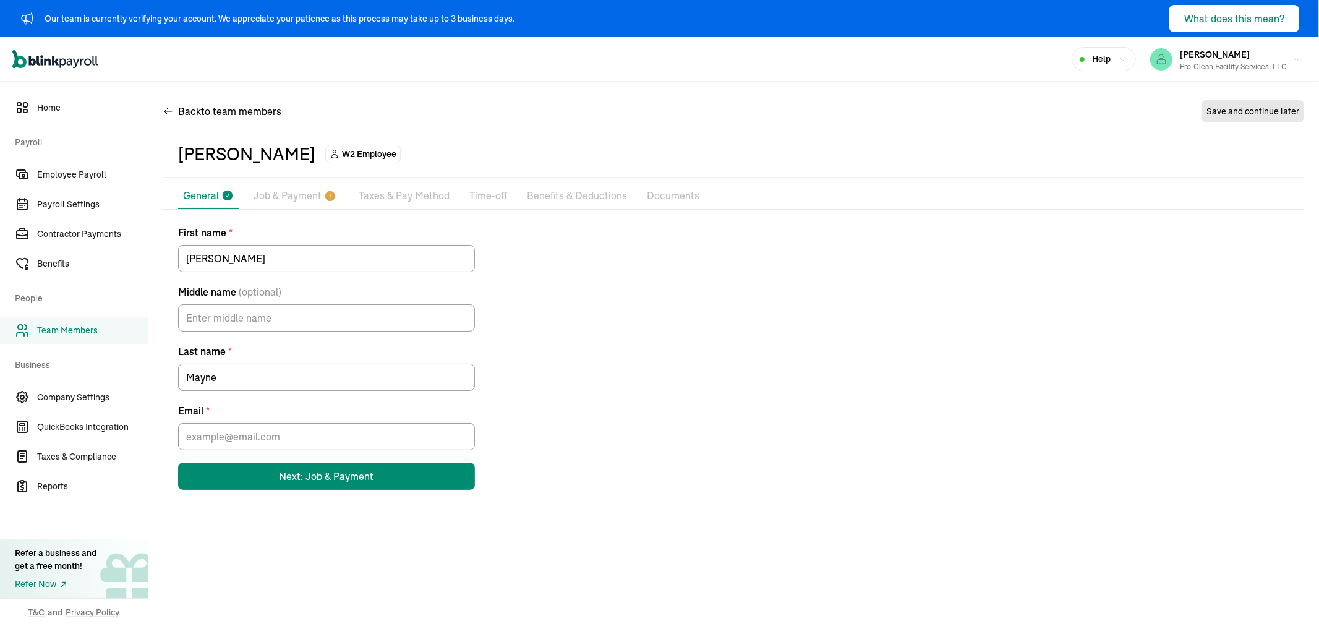
click at [67, 331] on span "Team Members" at bounding box center [92, 330] width 111 height 13
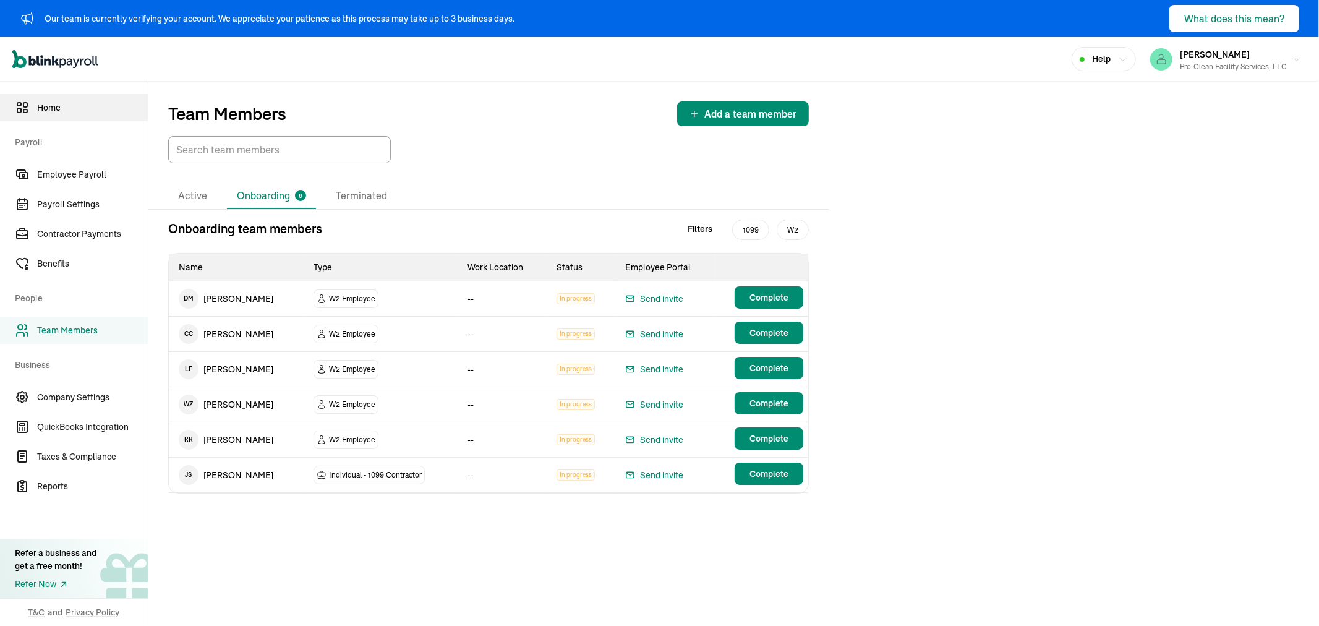
click at [70, 108] on span "Home" at bounding box center [92, 107] width 111 height 13
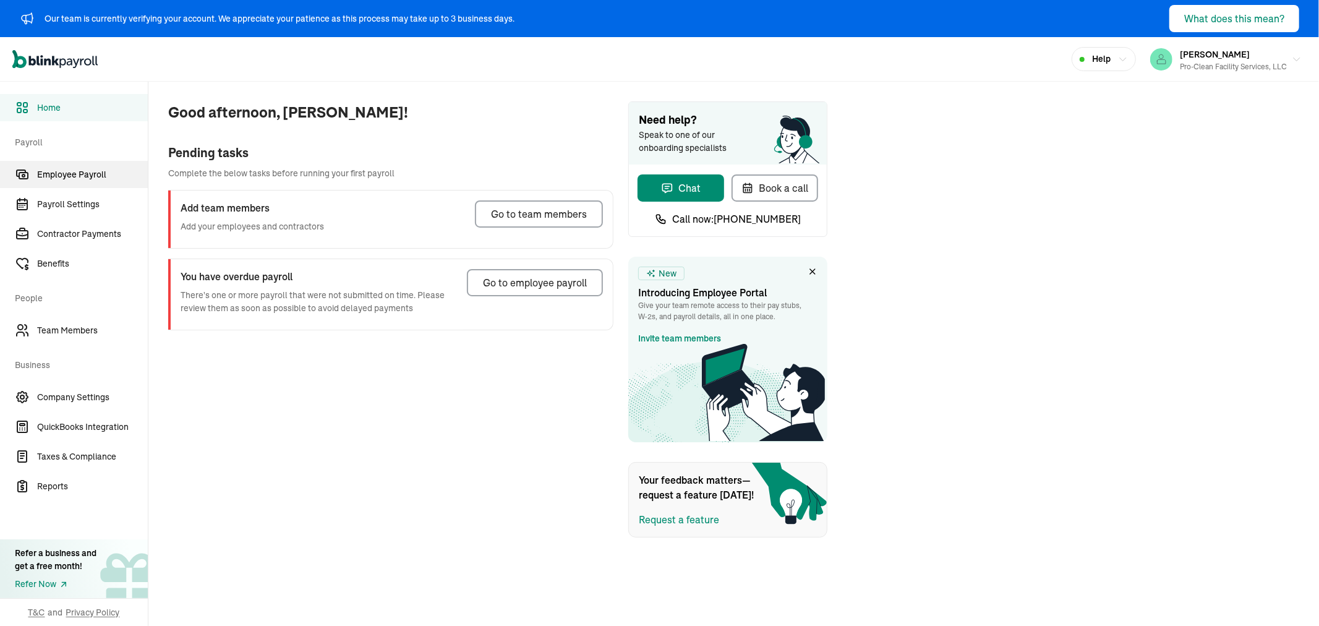
click at [77, 175] on span "Employee Payroll" at bounding box center [92, 174] width 111 height 13
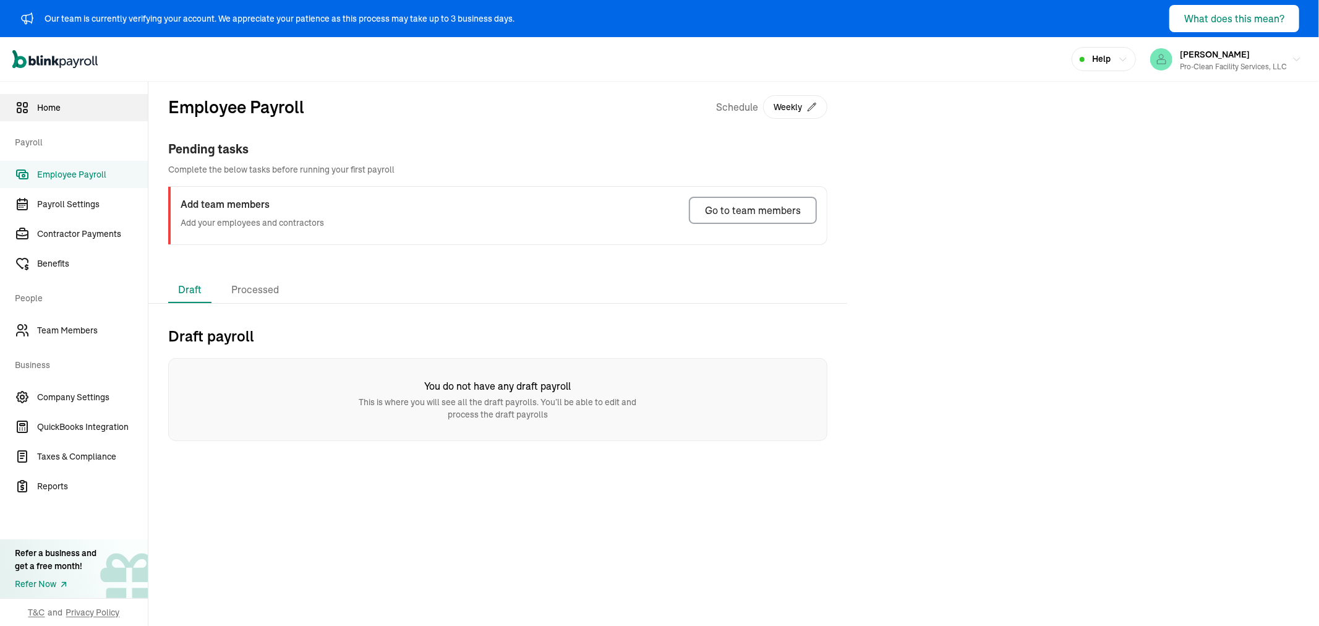
click at [59, 103] on span "Home" at bounding box center [92, 107] width 111 height 13
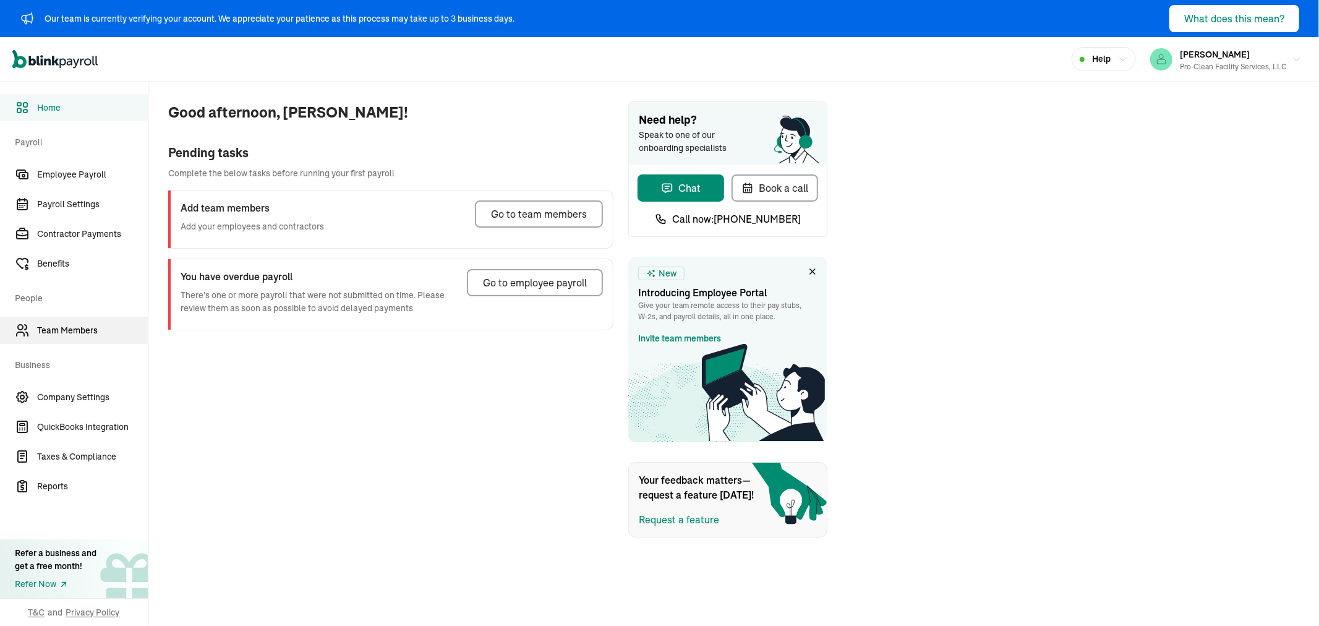
click at [67, 322] on link "Team Members" at bounding box center [74, 330] width 148 height 27
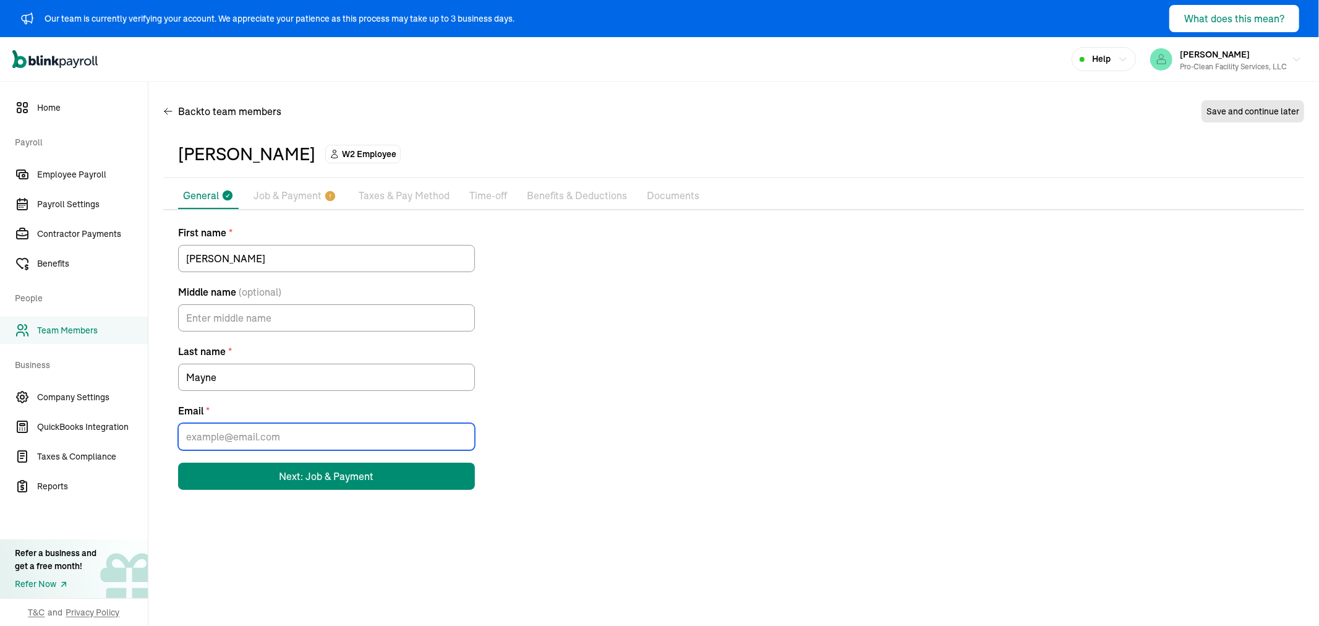
click at [224, 439] on input "Email *" at bounding box center [326, 436] width 297 height 27
click at [588, 372] on div "First name * David Middle name (optional) Last name * Mayne Email * Next: Job &…" at bounding box center [733, 357] width 1141 height 265
click at [411, 193] on p "Taxes & Pay Method" at bounding box center [404, 196] width 91 height 16
click at [559, 192] on p "Benefits & Deductions" at bounding box center [577, 196] width 100 height 16
click at [316, 199] on p "Job & Payment" at bounding box center [287, 196] width 68 height 16
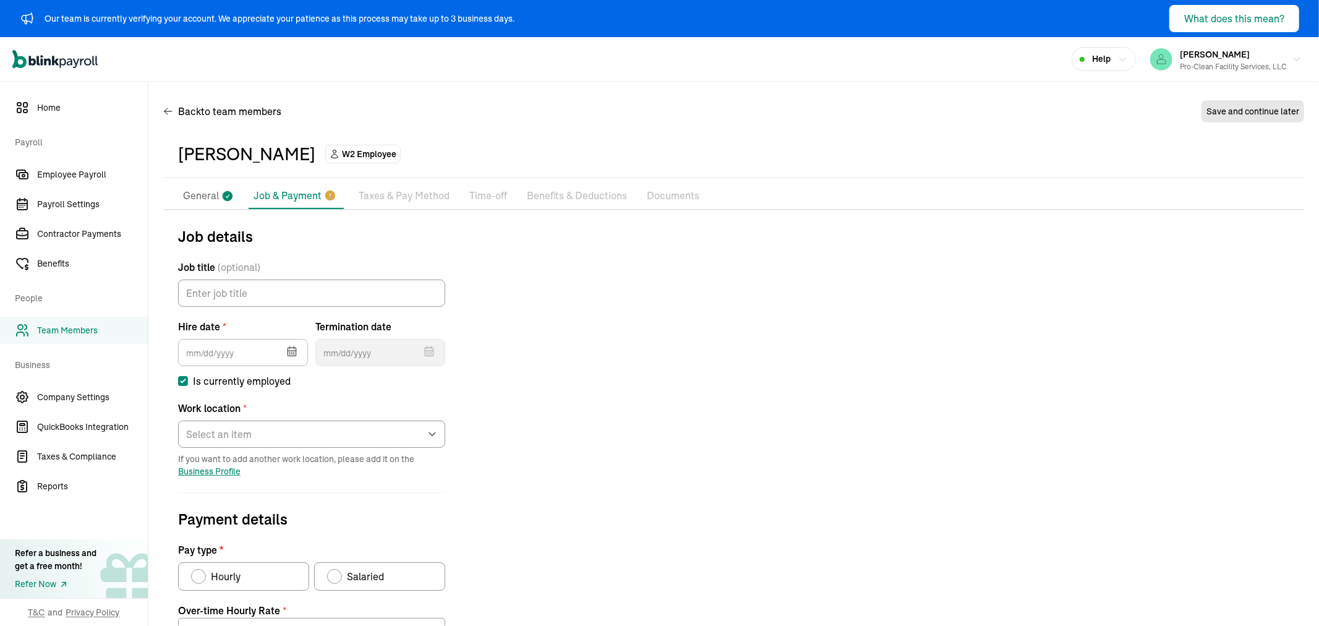
scroll to position [182, 0]
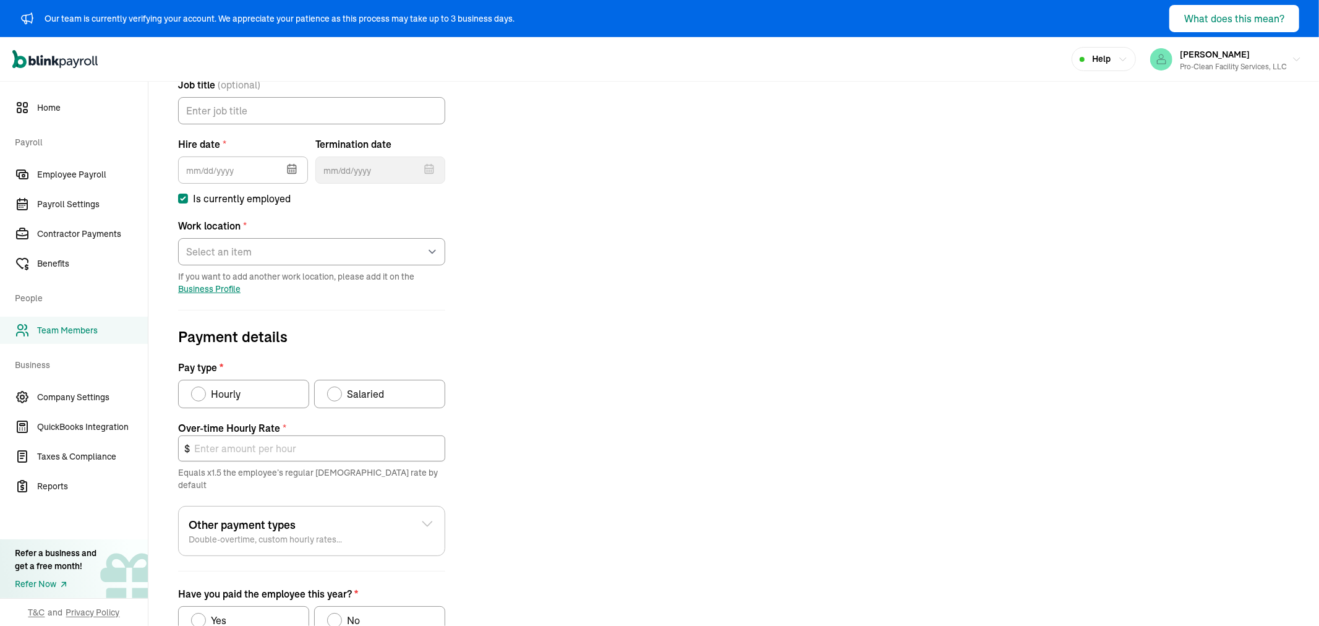
click at [44, 325] on span "Team Members" at bounding box center [92, 330] width 111 height 13
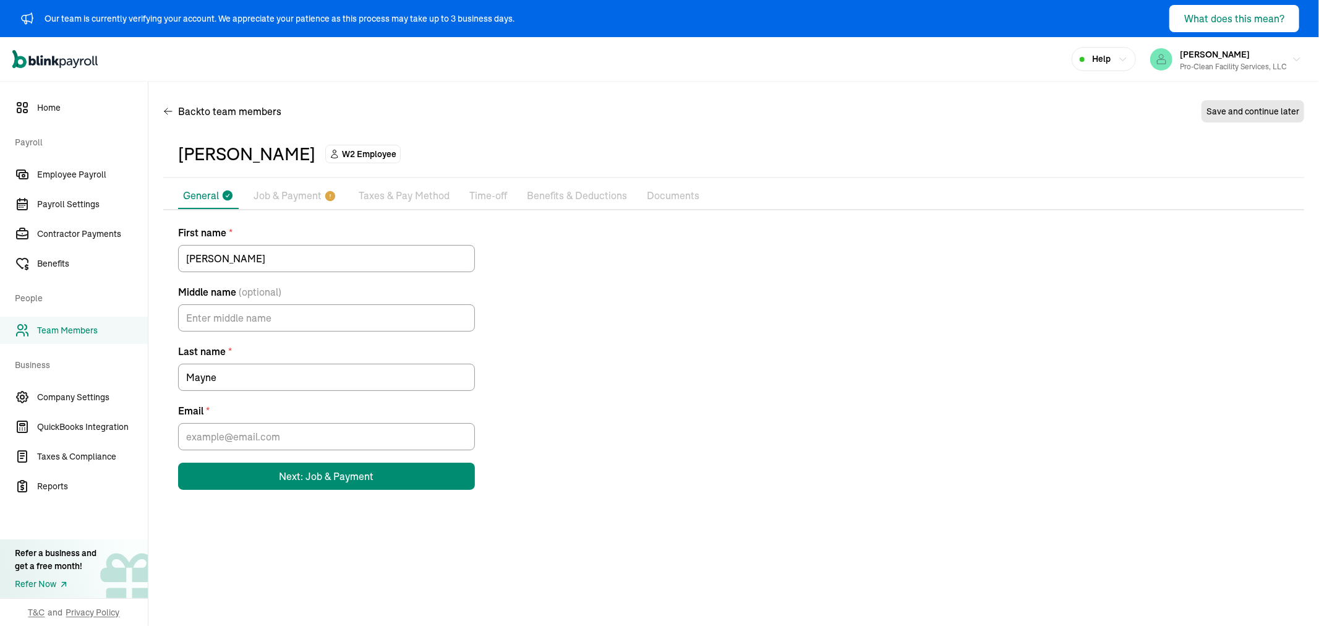
click at [289, 188] on p "Job & Payment" at bounding box center [287, 196] width 68 height 16
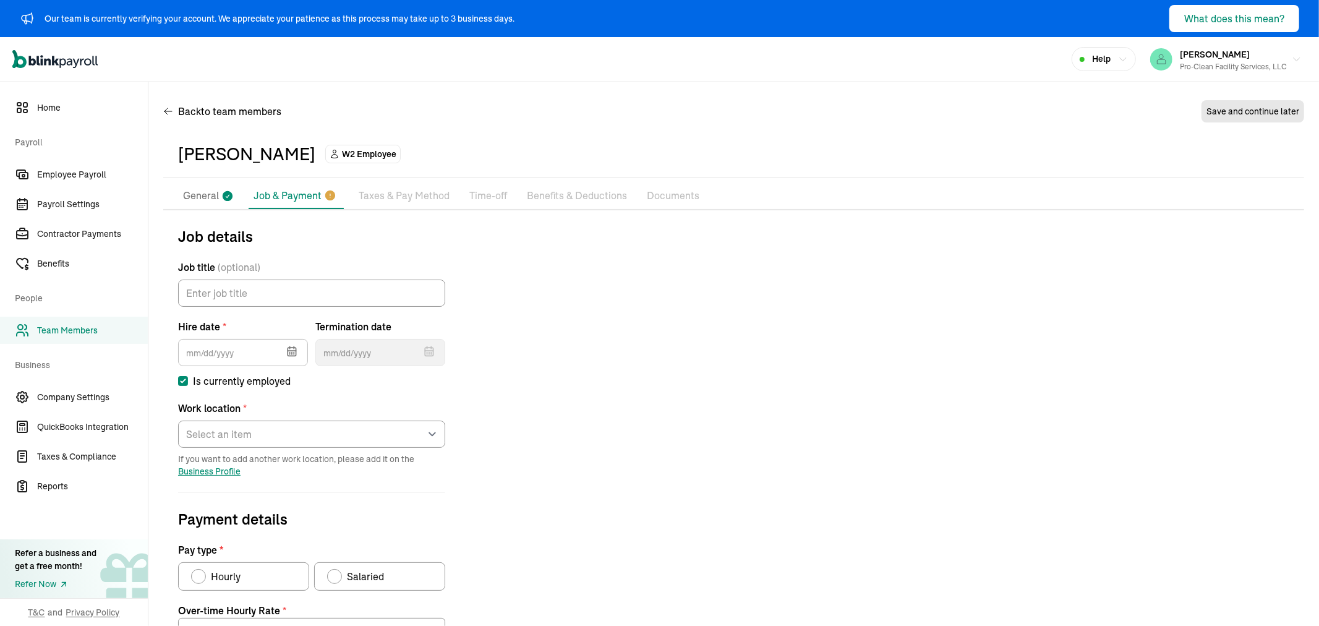
click at [221, 197] on icon at bounding box center [227, 196] width 12 height 16
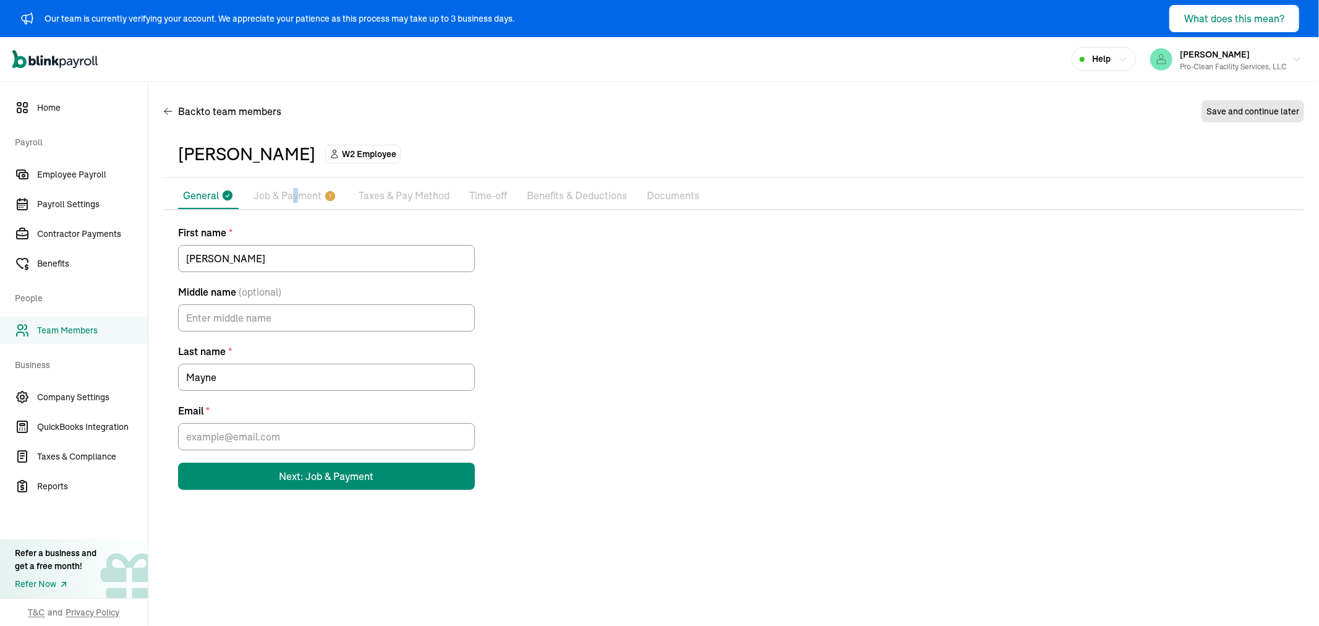
click at [295, 189] on p "Job & Payment" at bounding box center [287, 196] width 68 height 16
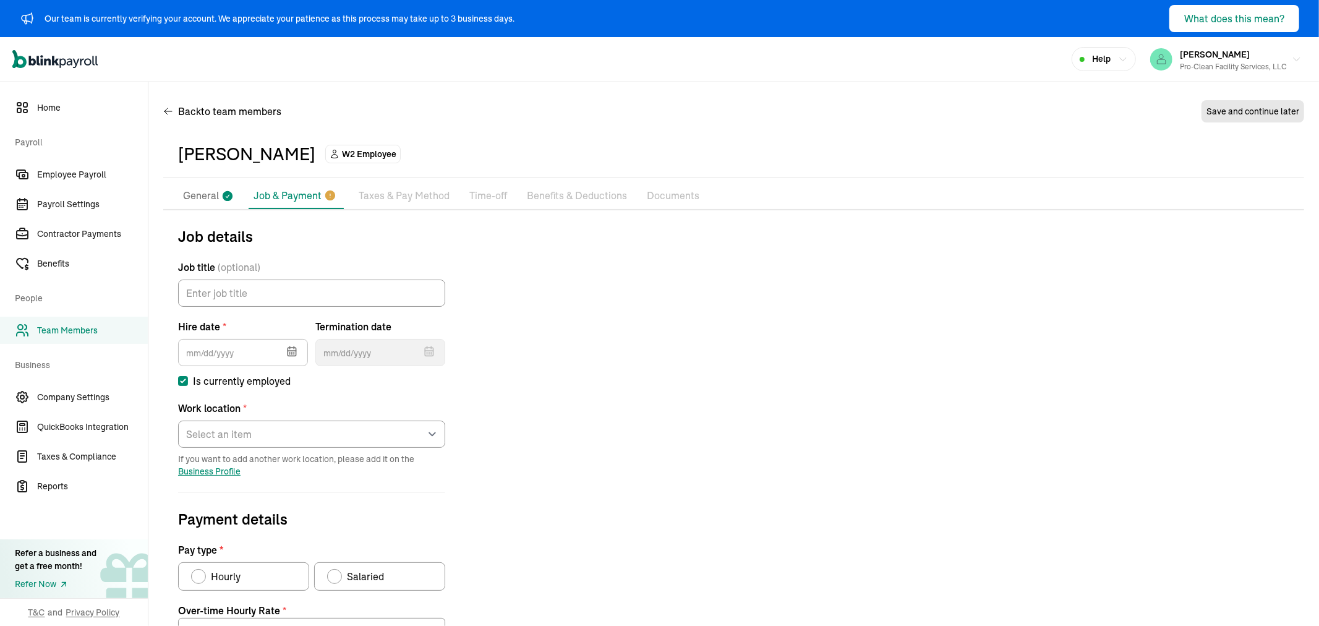
click at [400, 193] on p "Taxes & Pay Method" at bounding box center [404, 196] width 91 height 16
click at [209, 196] on p "General" at bounding box center [201, 196] width 36 height 16
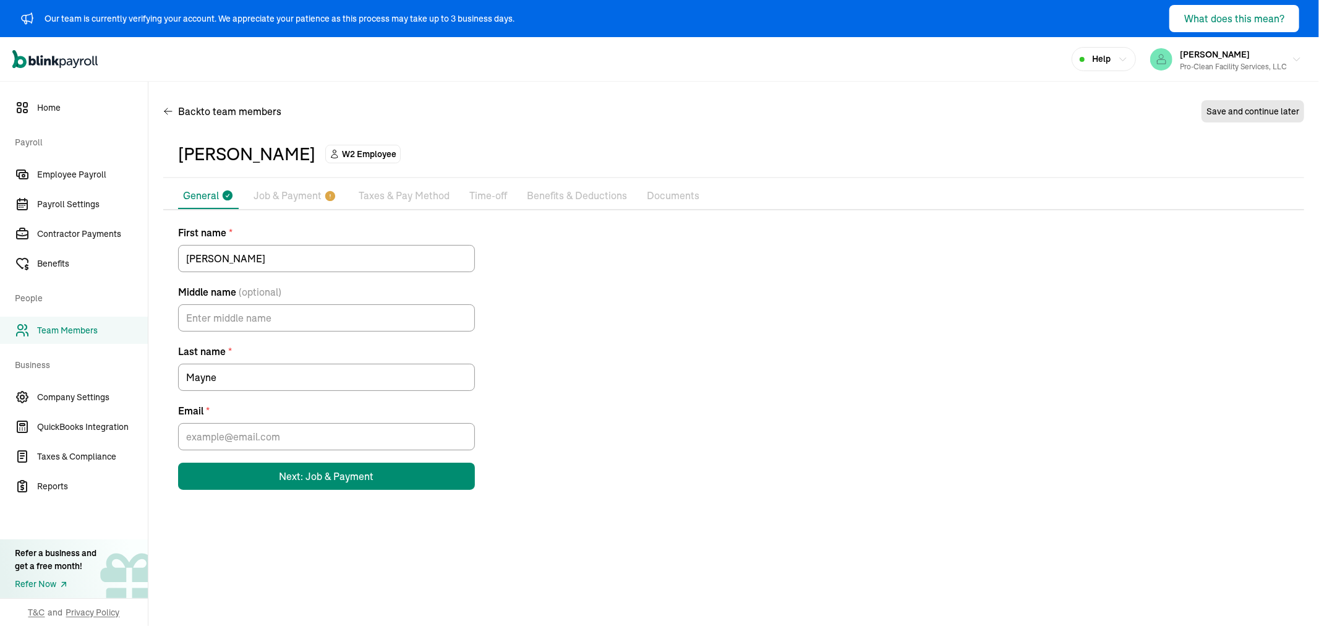
click at [78, 324] on span "Team Members" at bounding box center [92, 330] width 111 height 13
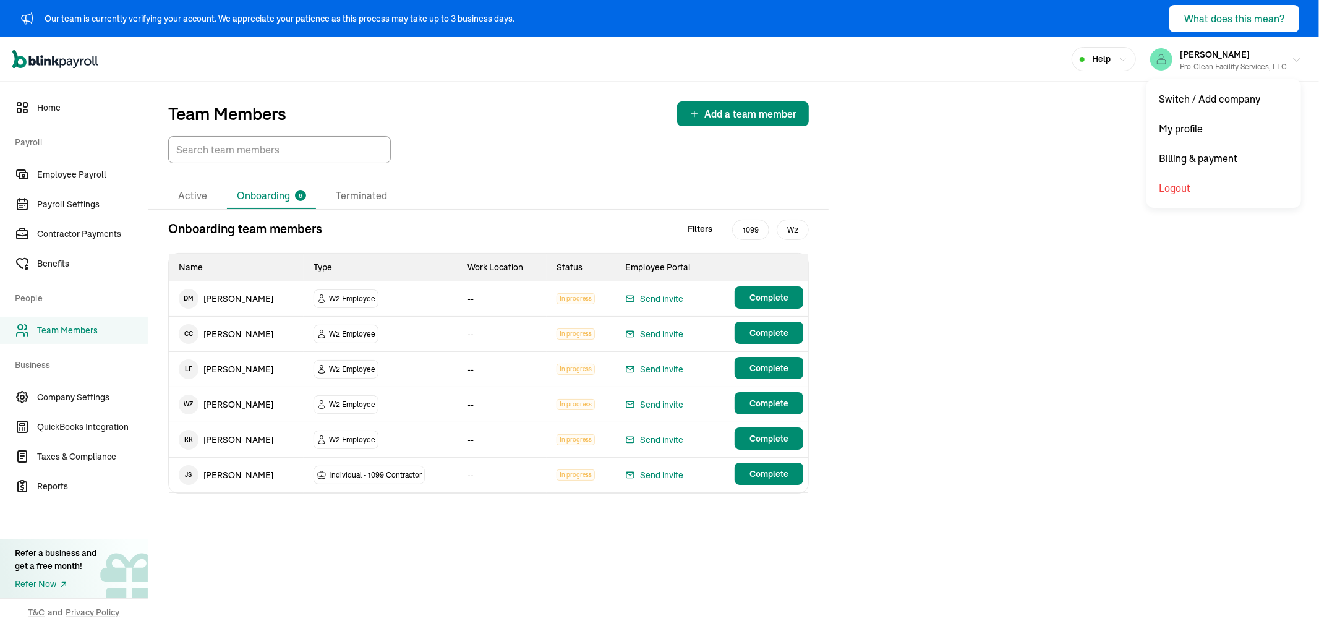
click at [1229, 67] on div "Pro-Clean Facility Services, LLC" at bounding box center [1232, 66] width 107 height 11
click at [1166, 166] on div "Team Members Add a team member Active Onboarding 6 Terminated Onboarding team m…" at bounding box center [733, 354] width 1170 height 544
click at [1234, 61] on div "Pro-Clean Facility Services, LLC" at bounding box center [1232, 66] width 107 height 11
click at [75, 336] on span "Team Members" at bounding box center [92, 330] width 111 height 13
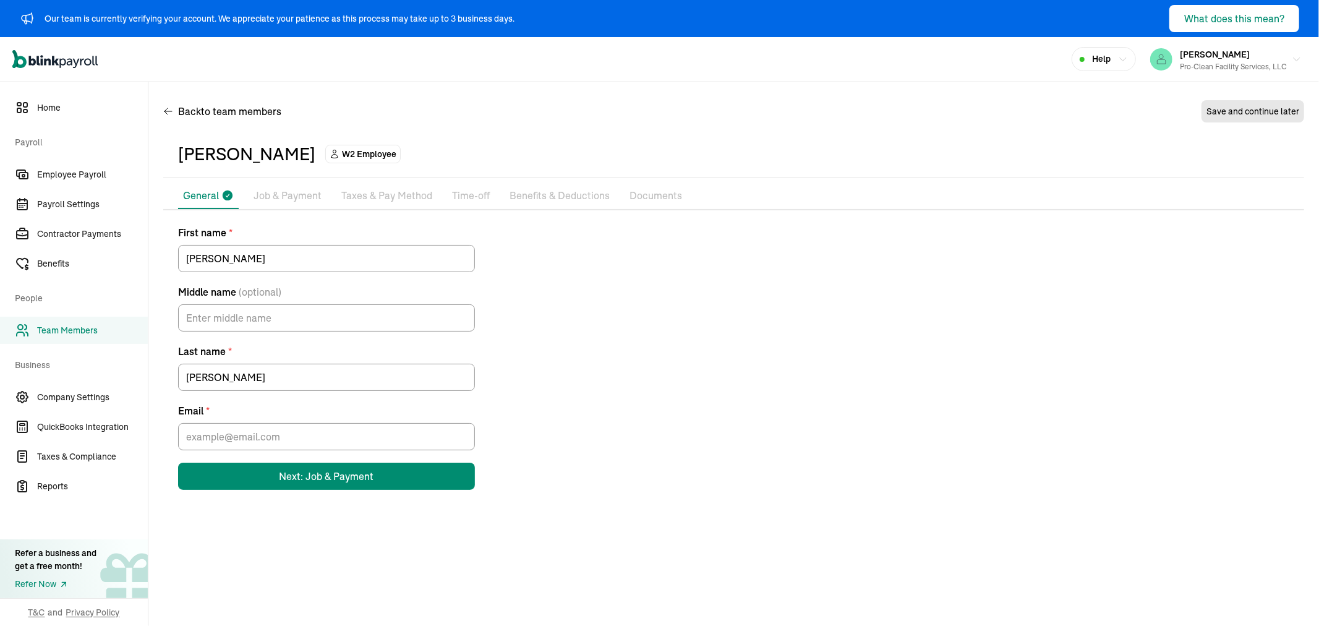
click at [1210, 304] on div "First name * Lisa Middle name (optional) Last name * Ferrell Email * Next: Job …" at bounding box center [733, 357] width 1141 height 265
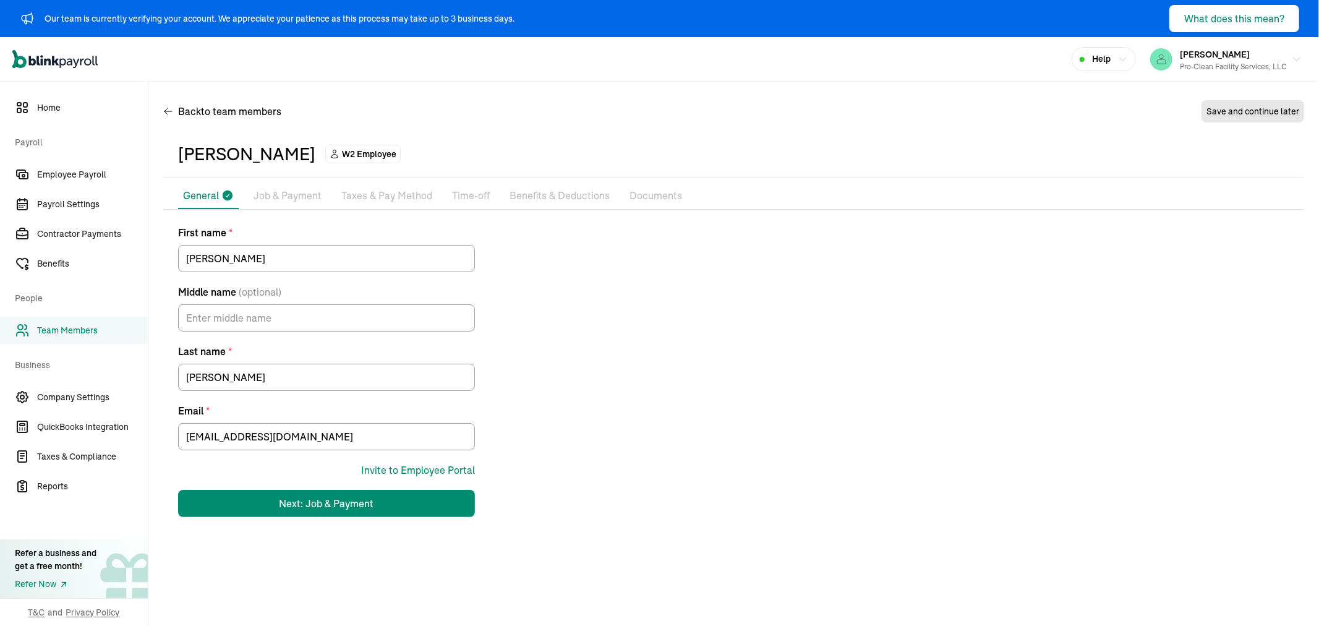
click at [287, 196] on p "Job & Payment" at bounding box center [287, 196] width 68 height 16
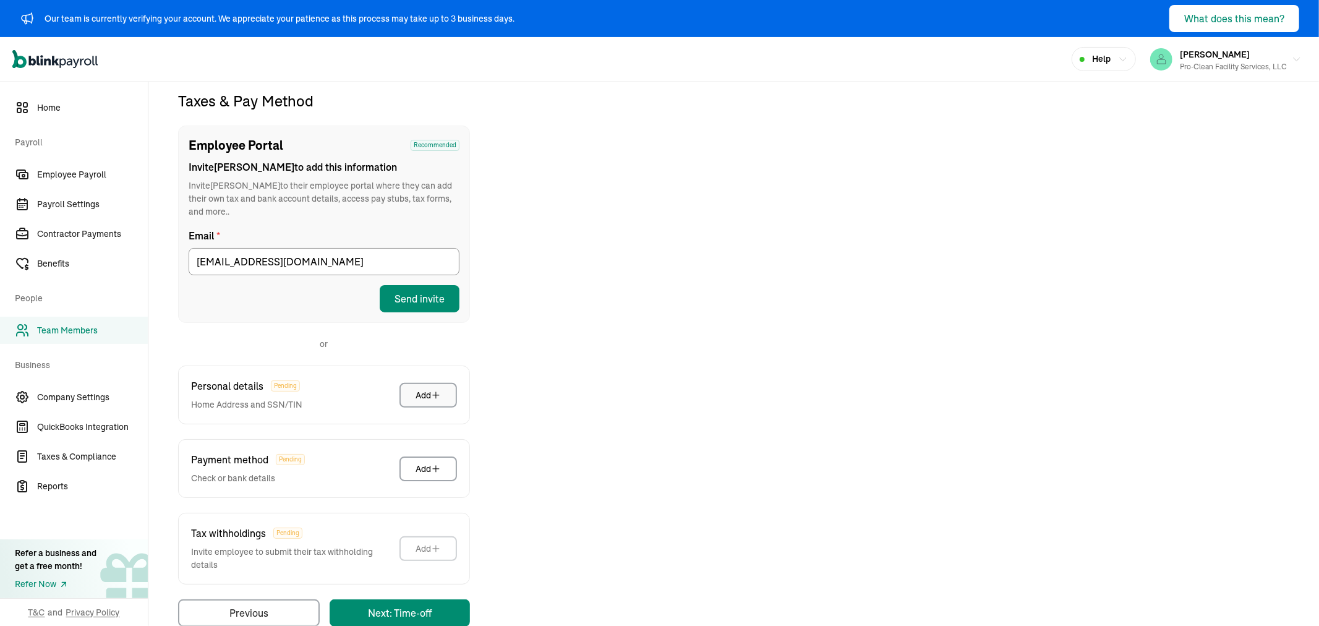
click at [421, 389] on div "Add" at bounding box center [427, 395] width 25 height 12
click at [334, 444] on div "Payment method Pending Check or bank details Add" at bounding box center [324, 468] width 292 height 59
click at [407, 456] on button "Add" at bounding box center [427, 468] width 57 height 25
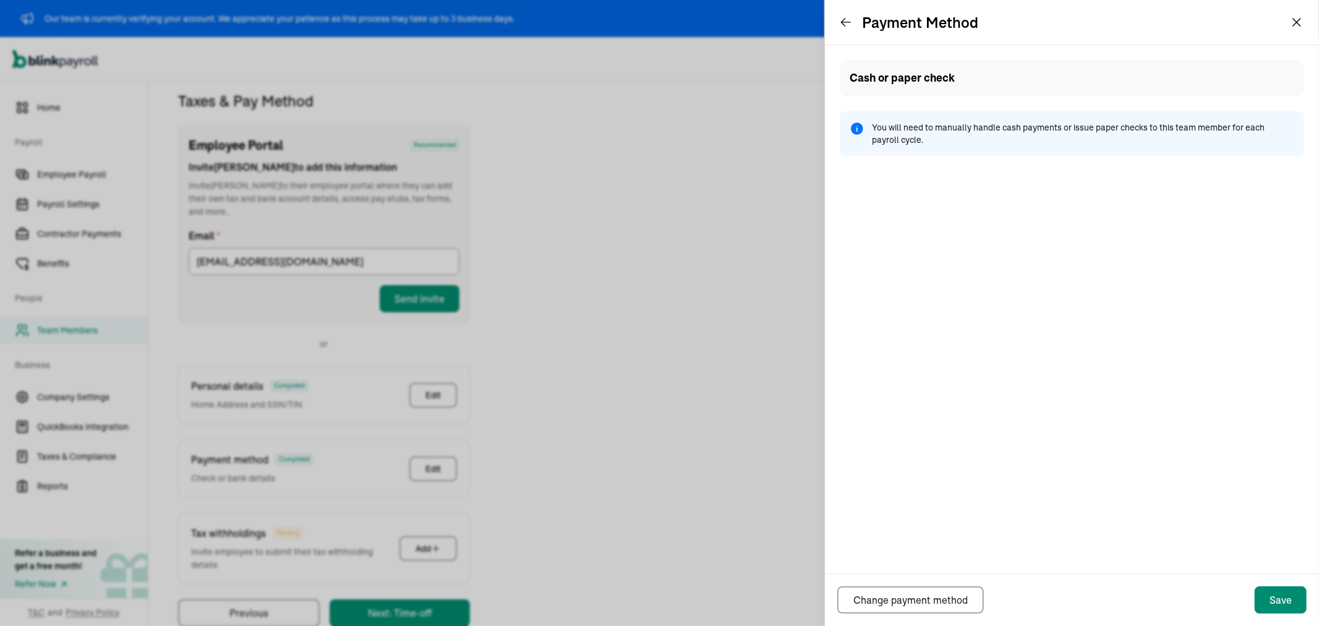
click at [851, 14] on div "Payment Method" at bounding box center [908, 22] width 138 height 20
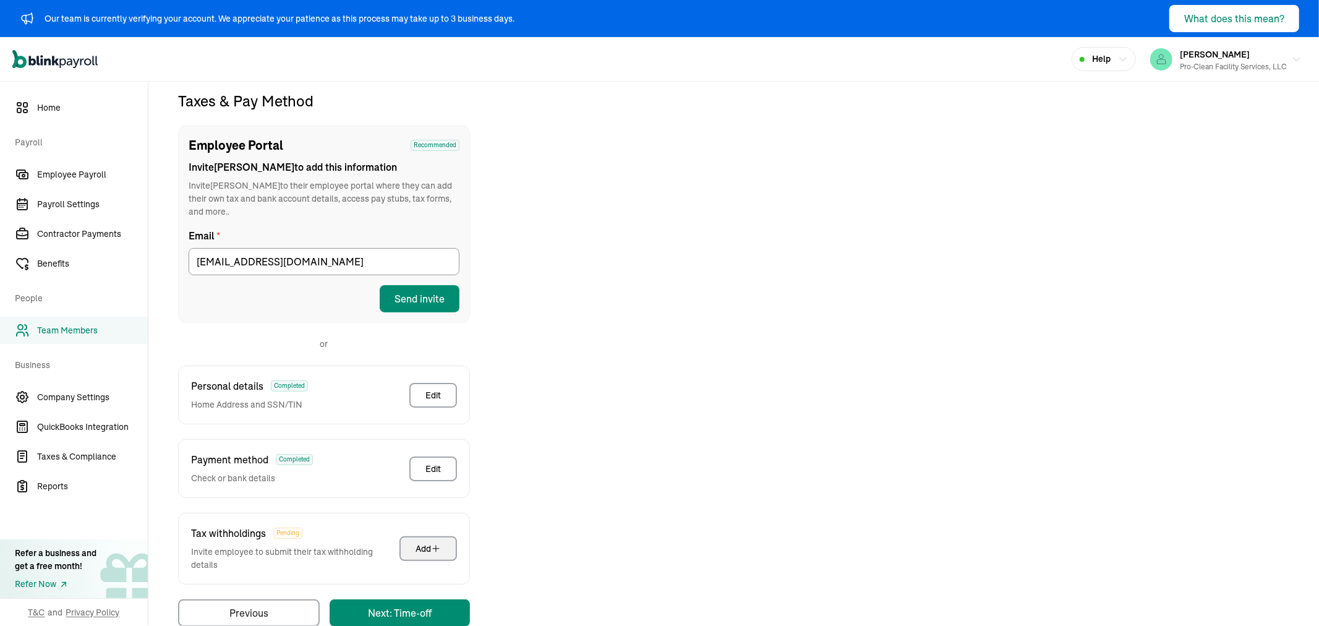
click at [411, 536] on button "Add" at bounding box center [427, 548] width 57 height 25
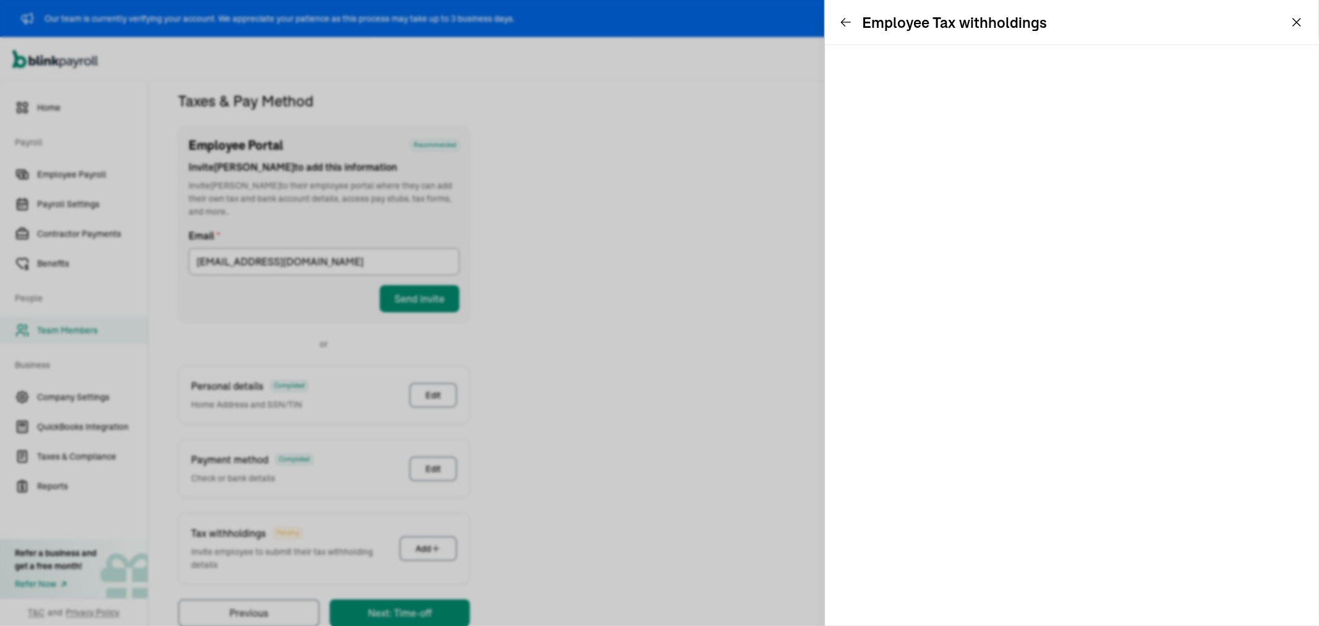
click at [843, 16] on icon at bounding box center [845, 22] width 12 height 12
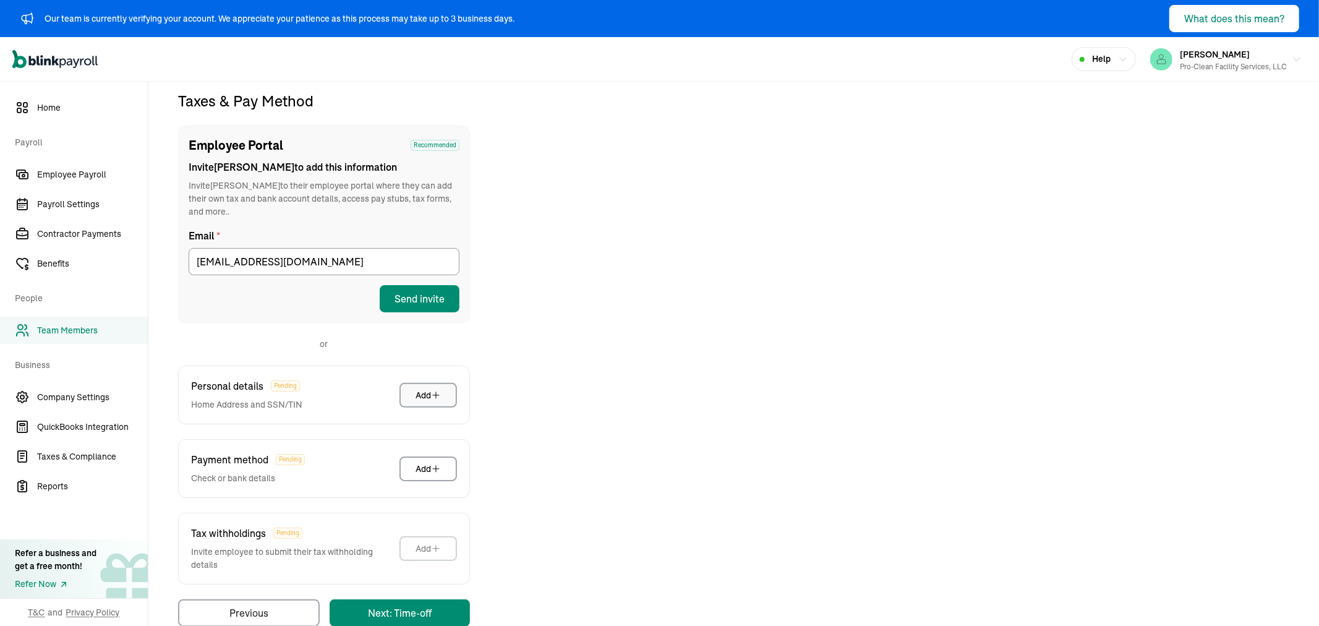
click at [421, 389] on div "Add" at bounding box center [427, 395] width 25 height 12
click at [334, 444] on div "Payment method Pending Check or bank details Add" at bounding box center [324, 468] width 292 height 59
click at [407, 456] on button "Add" at bounding box center [427, 468] width 57 height 25
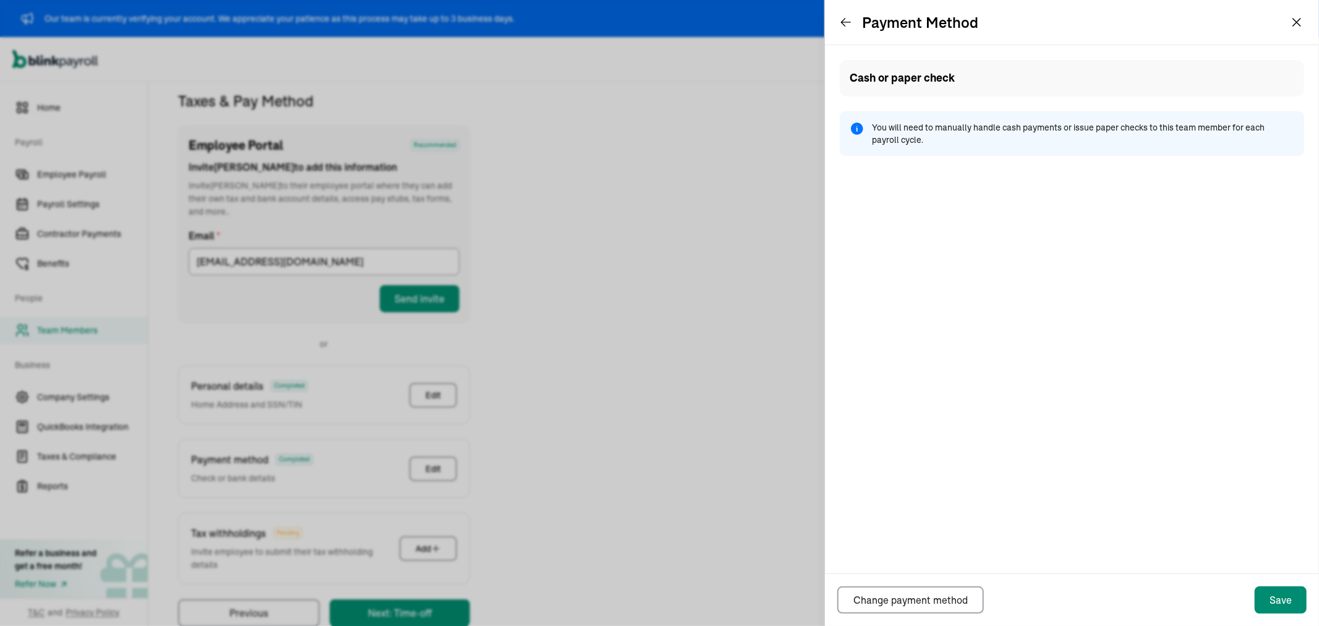
click at [851, 14] on div "Payment Method" at bounding box center [908, 22] width 138 height 20
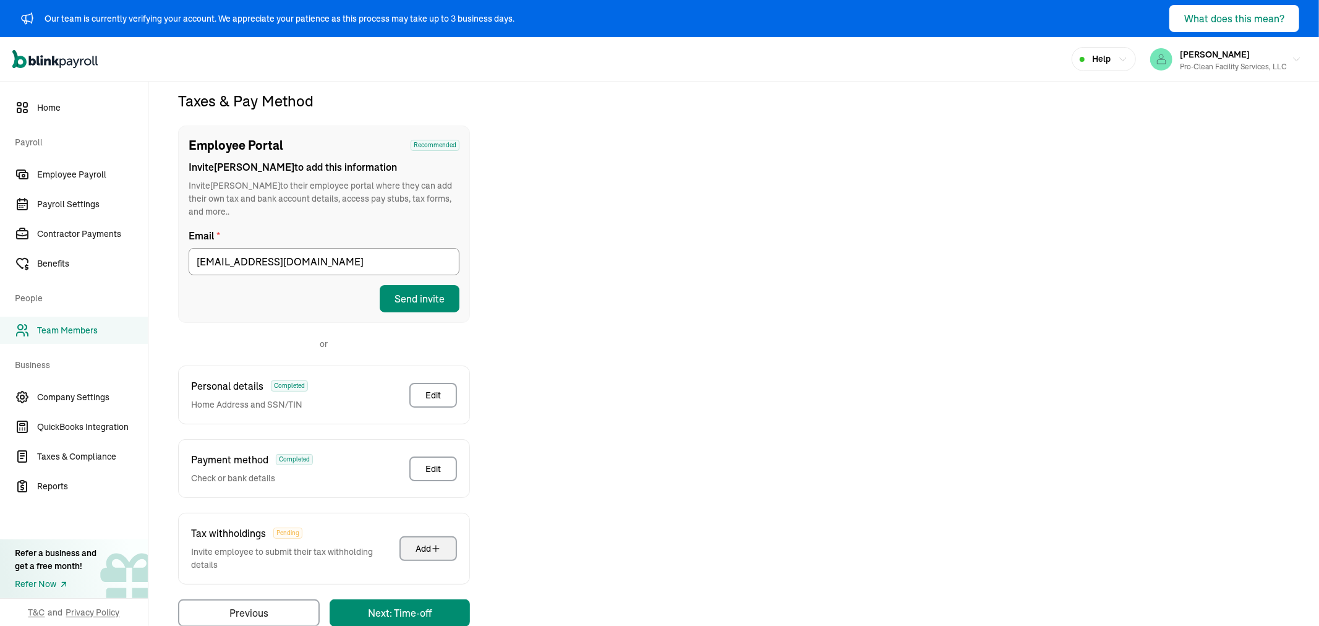
click at [411, 536] on button "Add" at bounding box center [427, 548] width 57 height 25
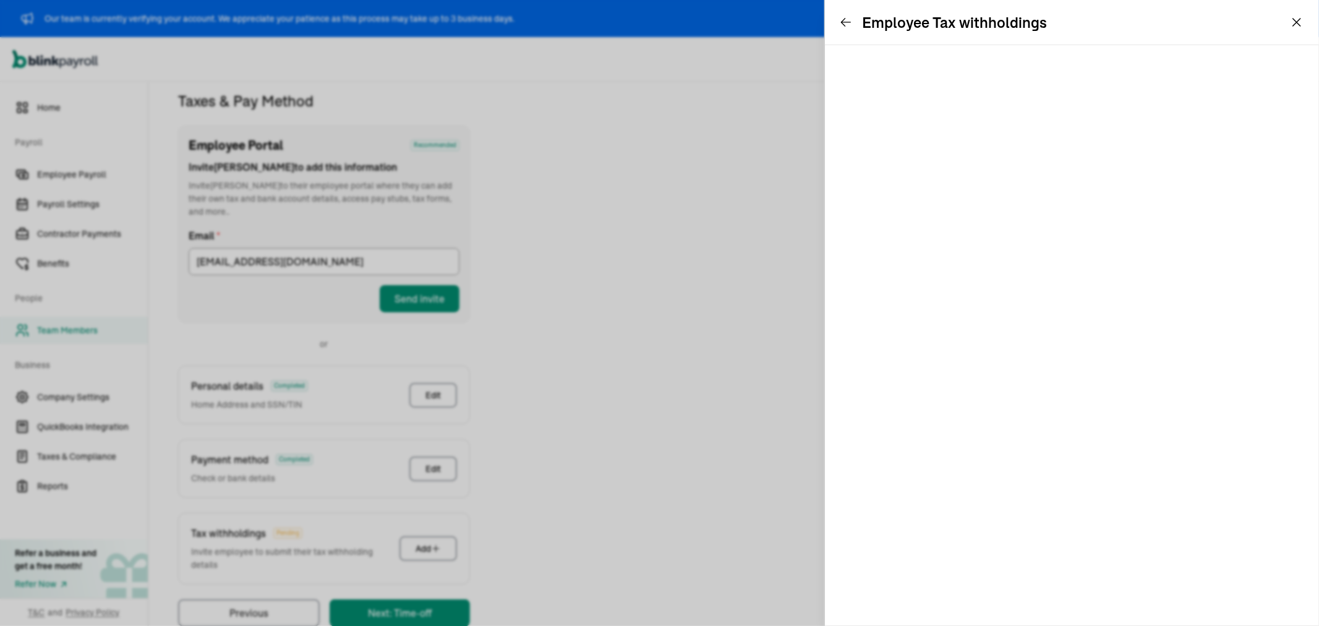
click at [843, 16] on icon at bounding box center [845, 22] width 12 height 12
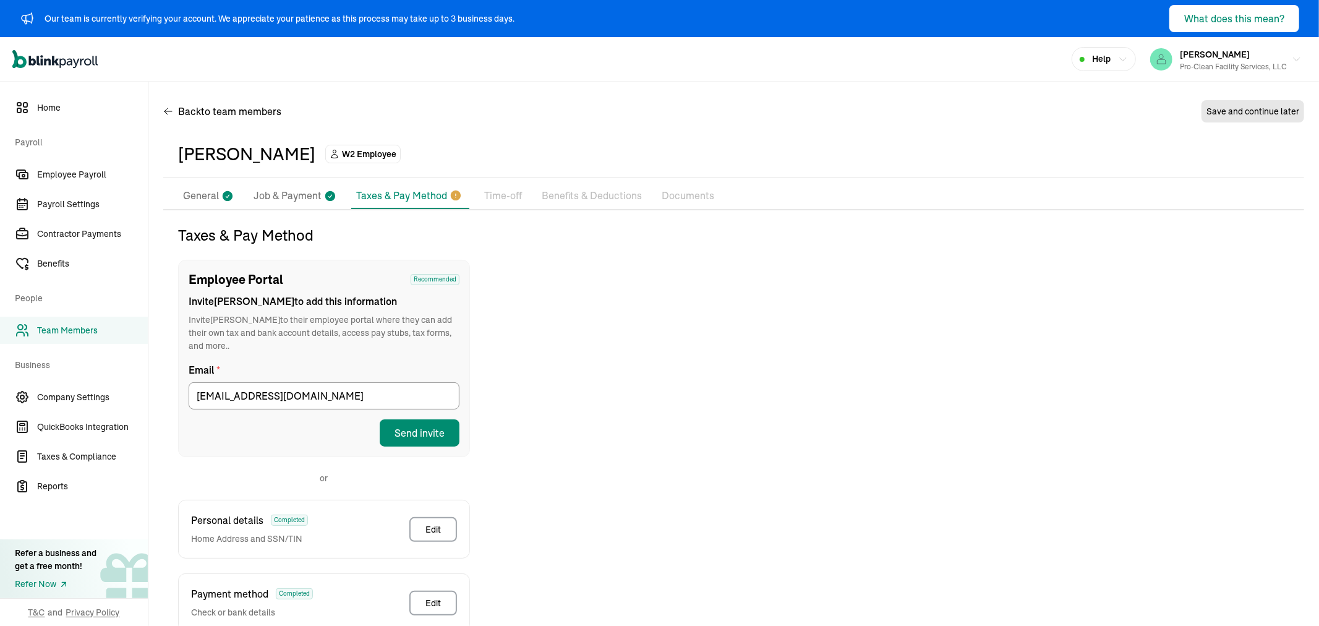
scroll to position [134, 0]
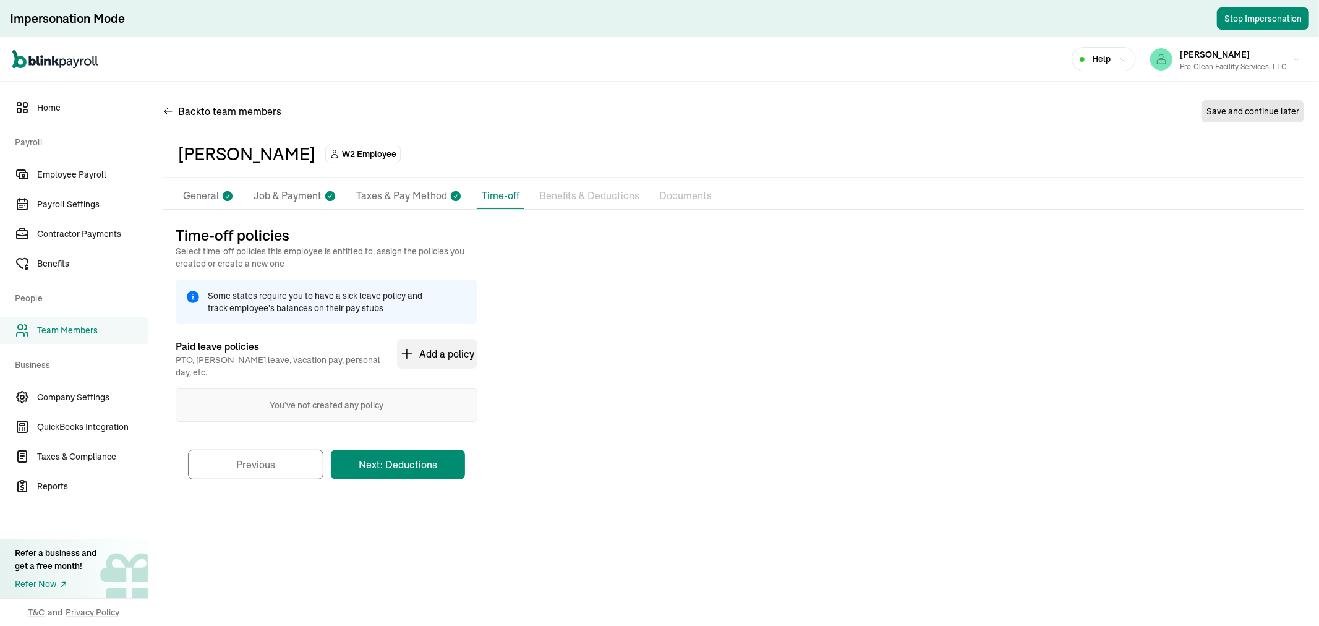
click at [423, 184] on li "Taxes & Pay Method" at bounding box center [409, 196] width 116 height 26
